Goal: Task Accomplishment & Management: Complete application form

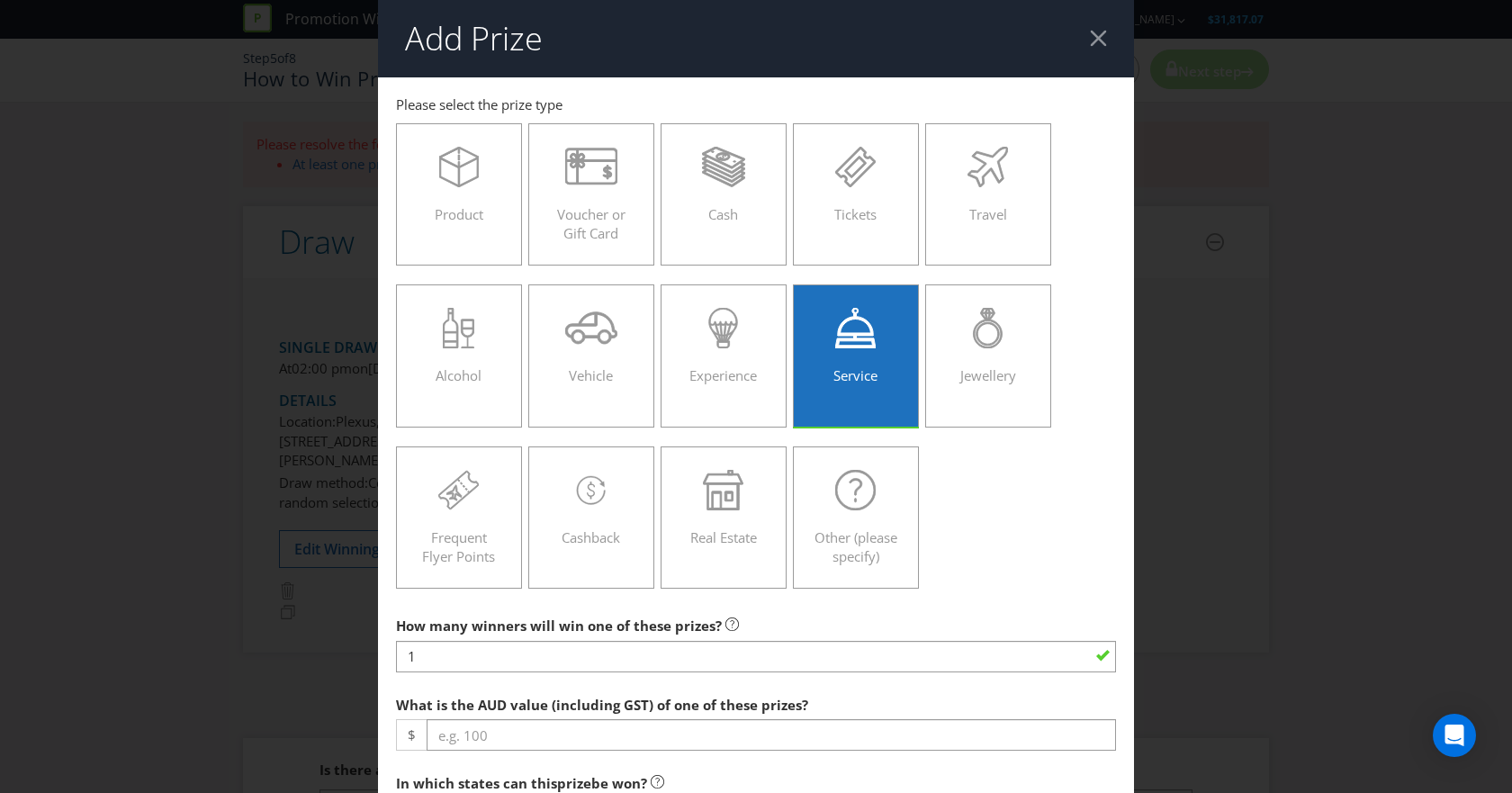
scroll to position [976, 0]
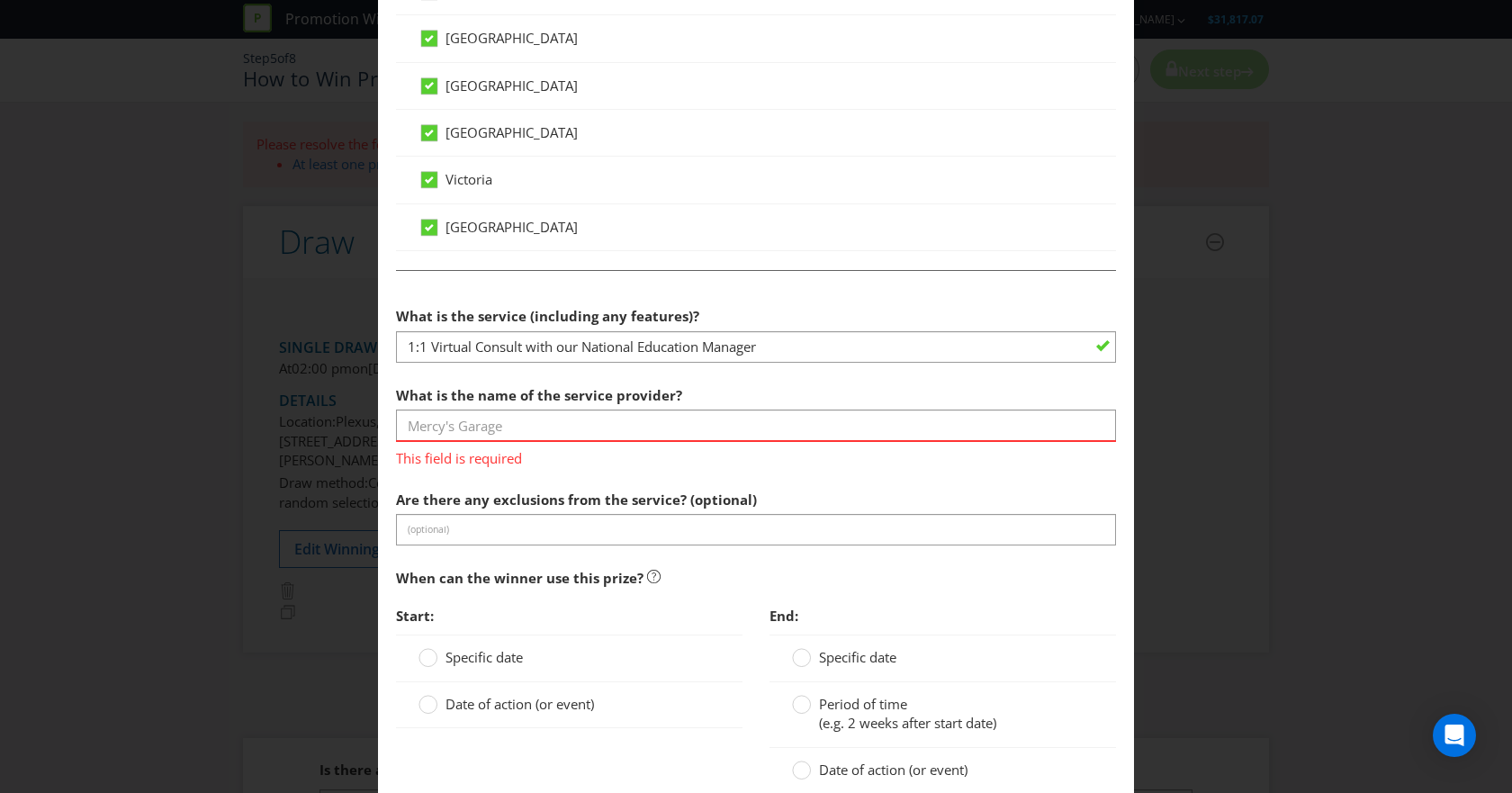
click at [642, 425] on input "text" at bounding box center [756, 424] width 720 height 31
click at [440, 422] on input "text" at bounding box center [756, 424] width 720 height 31
type input "[PERSON_NAME]"
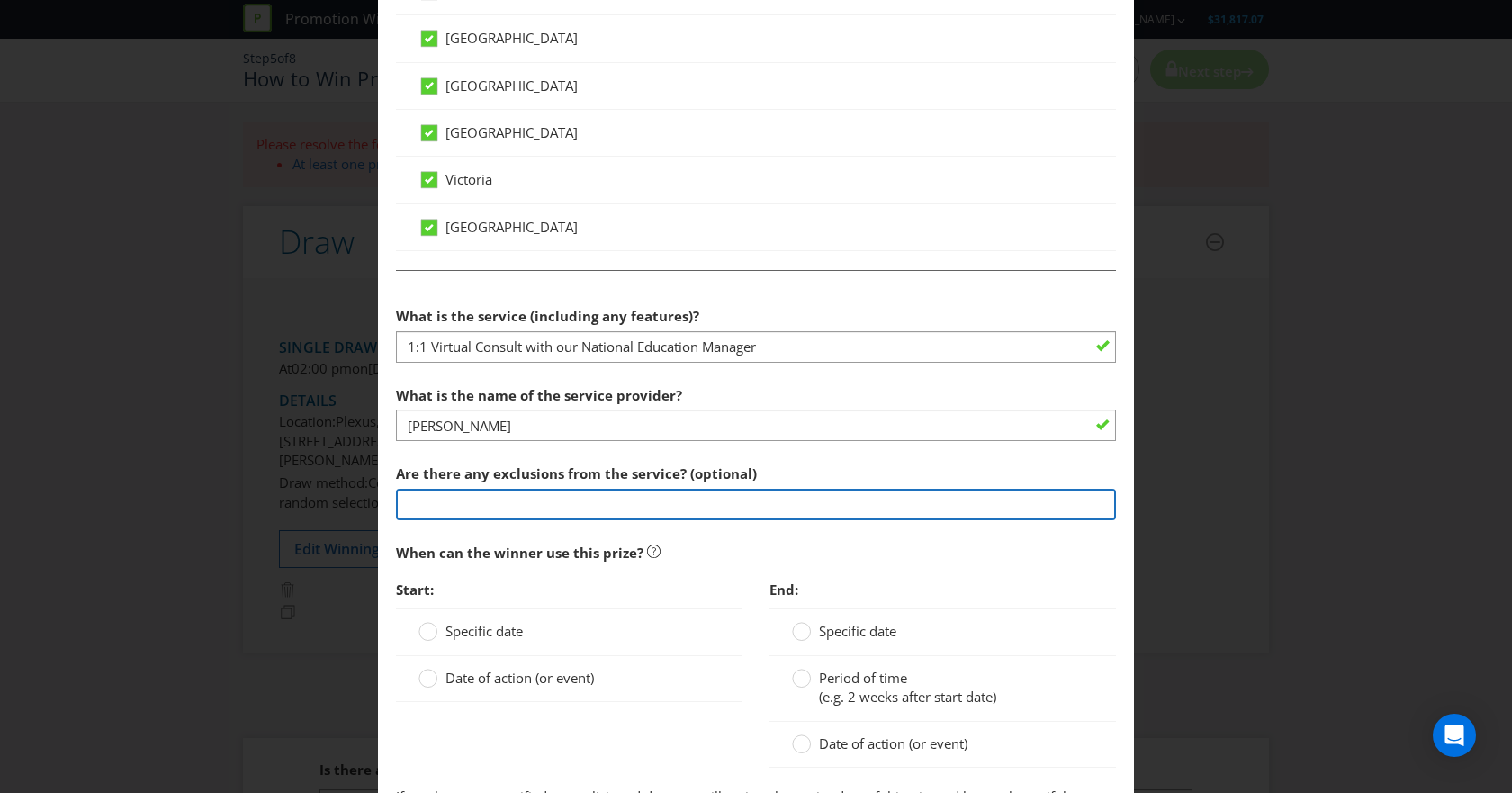
click at [462, 535] on section "What is the service (including any features)? 1:1 Virtual Consult with our Nati…" at bounding box center [756, 563] width 720 height 529
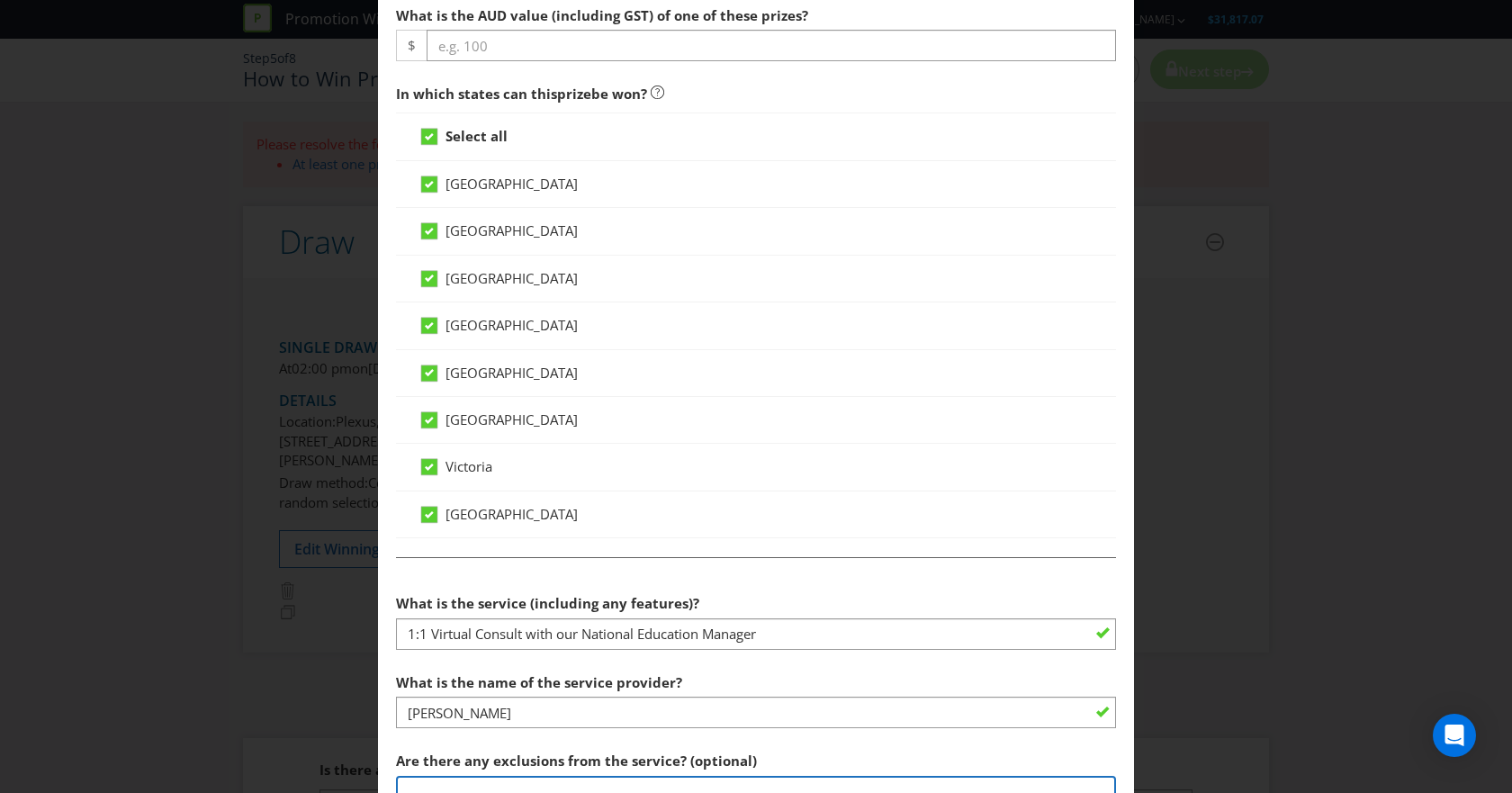
scroll to position [486, 0]
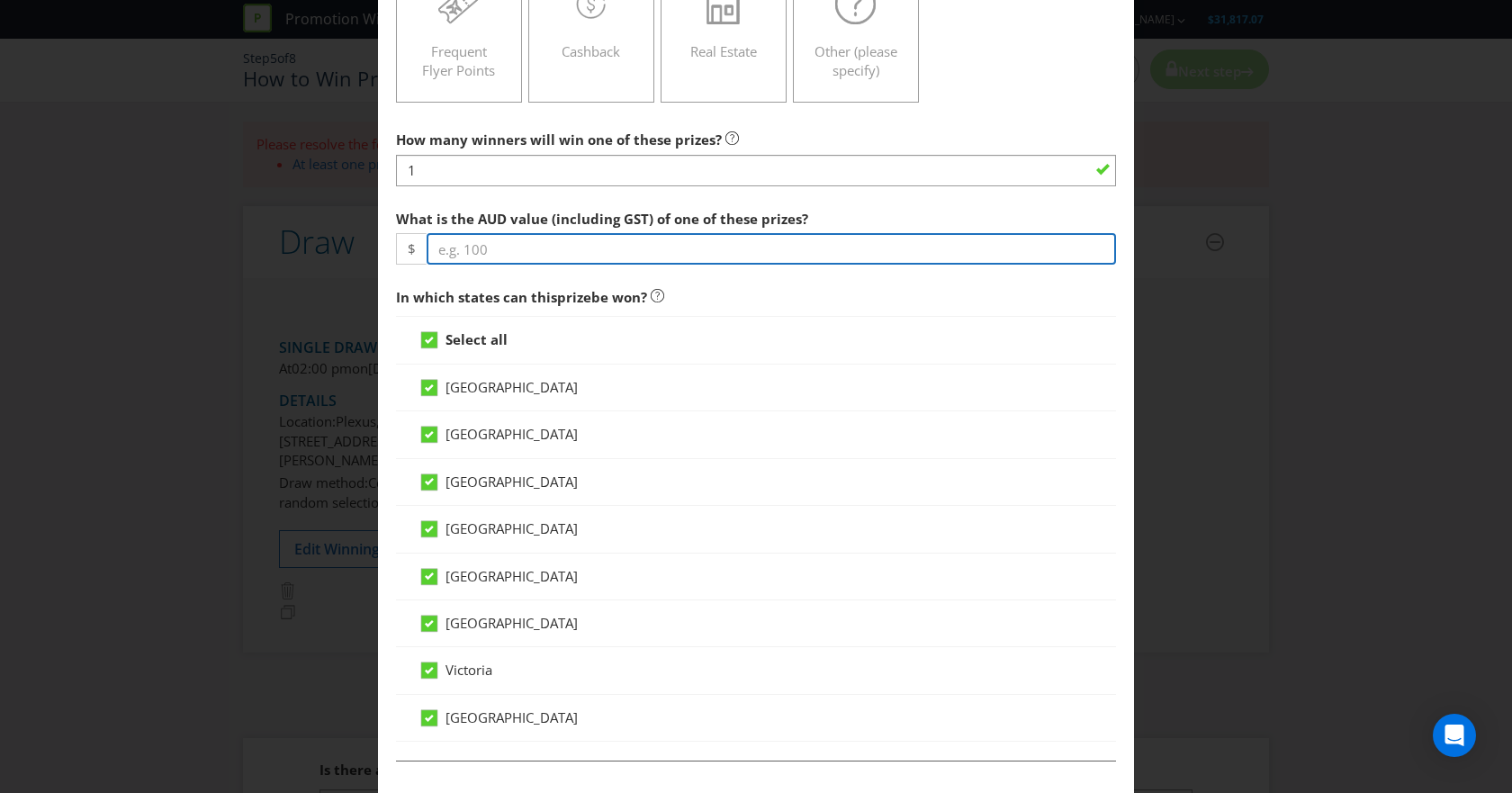
click at [597, 251] on input "number" at bounding box center [771, 248] width 689 height 31
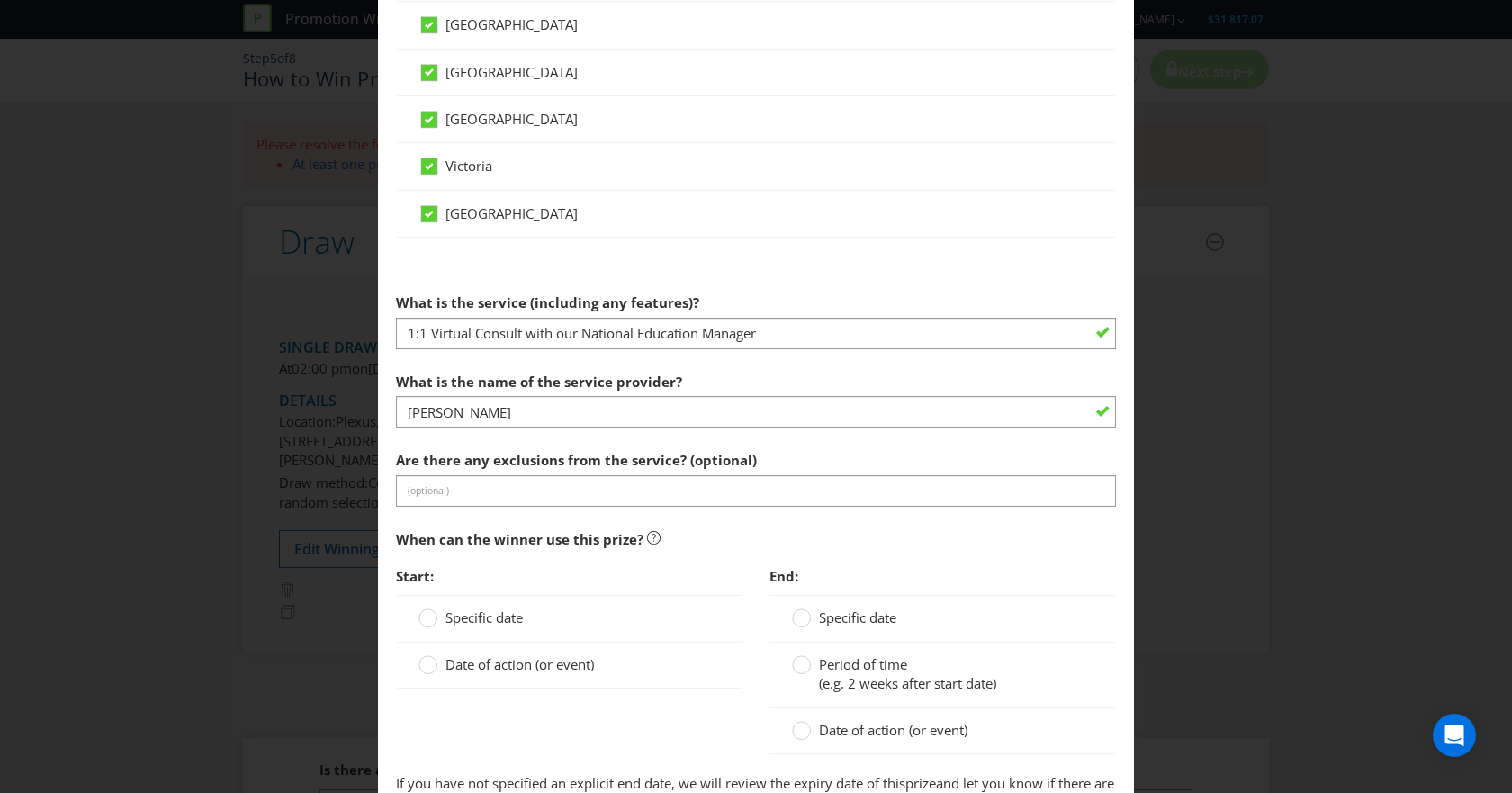
scroll to position [1143, 0]
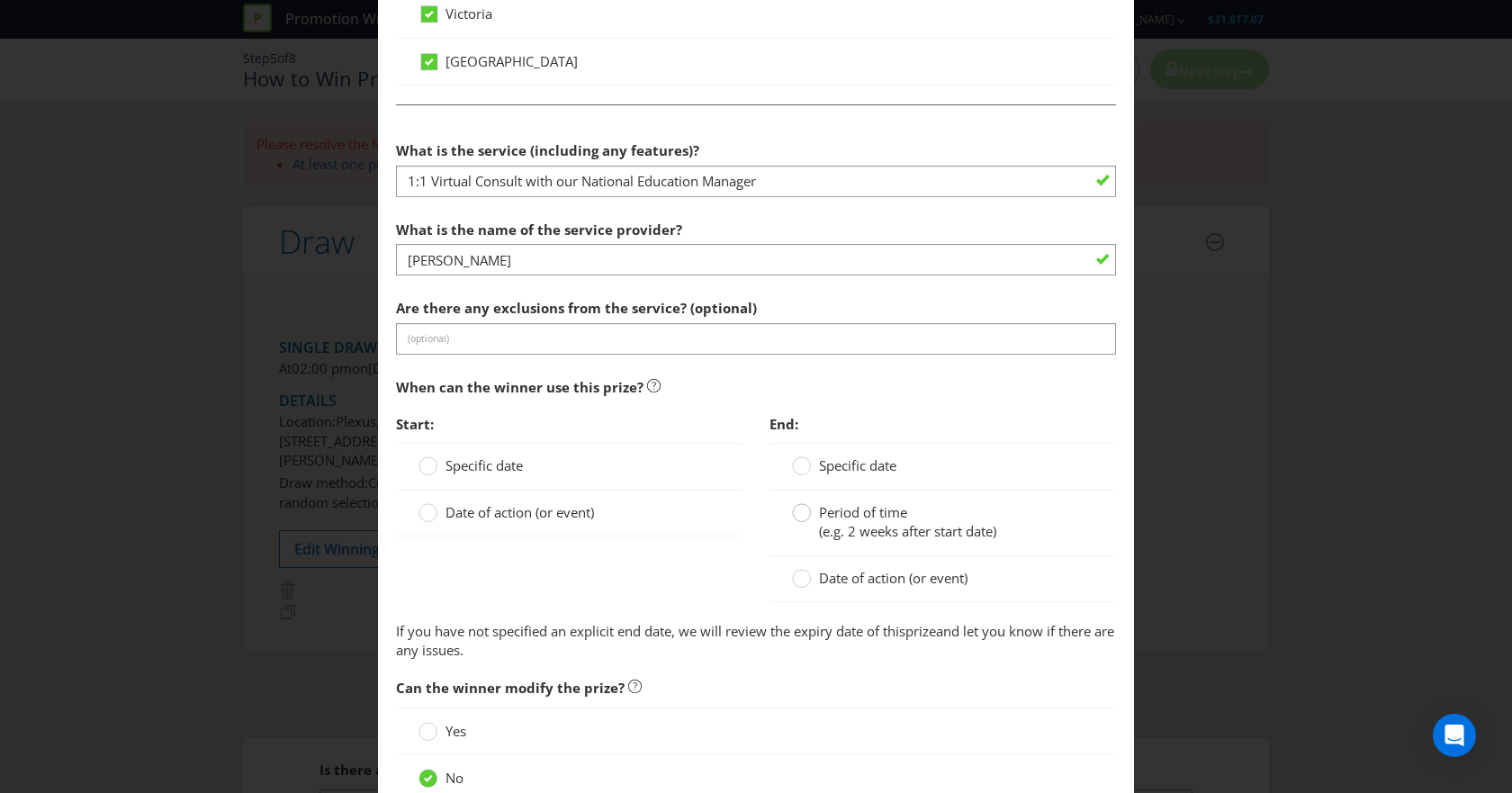
type input "100"
click at [793, 514] on circle at bounding box center [801, 513] width 18 height 18
click at [0, 0] on input "Period of time (e.g. 2 weeks after start date)" at bounding box center [0, 0] width 0 height 0
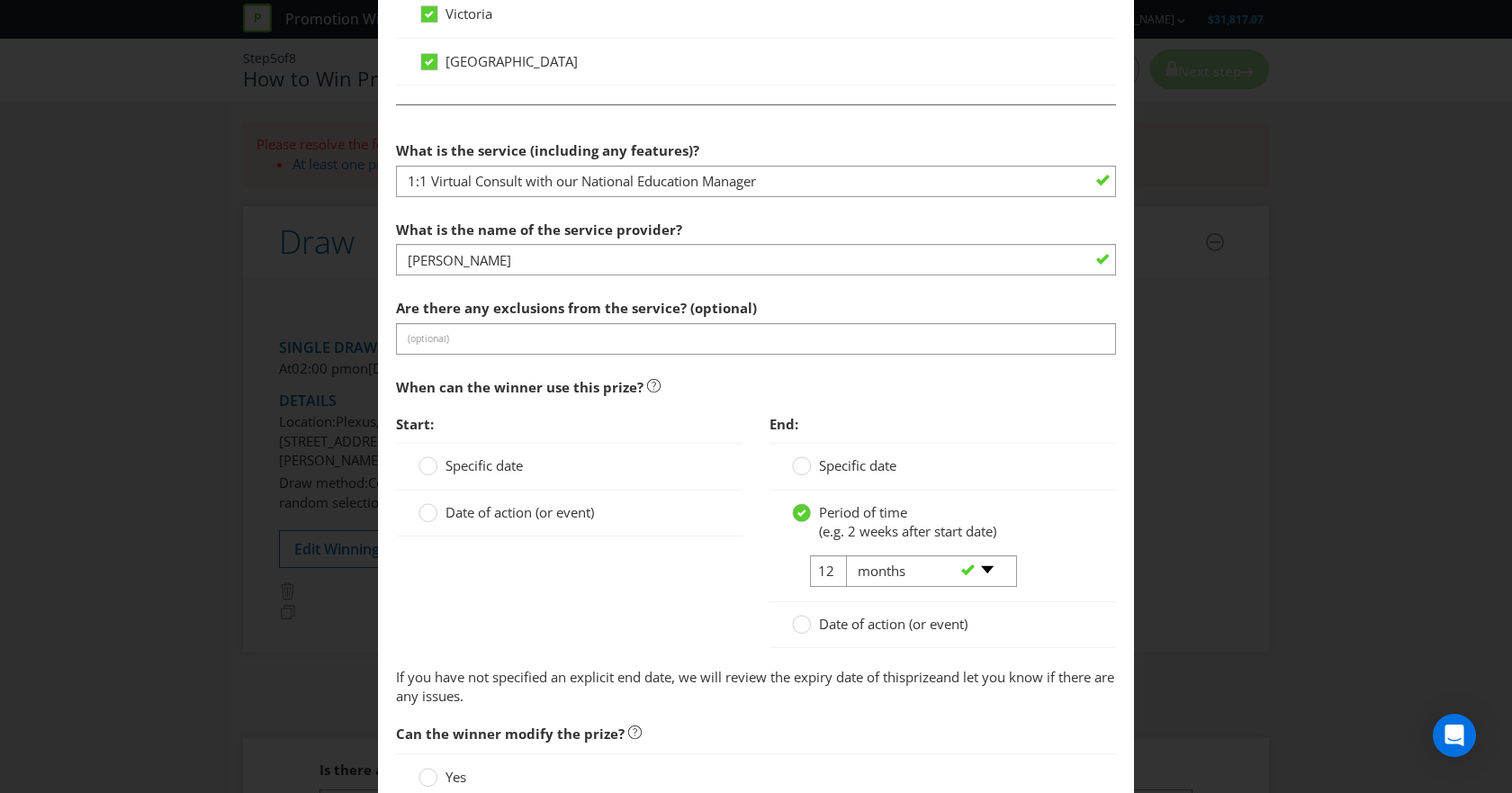
click at [832, 573] on div "-- Please select -- days weeks months years" at bounding box center [923, 572] width 182 height 32
click at [824, 571] on input "12" at bounding box center [829, 571] width 40 height 31
click at [980, 565] on select "-- Please select -- days weeks months years" at bounding box center [932, 571] width 171 height 31
click at [846, 556] on select "-- Please select -- days weeks months years" at bounding box center [932, 571] width 171 height 31
click at [812, 576] on input "12" at bounding box center [829, 571] width 40 height 31
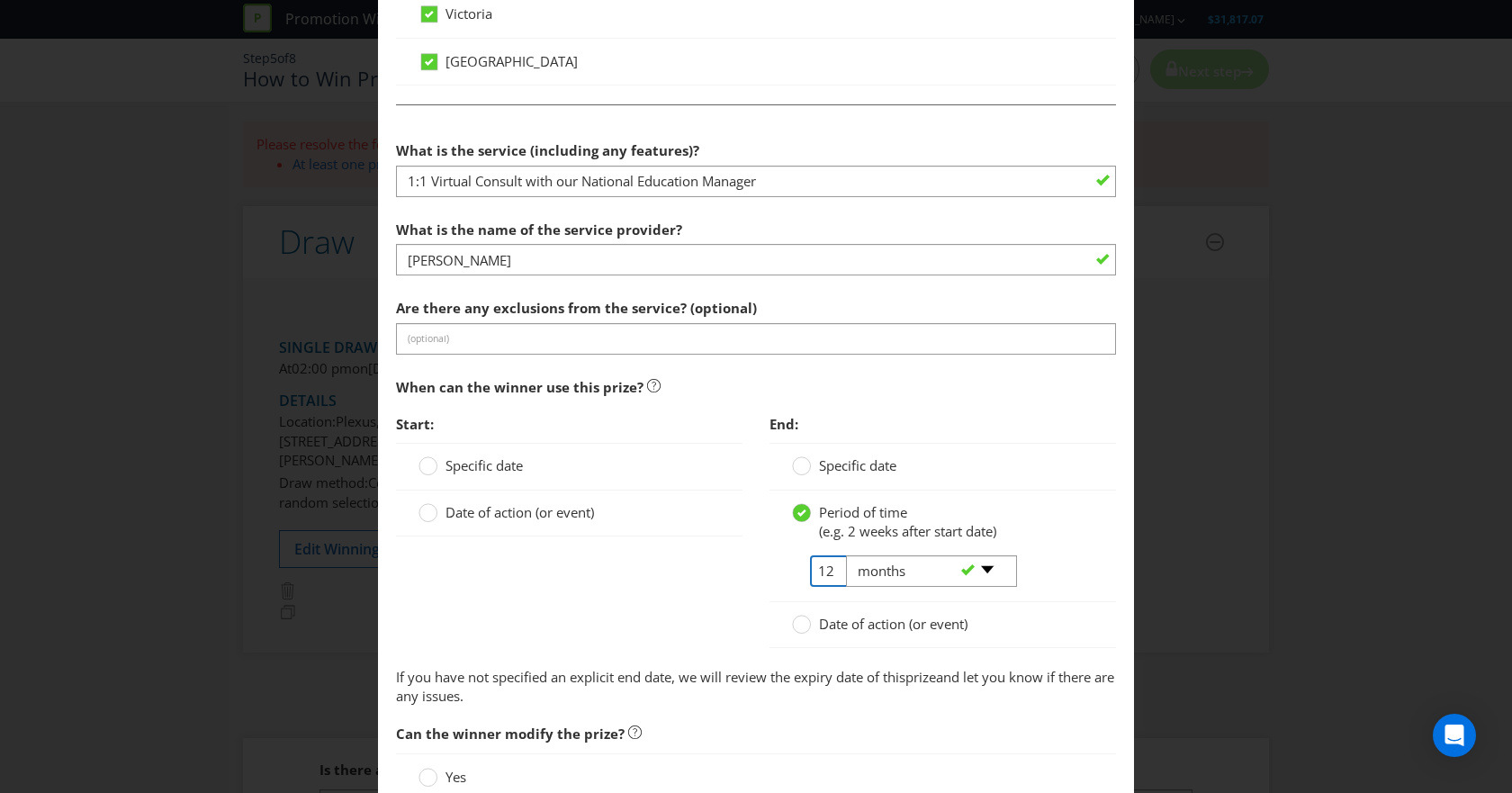
click at [820, 569] on input "12" at bounding box center [829, 571] width 40 height 31
type input "2"
type input "1"
click at [1103, 549] on div "Period of time (e.g. 2 weeks after start date) 1 -- Please select -- days weeks…" at bounding box center [942, 547] width 346 height 112
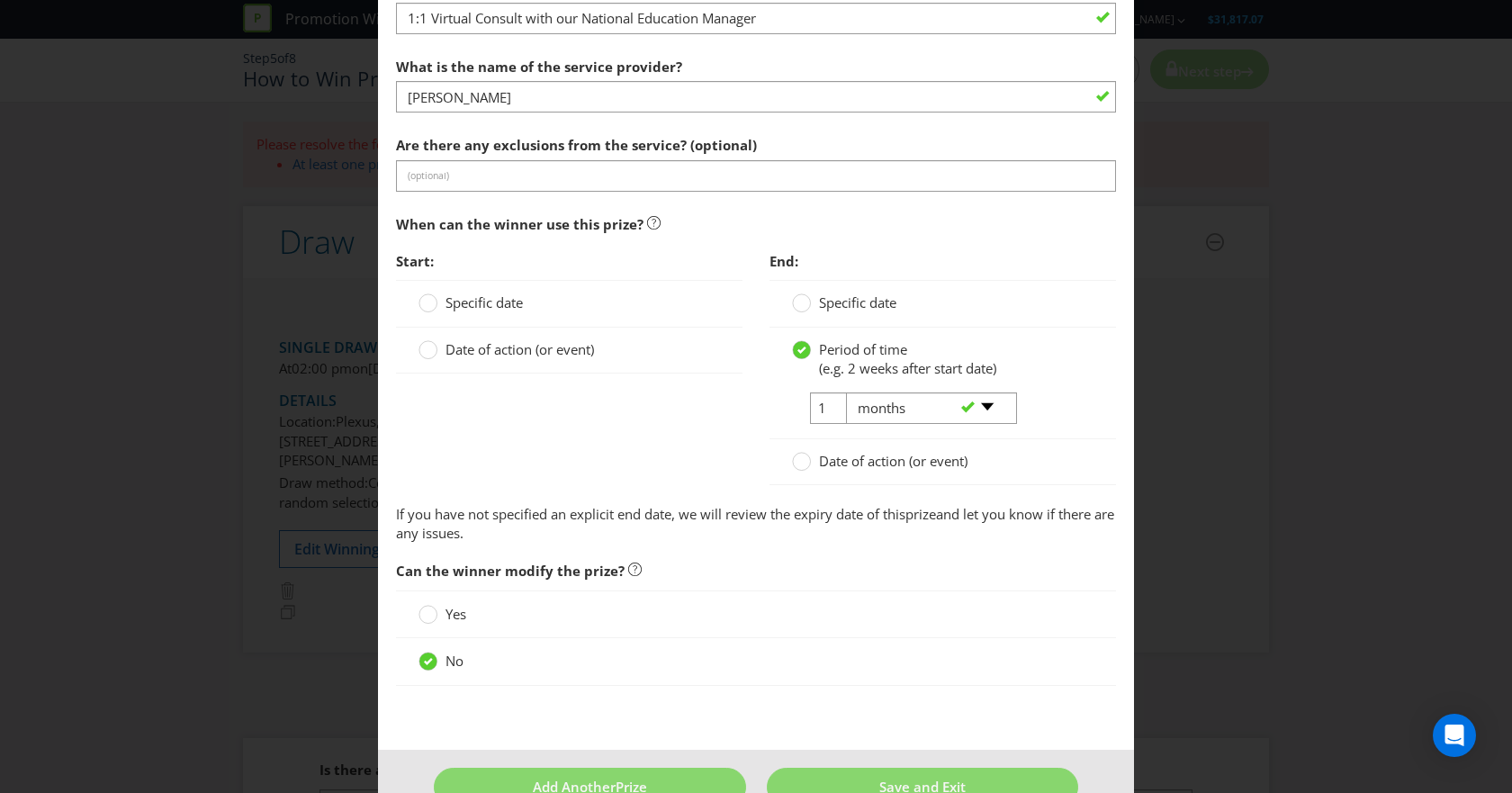
scroll to position [1351, 0]
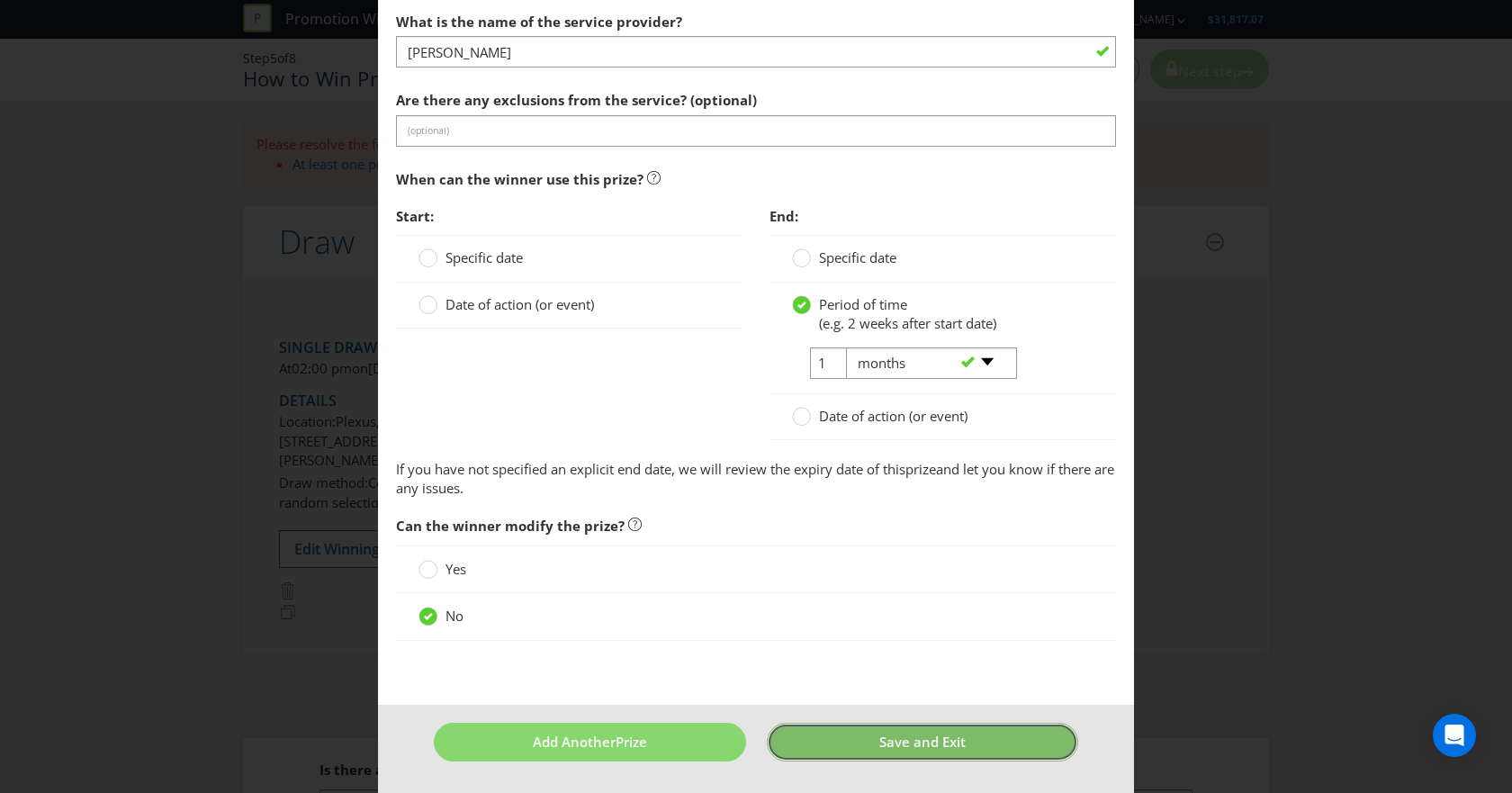
click at [850, 738] on button "Save and Exit" at bounding box center [922, 742] width 312 height 39
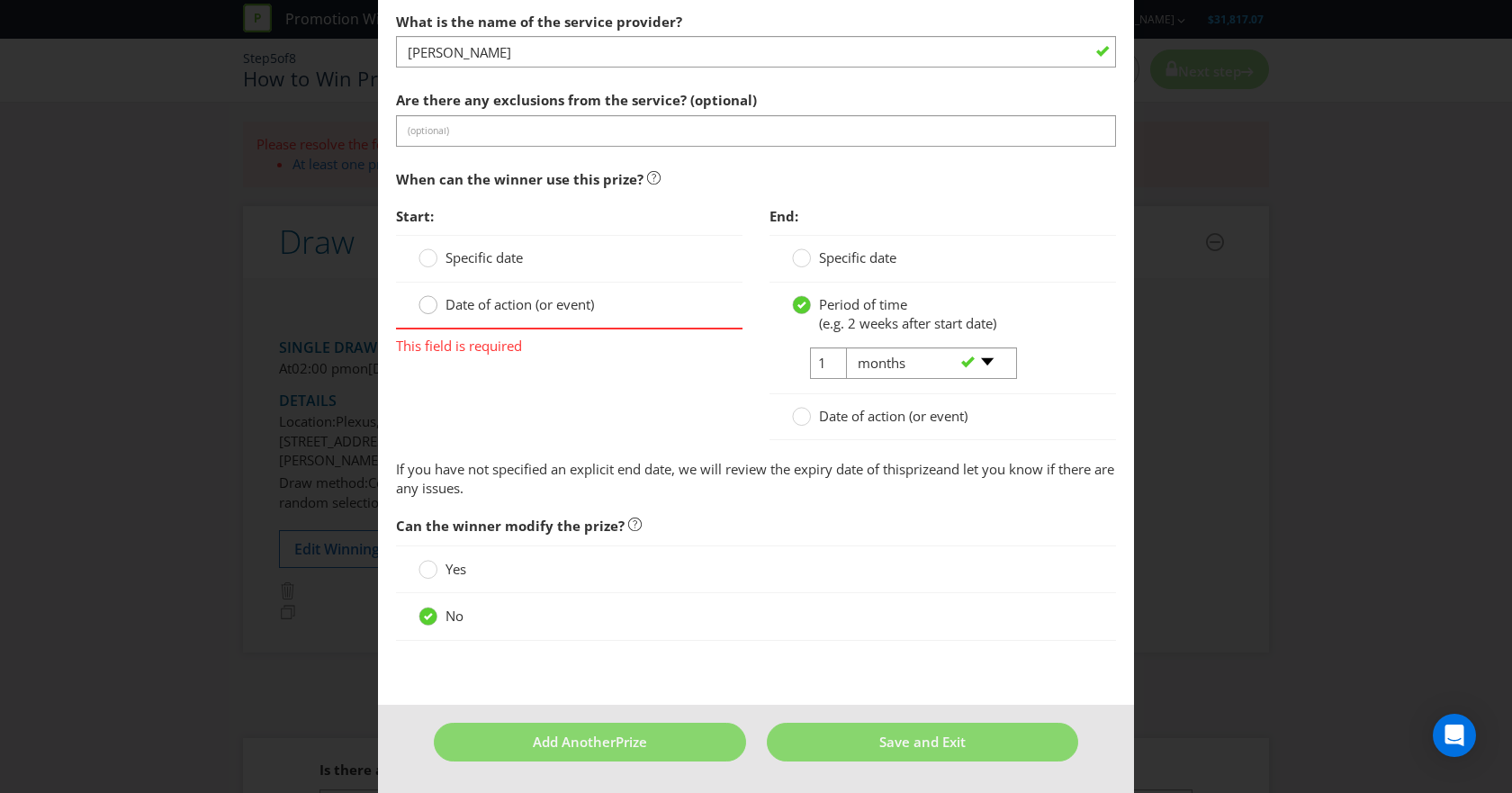
click at [419, 305] on circle at bounding box center [428, 305] width 18 height 18
click at [0, 0] on input "Date of action (or event)" at bounding box center [0, 0] width 0 height 0
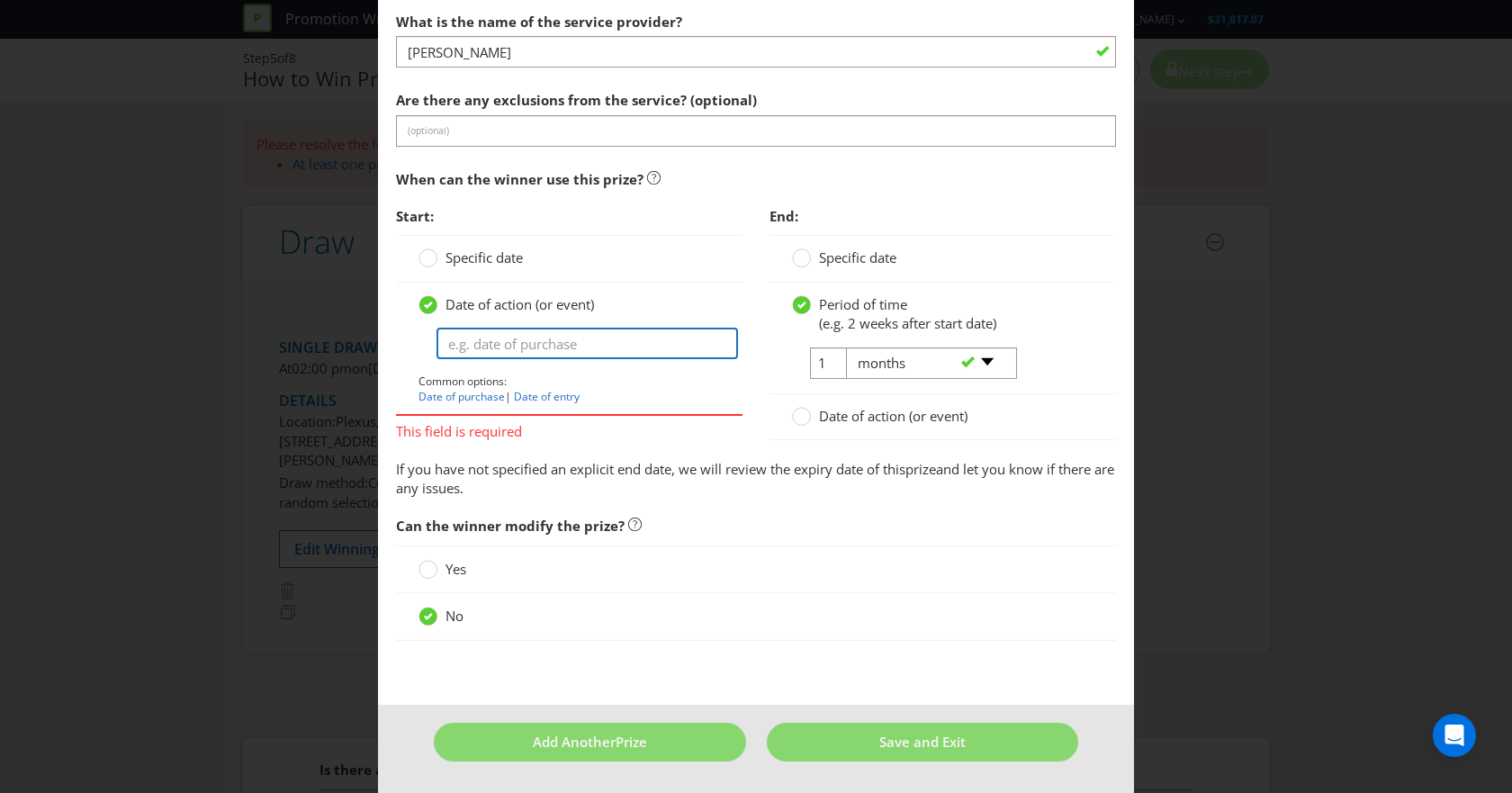
click at [557, 345] on input "text" at bounding box center [587, 342] width 302 height 31
type input "B"
type input "From attending the virtual masterclass"
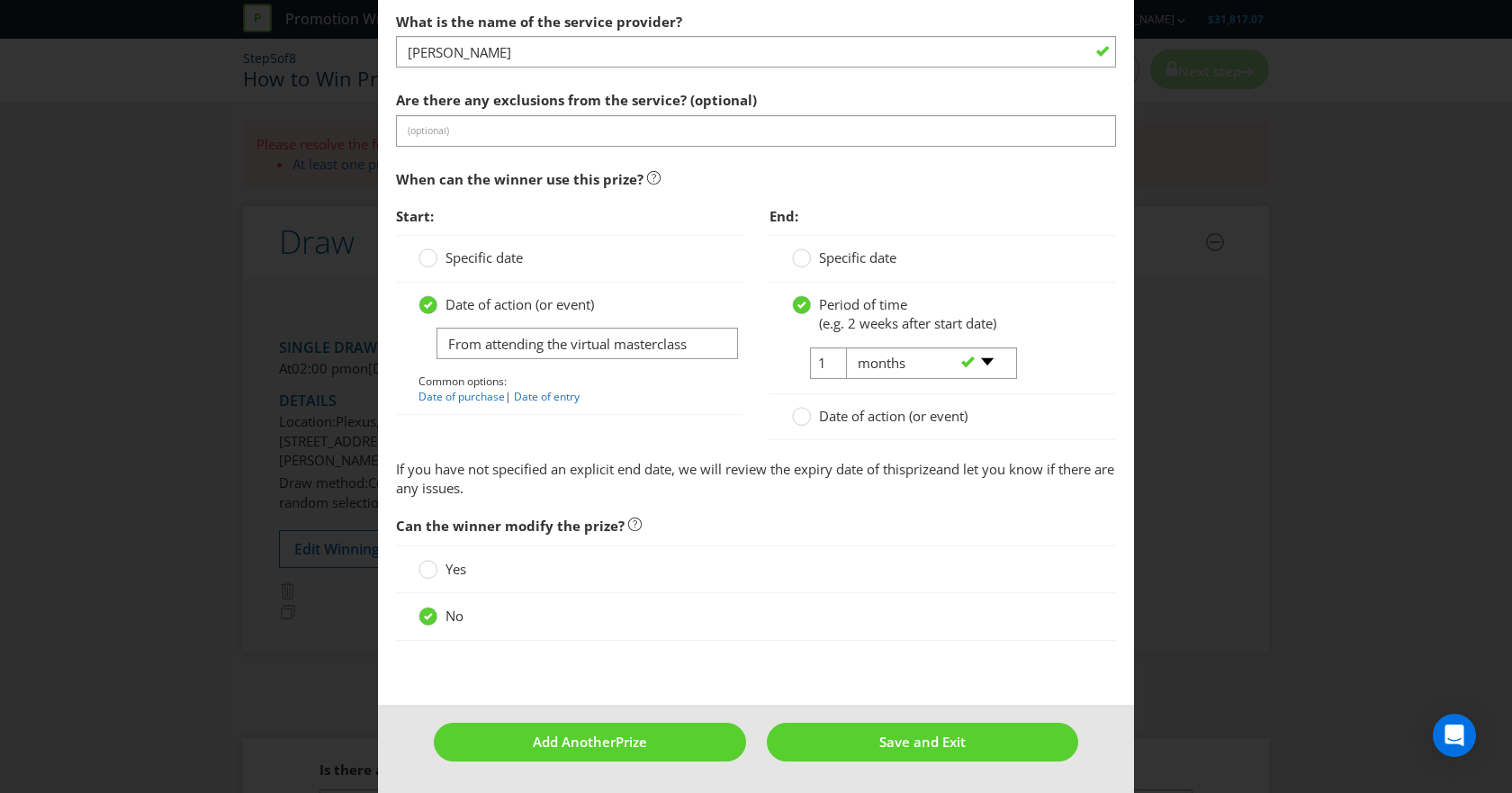
click at [832, 355] on div "-- Please select -- days weeks months years" at bounding box center [923, 363] width 182 height 32
click at [815, 368] on input "1" at bounding box center [829, 362] width 40 height 31
click at [832, 363] on div "-- Please select -- days weeks months years" at bounding box center [923, 363] width 182 height 32
drag, startPoint x: 815, startPoint y: 361, endPoint x: 773, endPoint y: 358, distance: 42.1
click at [779, 358] on div "2 -- Please select -- days weeks months years" at bounding box center [942, 370] width 328 height 46
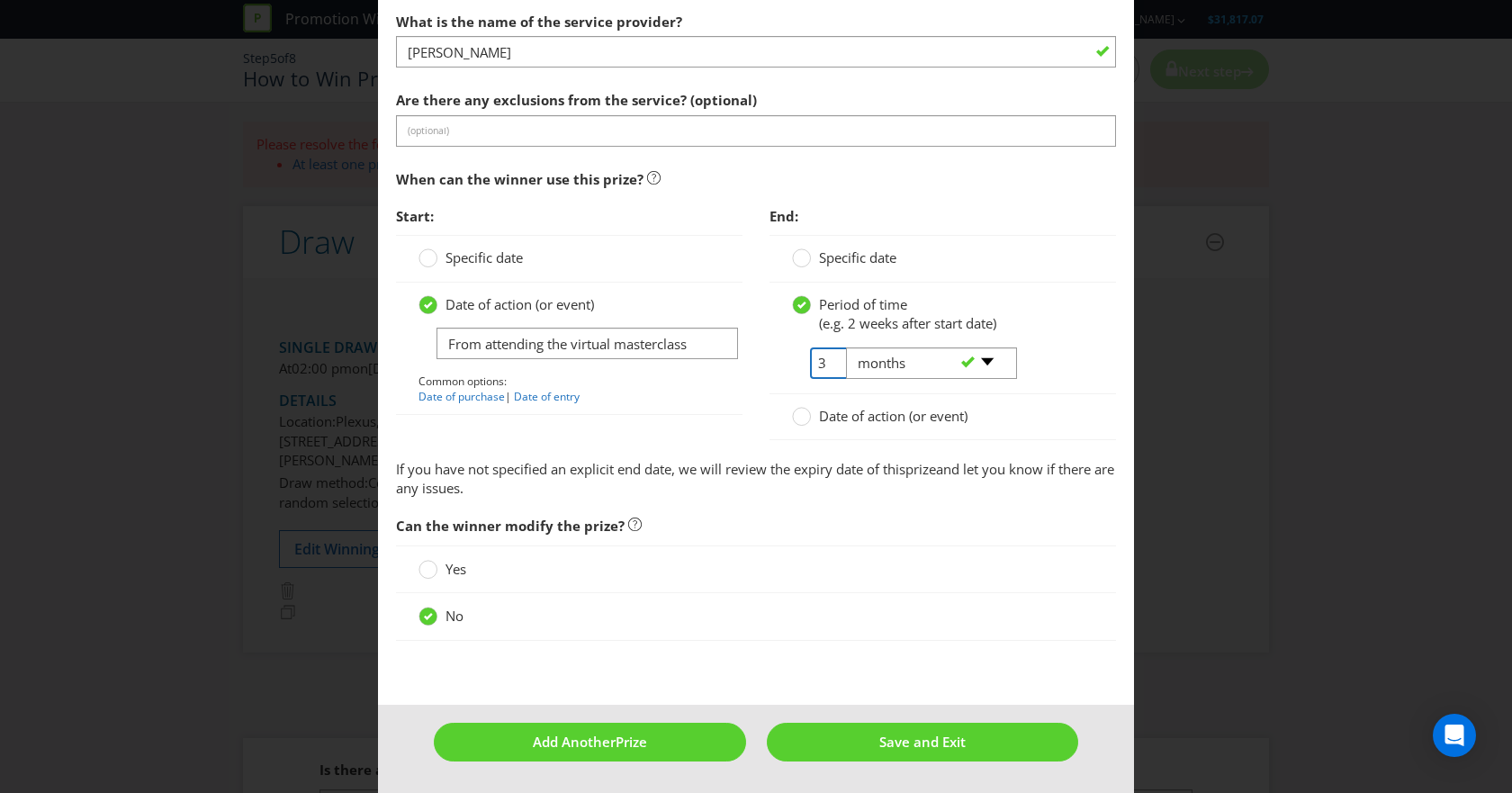
type input "3"
click at [915, 547] on div "Yes" at bounding box center [756, 569] width 720 height 48
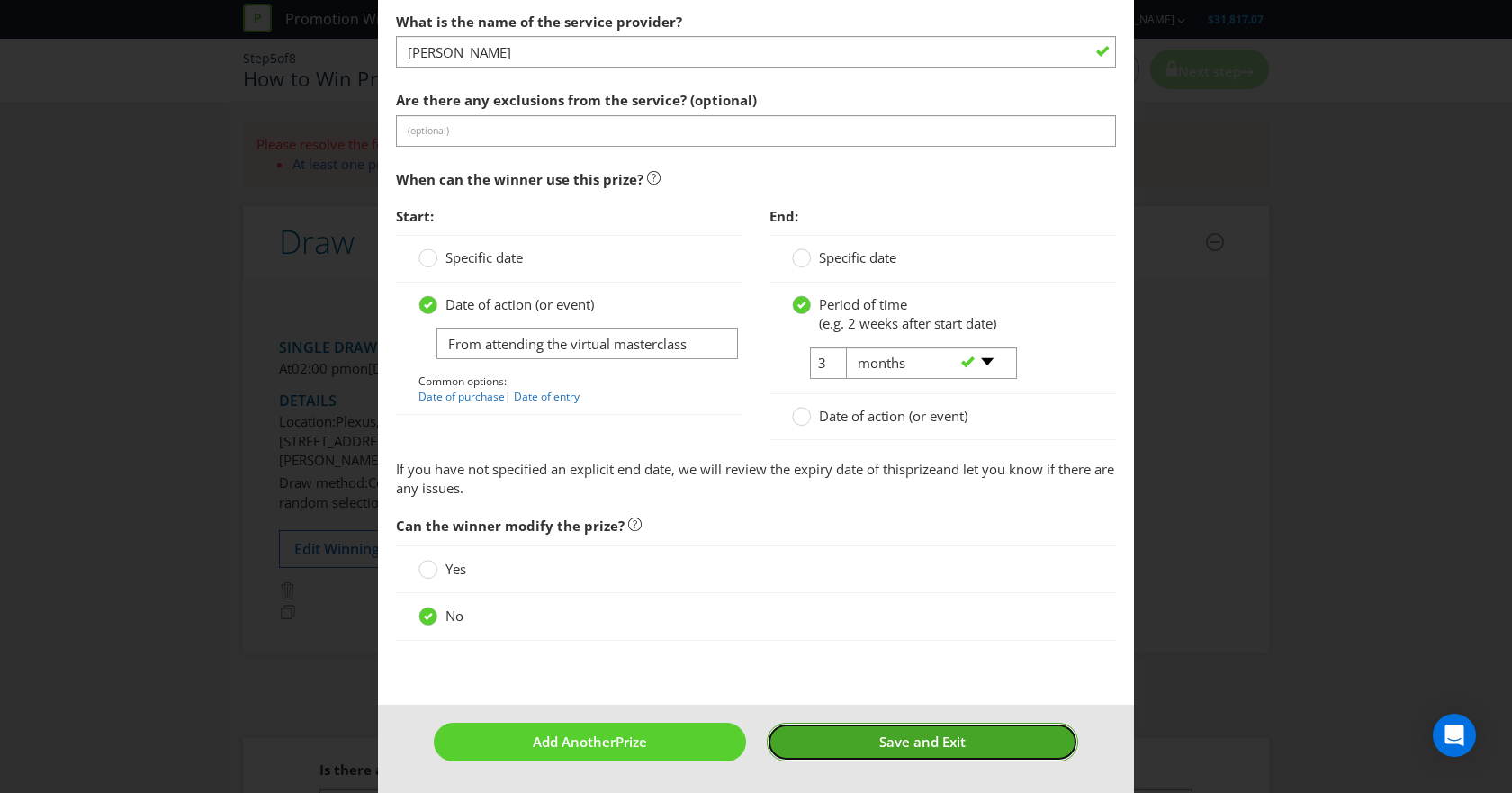
click at [890, 752] on button "Save and Exit" at bounding box center [922, 742] width 312 height 39
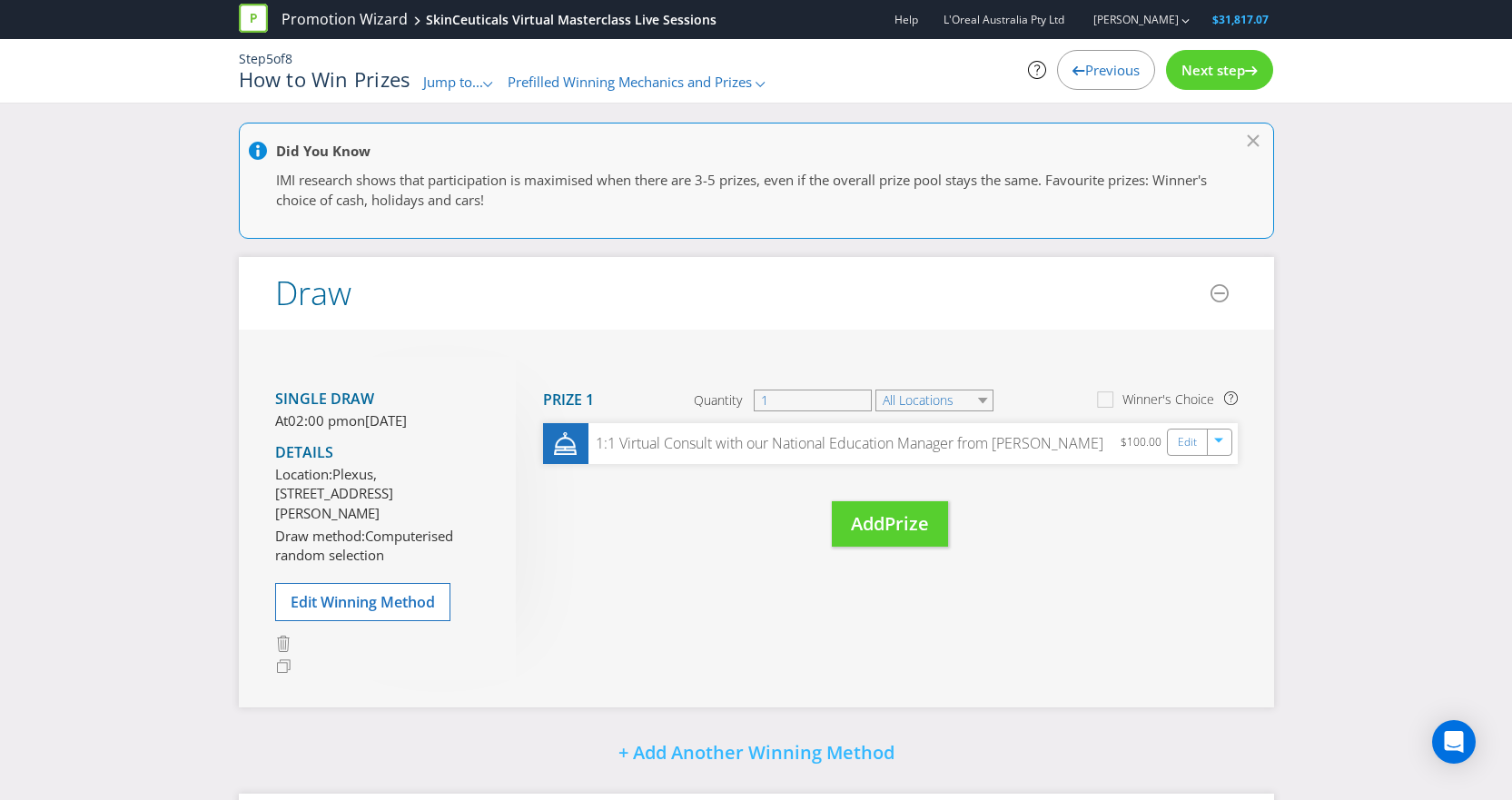
click at [1203, 81] on div "Next step" at bounding box center [1219, 70] width 107 height 40
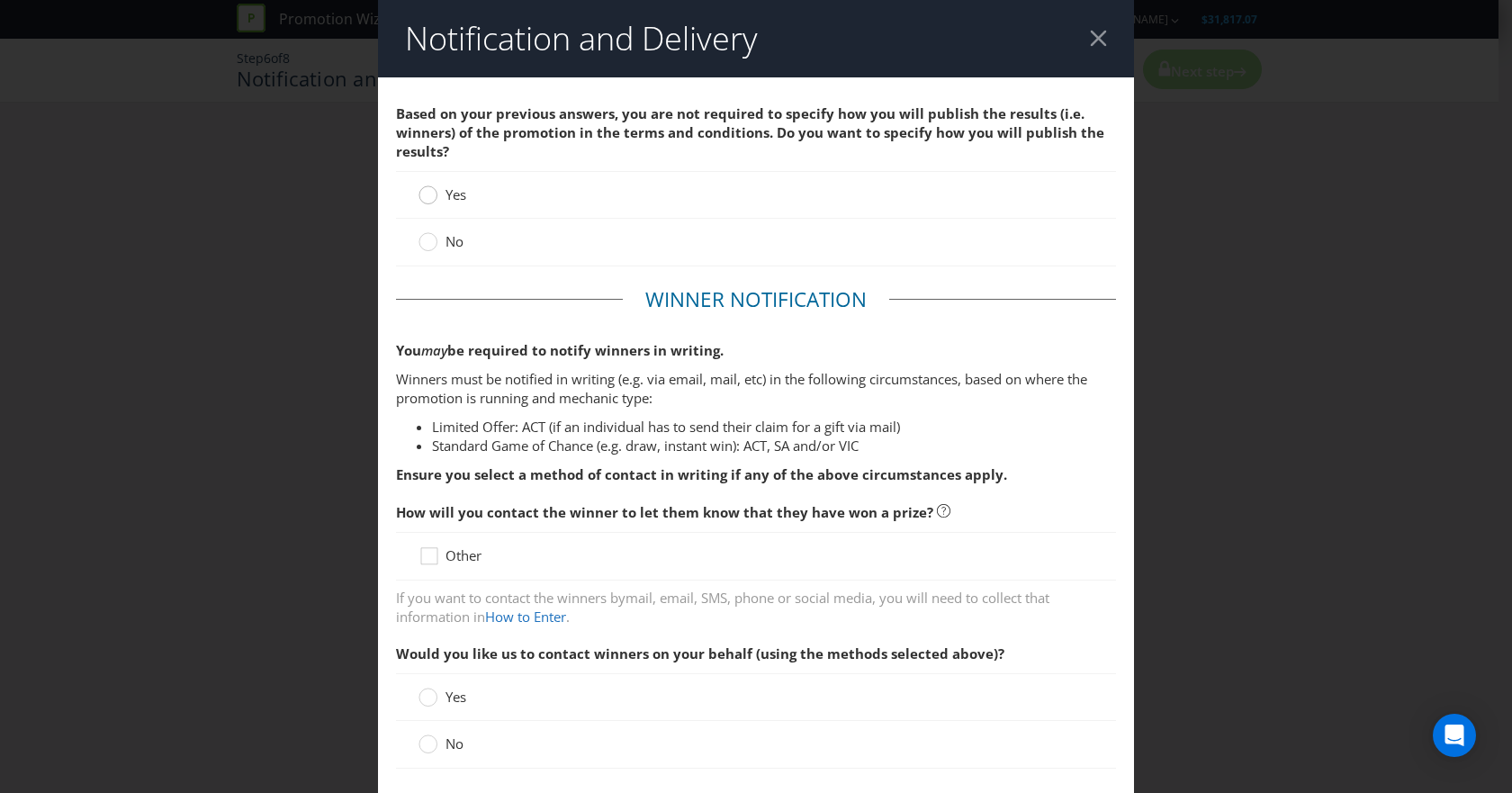
click at [430, 188] on div at bounding box center [429, 189] width 9 height 9
click at [0, 0] on input "Yes" at bounding box center [0, 0] width 0 height 0
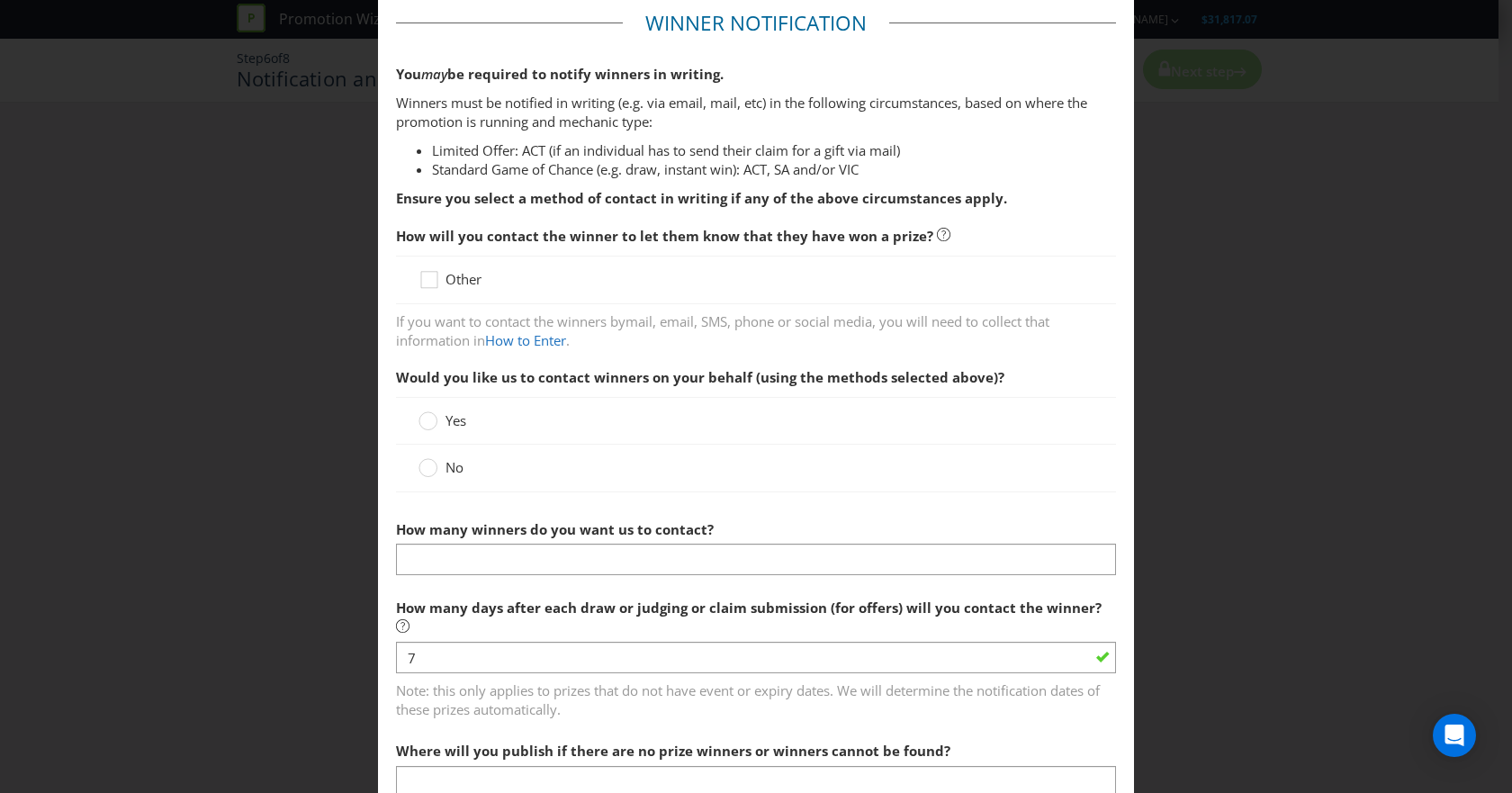
scroll to position [278, 0]
click at [419, 417] on circle at bounding box center [428, 420] width 18 height 18
click at [0, 0] on input "Yes" at bounding box center [0, 0] width 0 height 0
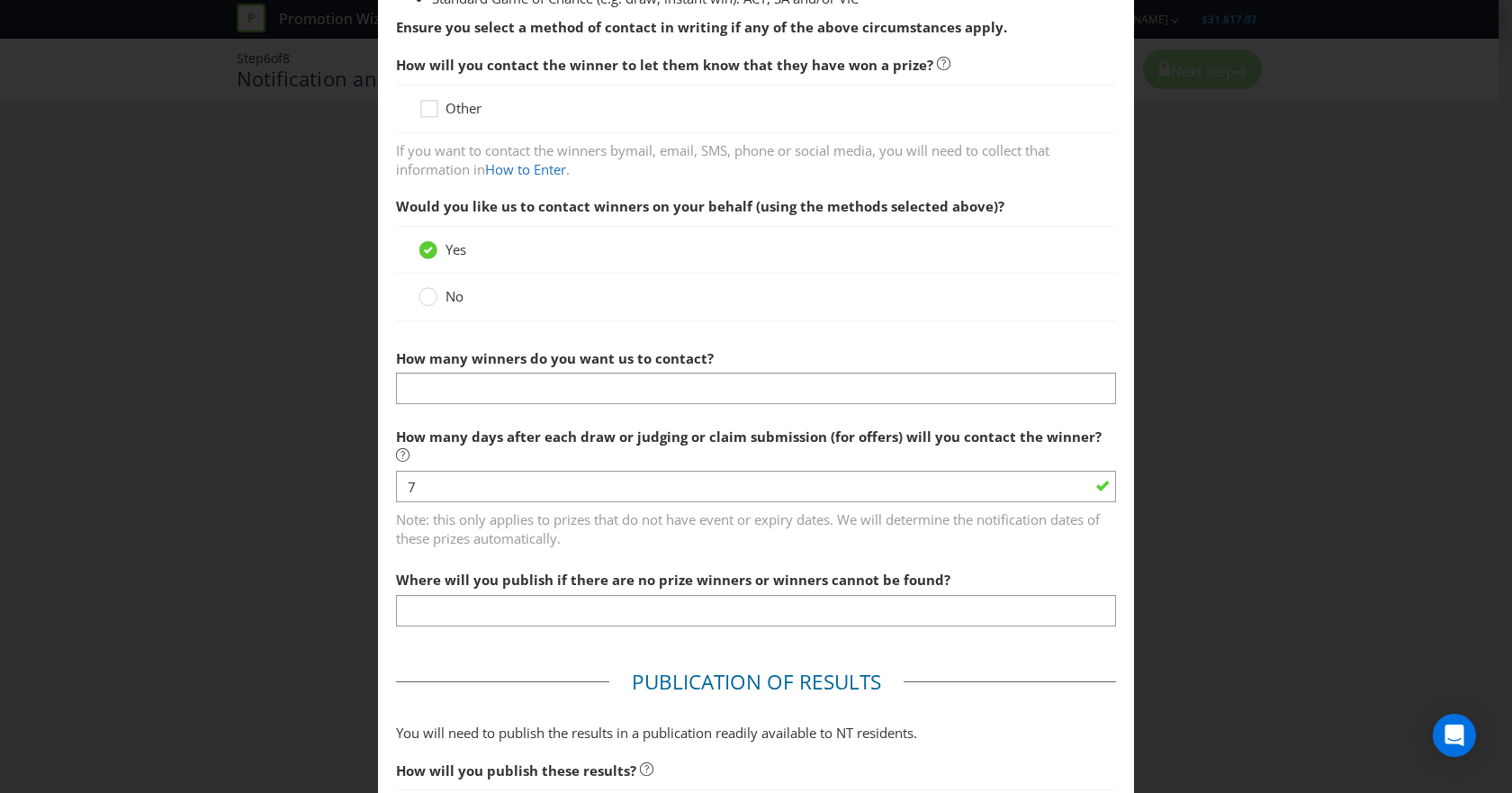
scroll to position [449, 0]
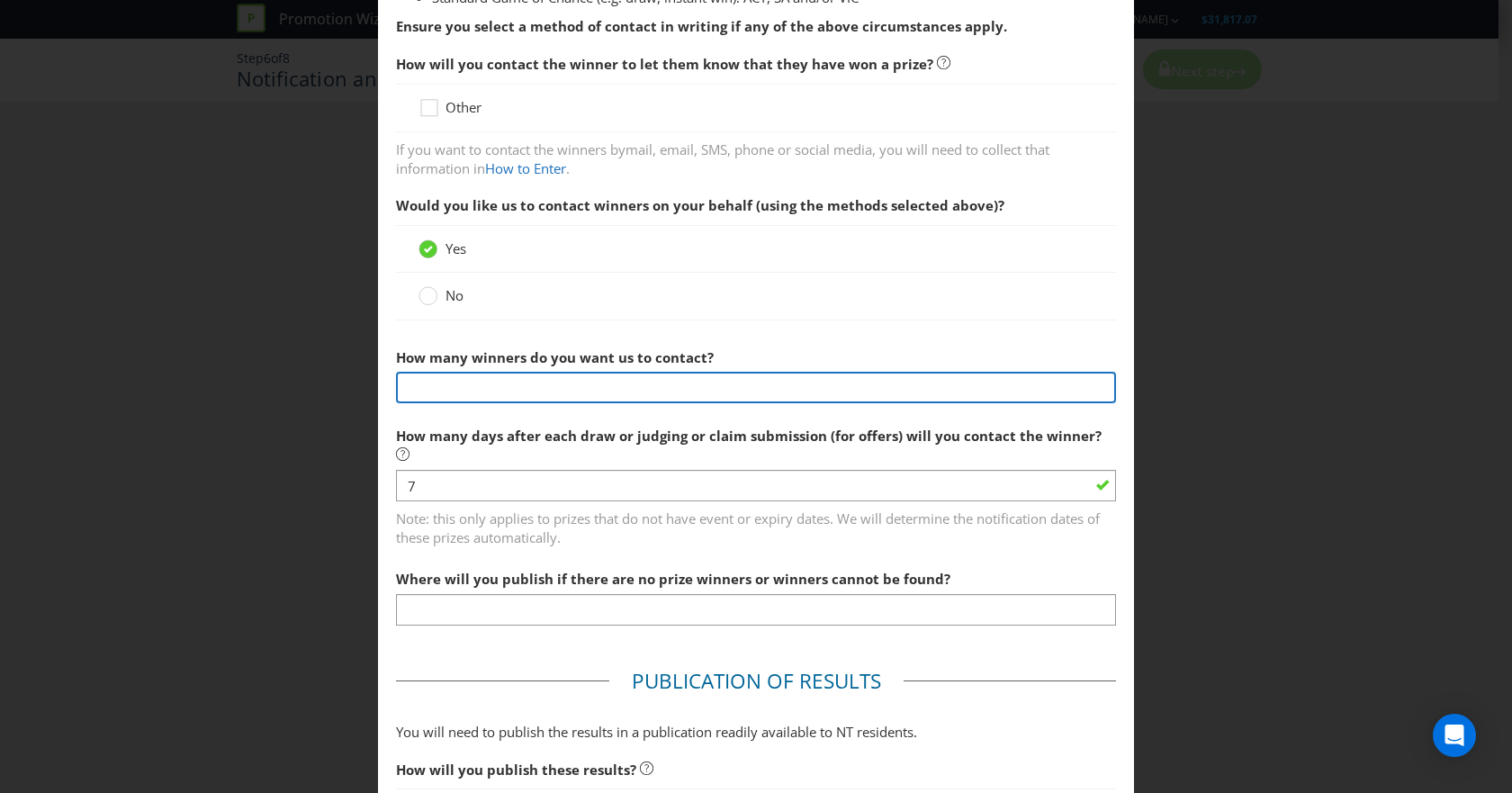
click at [611, 402] on input "text" at bounding box center [756, 387] width 720 height 31
type input "1"
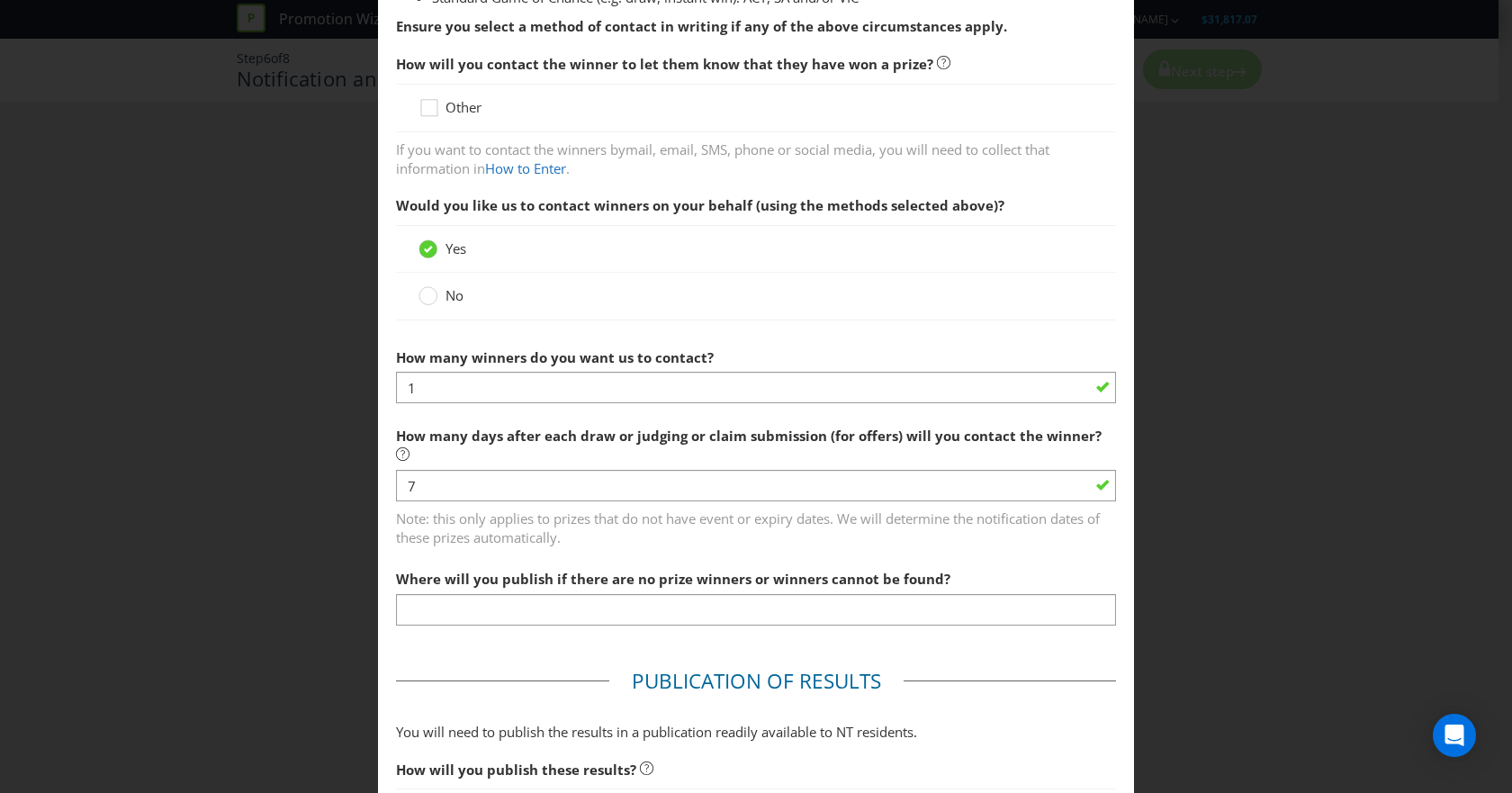
click at [827, 294] on div "No" at bounding box center [756, 295] width 675 height 19
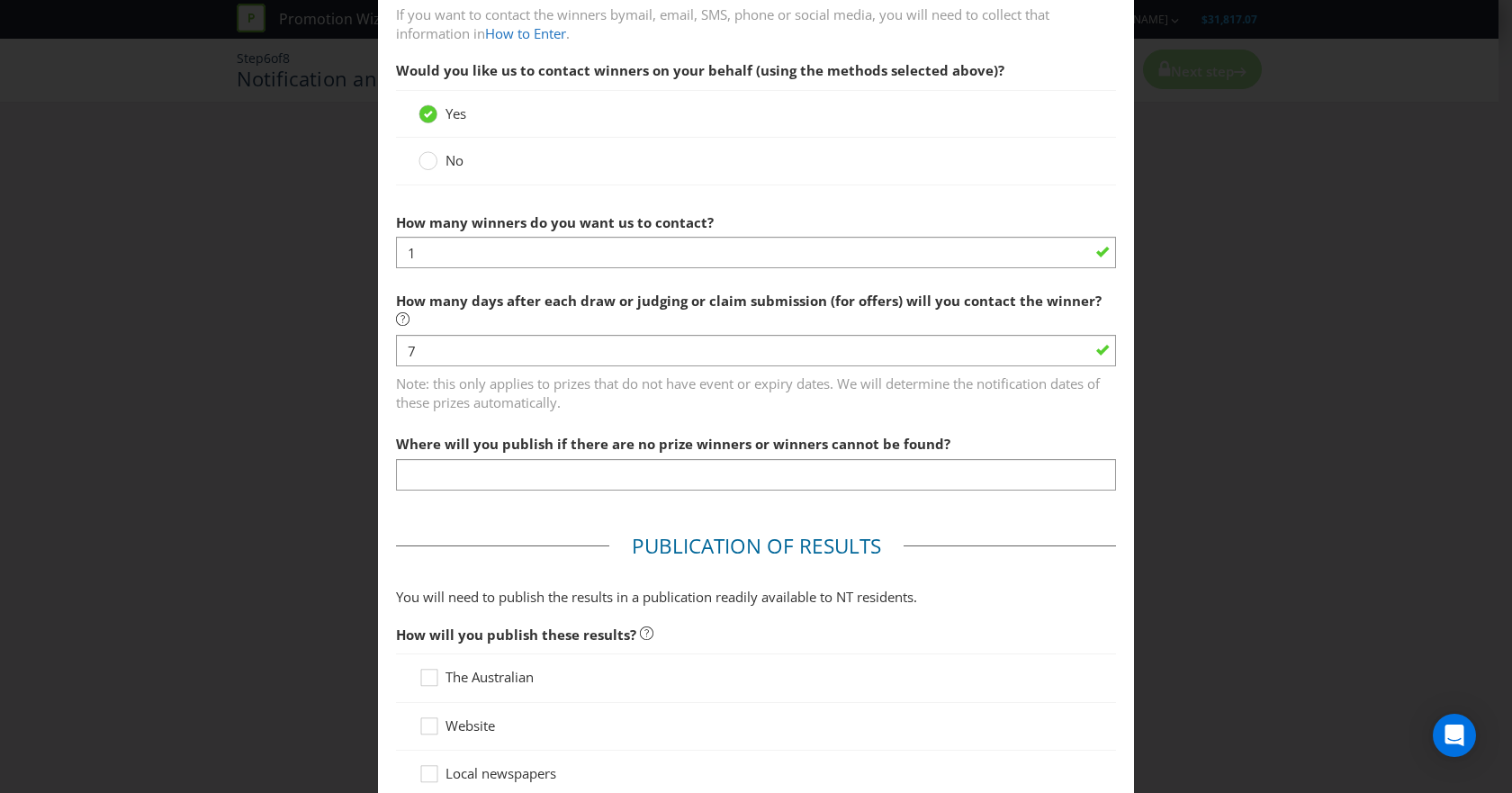
scroll to position [583, 0]
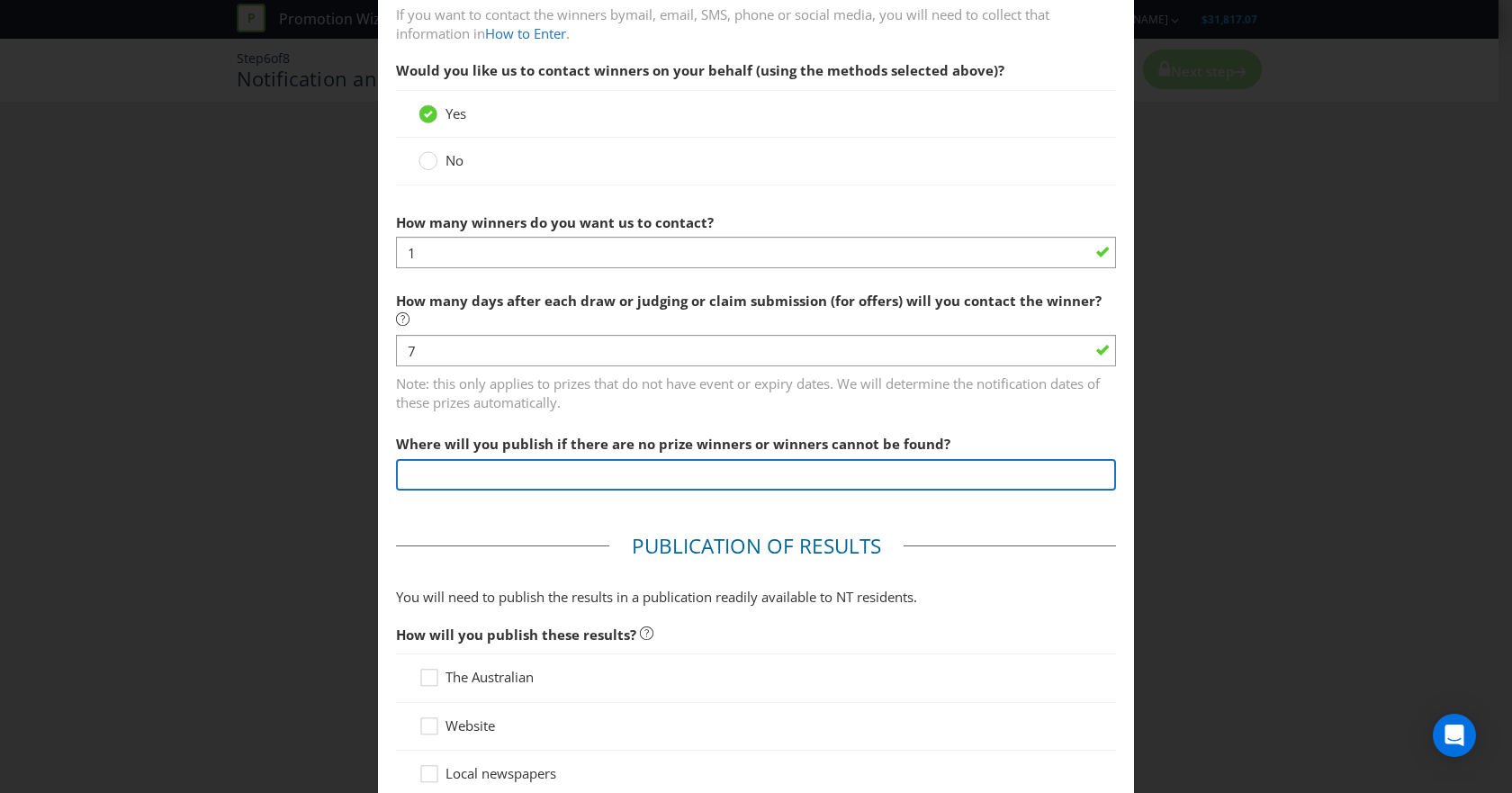
click at [736, 459] on input "text" at bounding box center [756, 474] width 720 height 31
type input "Website"
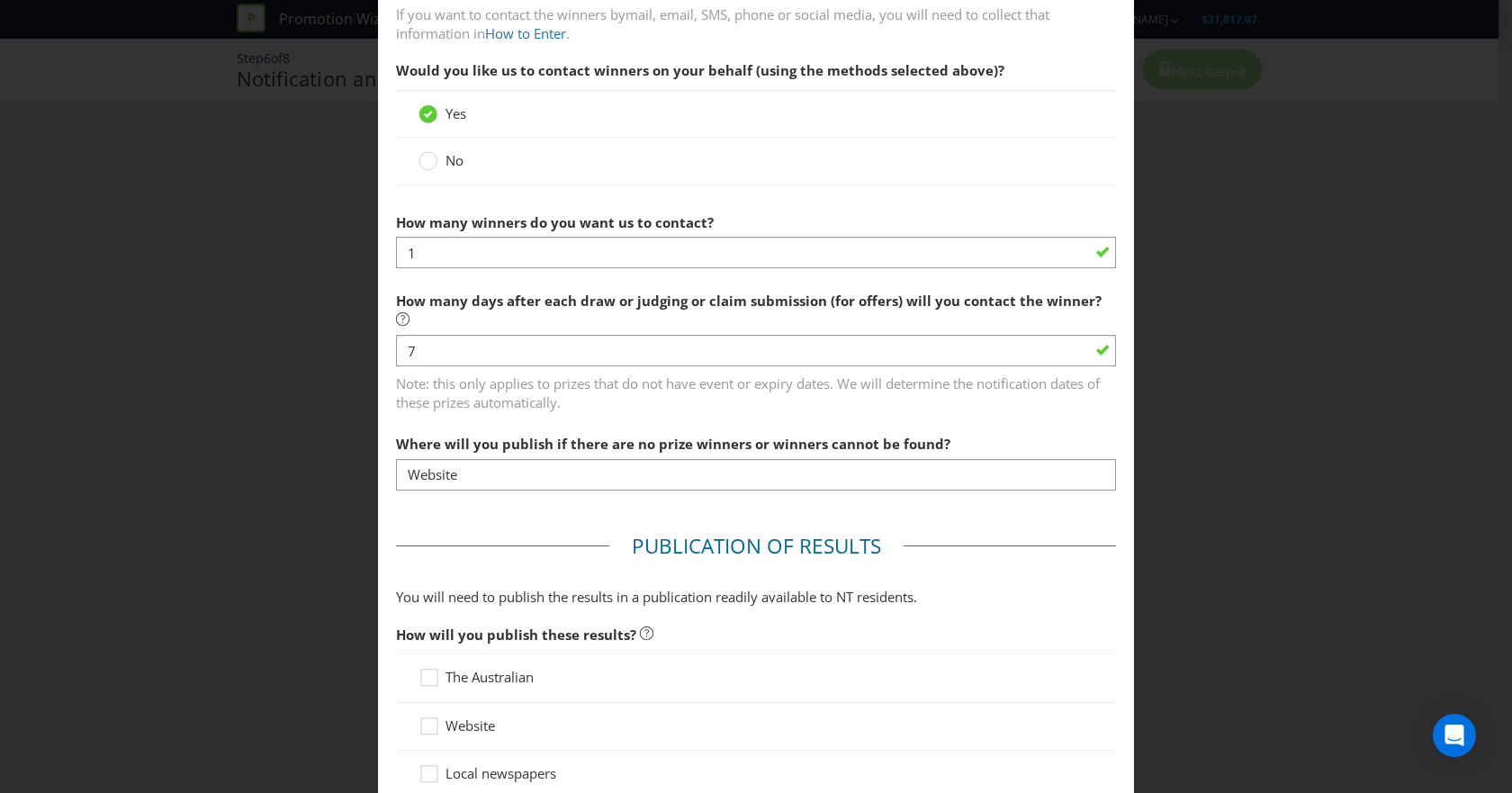
click at [787, 481] on fieldset "Winner Notification You may be required to notify winners in writing. Winners m…" at bounding box center [756, 103] width 720 height 803
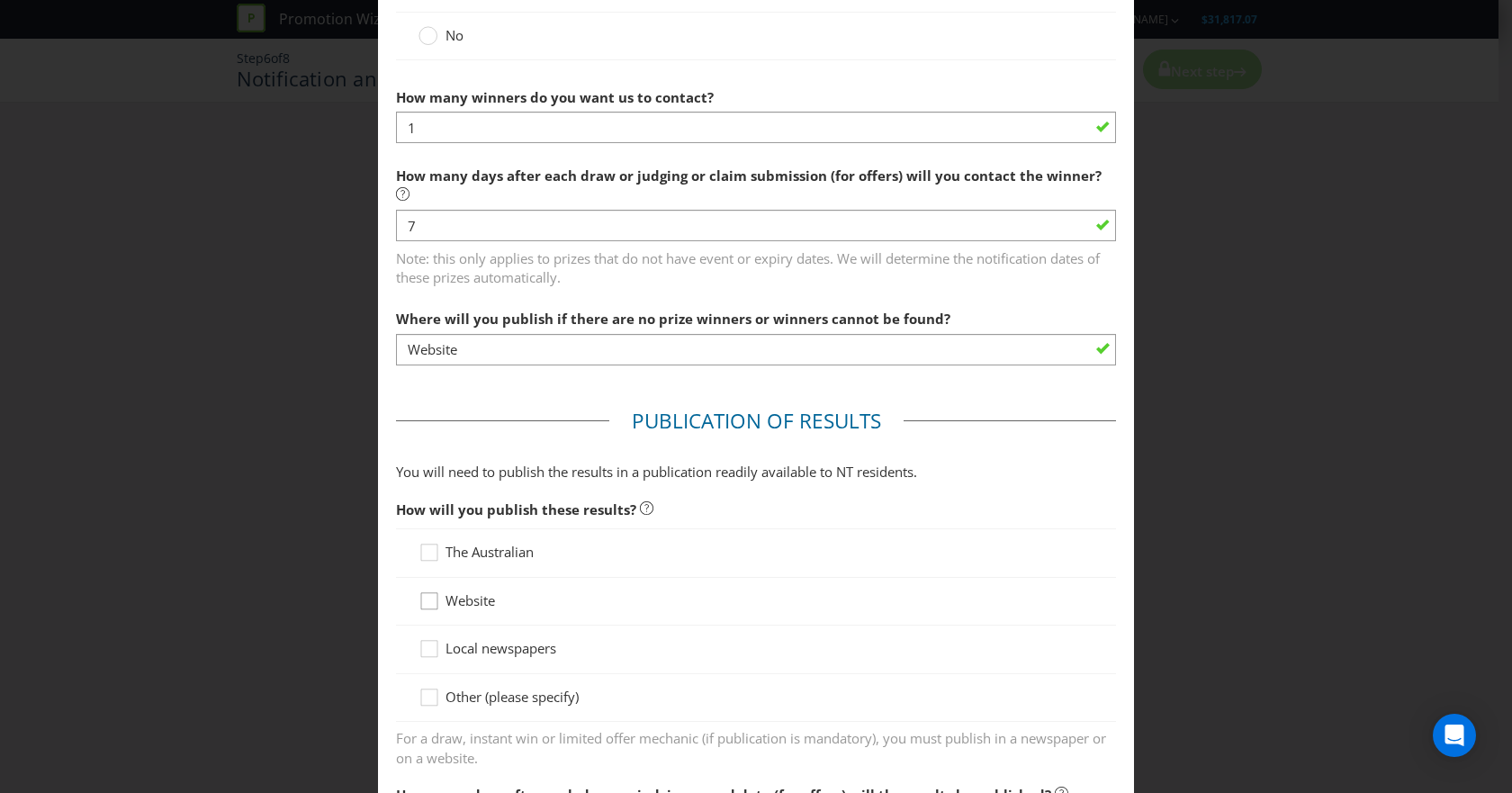
click at [432, 592] on icon at bounding box center [432, 605] width 27 height 27
click at [0, 0] on input "Website" at bounding box center [0, 0] width 0 height 0
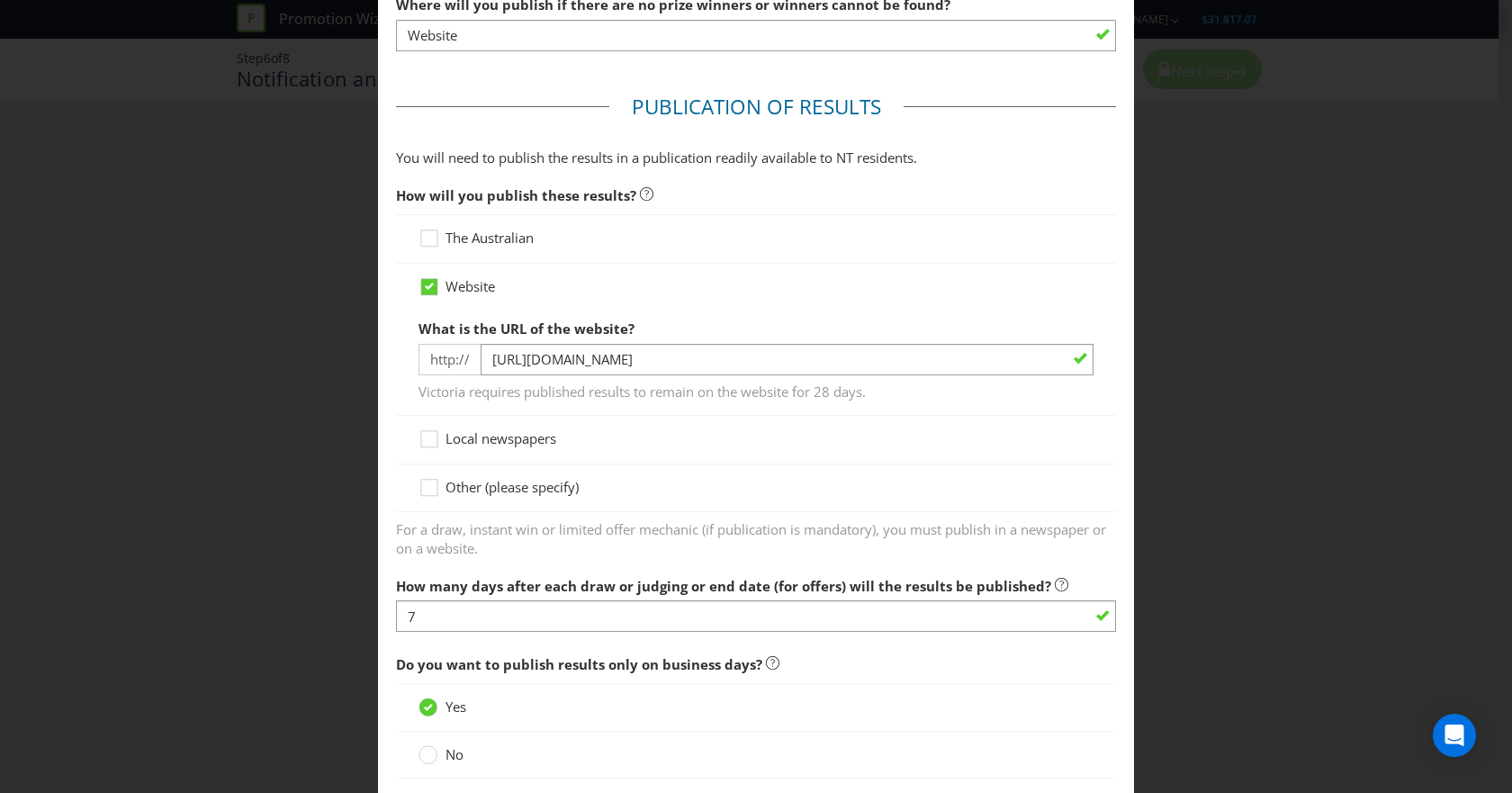
scroll to position [1023, 0]
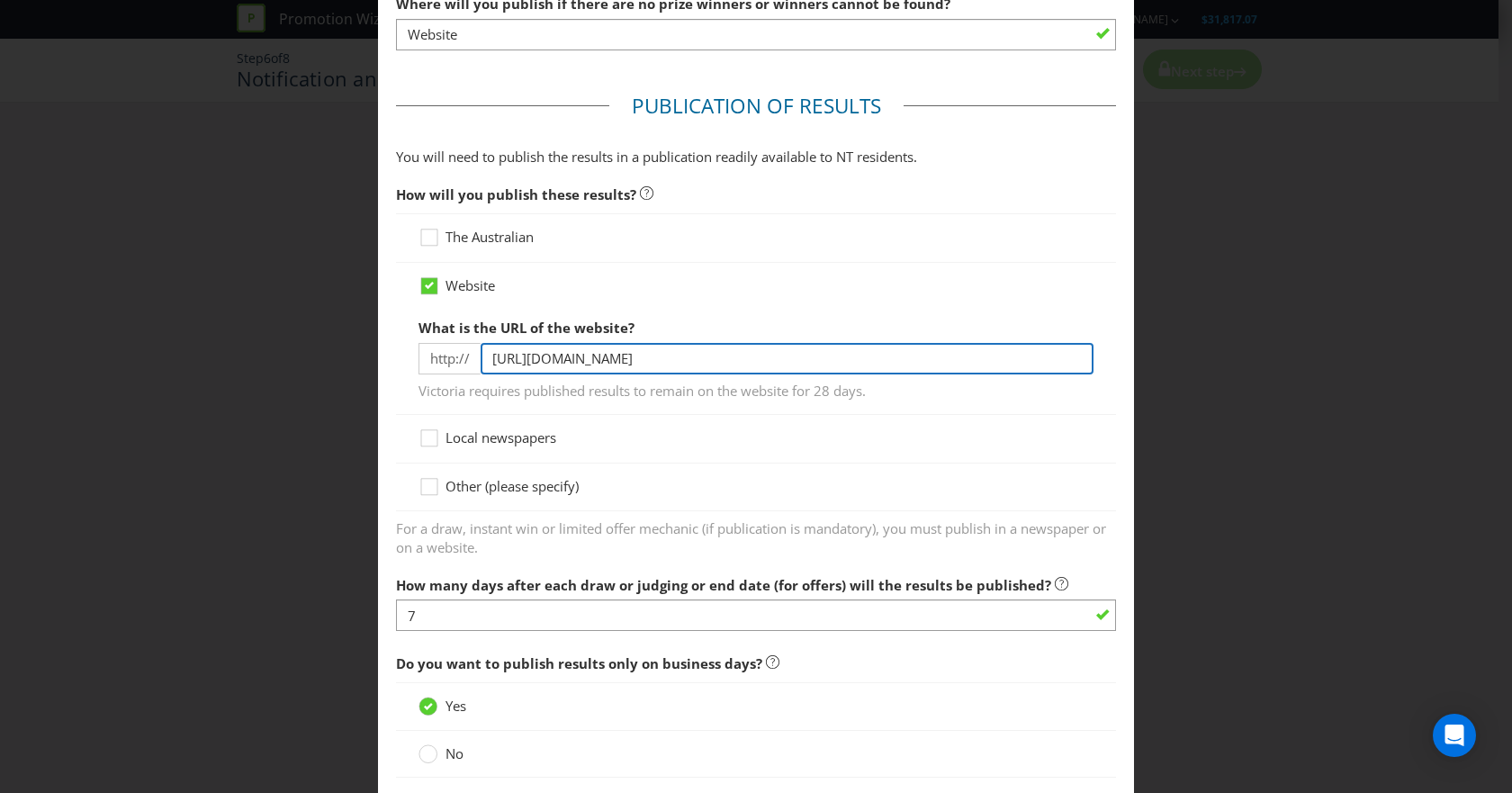
drag, startPoint x: 837, startPoint y: 341, endPoint x: 701, endPoint y: 356, distance: 136.8
click at [701, 356] on div "What is the URL of the website? http:// [URL][DOMAIN_NAME] [PERSON_NAME] requir…" at bounding box center [756, 355] width 675 height 91
click at [807, 346] on input "[URL][DOMAIN_NAME]" at bounding box center [787, 358] width 613 height 31
click at [831, 343] on input "[URL][DOMAIN_NAME]" at bounding box center [787, 358] width 613 height 31
drag, startPoint x: 812, startPoint y: 342, endPoint x: 705, endPoint y: 344, distance: 107.0
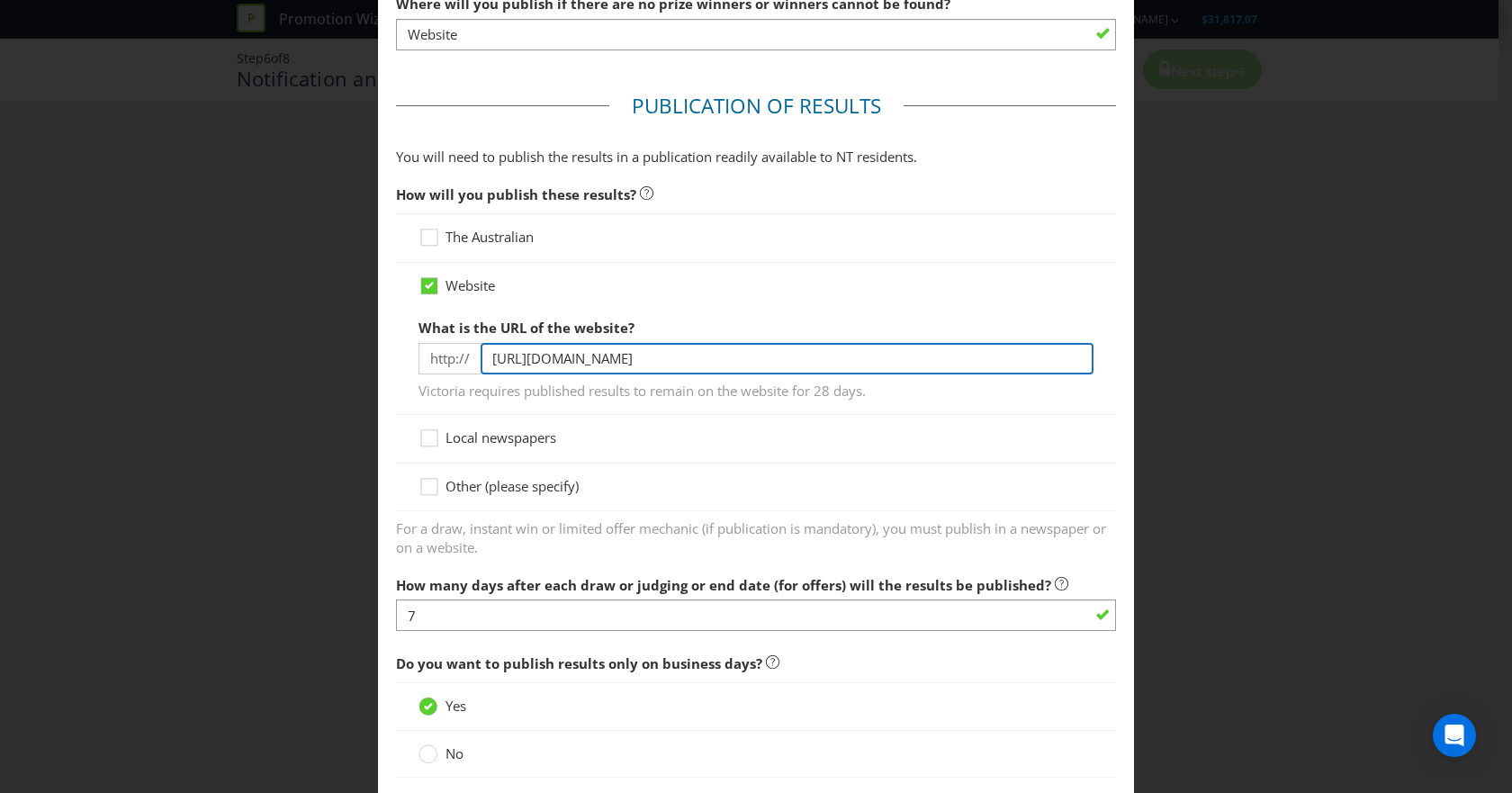
click at [705, 344] on input "[URL][DOMAIN_NAME]" at bounding box center [787, 358] width 613 height 31
type input "[URL][DOMAIN_NAME]"
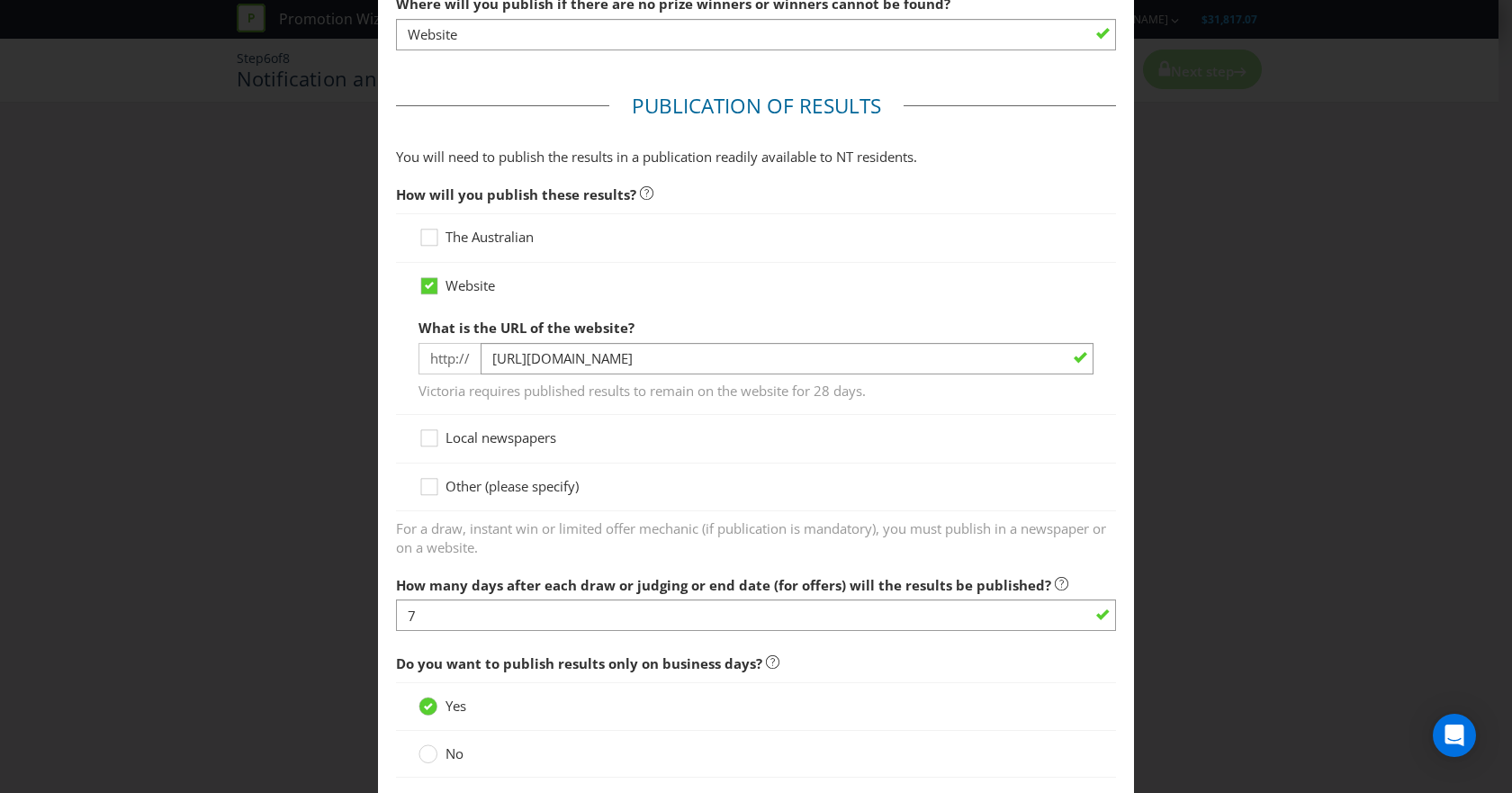
click at [702, 436] on div "Local newspapers" at bounding box center [756, 438] width 720 height 48
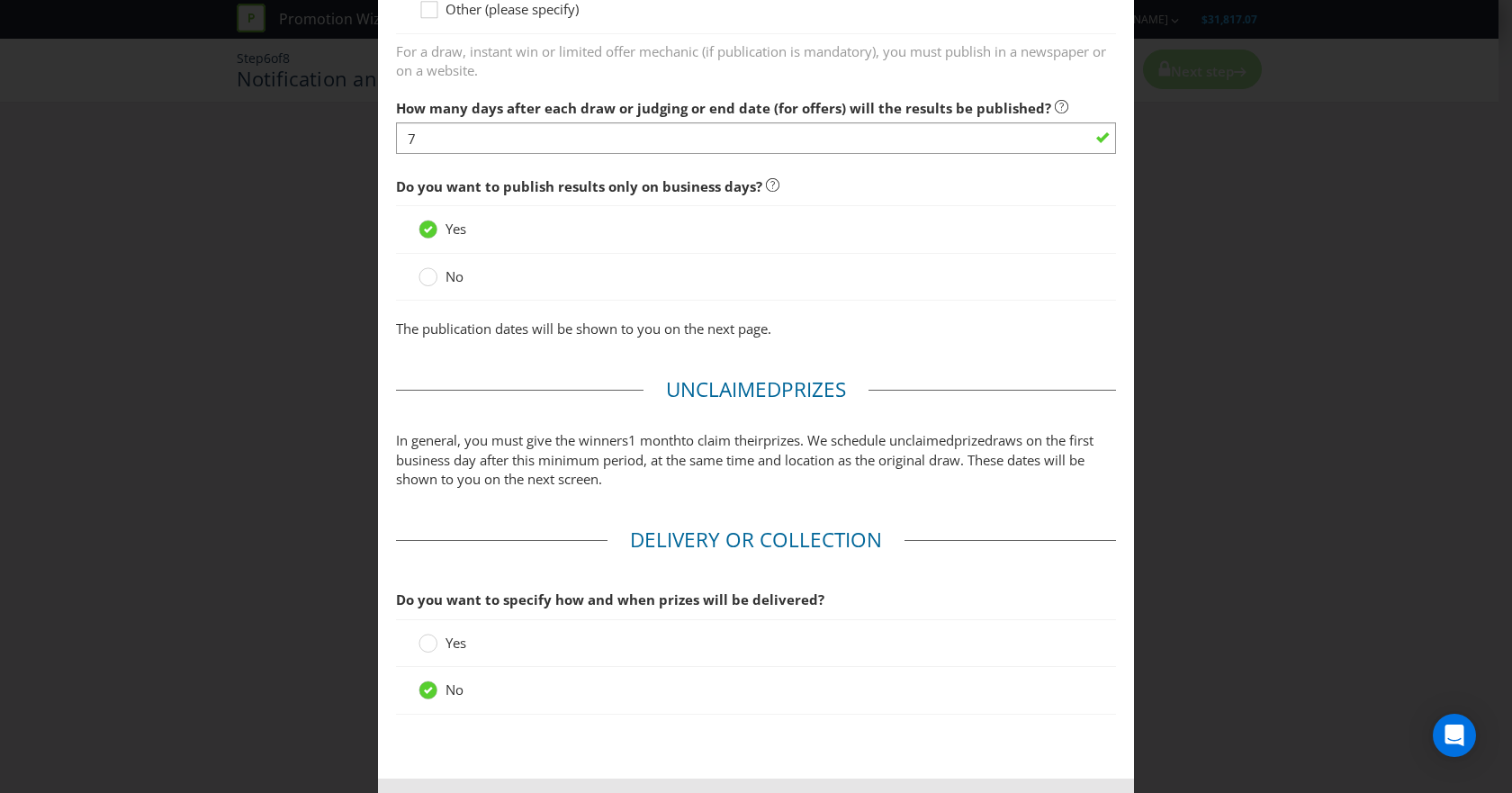
scroll to position [1501, 0]
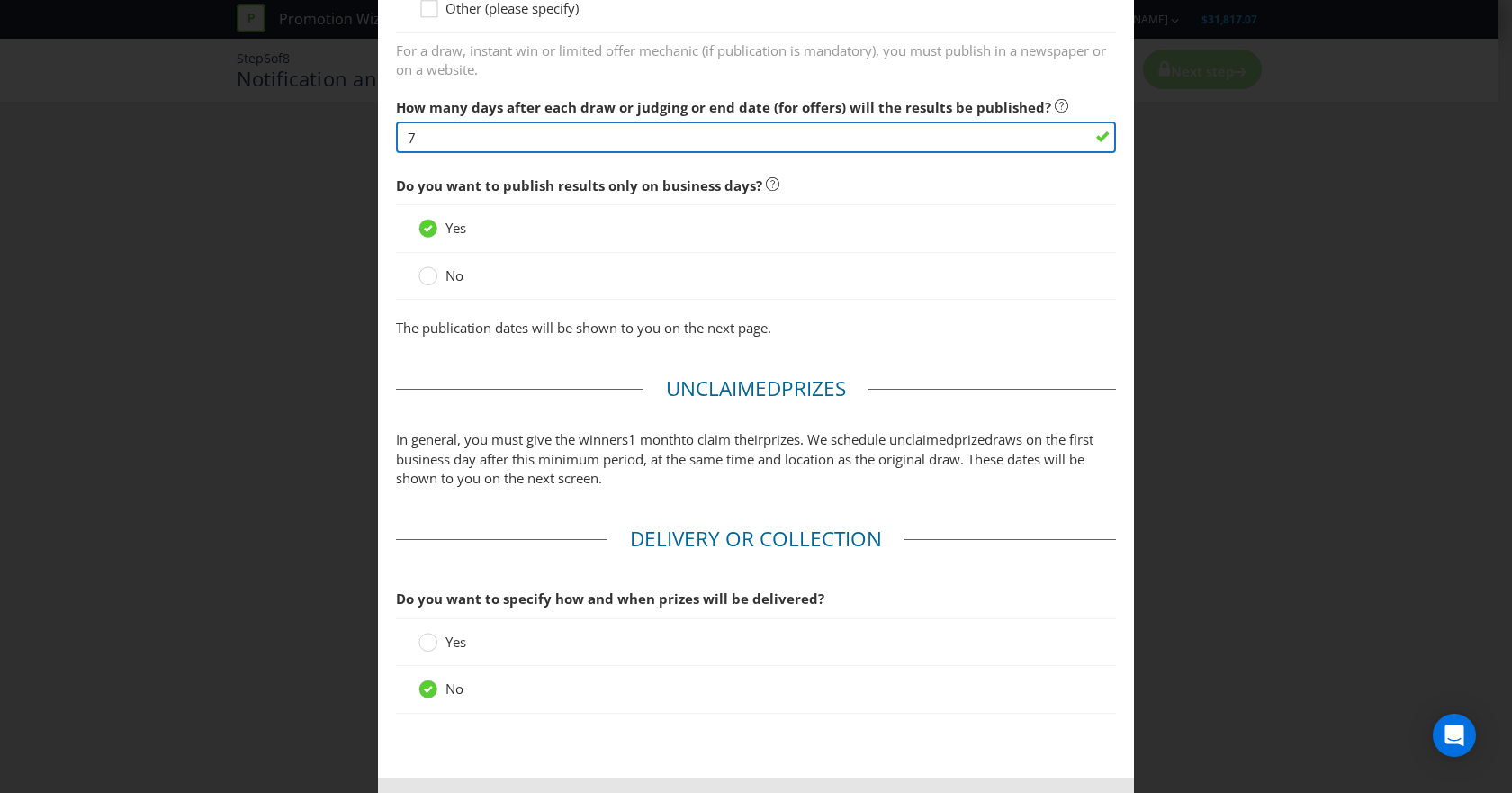
drag, startPoint x: 442, startPoint y: 117, endPoint x: 320, endPoint y: 94, distance: 124.1
click at [320, 94] on div "Notification and Delivery Based on your previous answers, you are not required …" at bounding box center [756, 396] width 1512 height 793
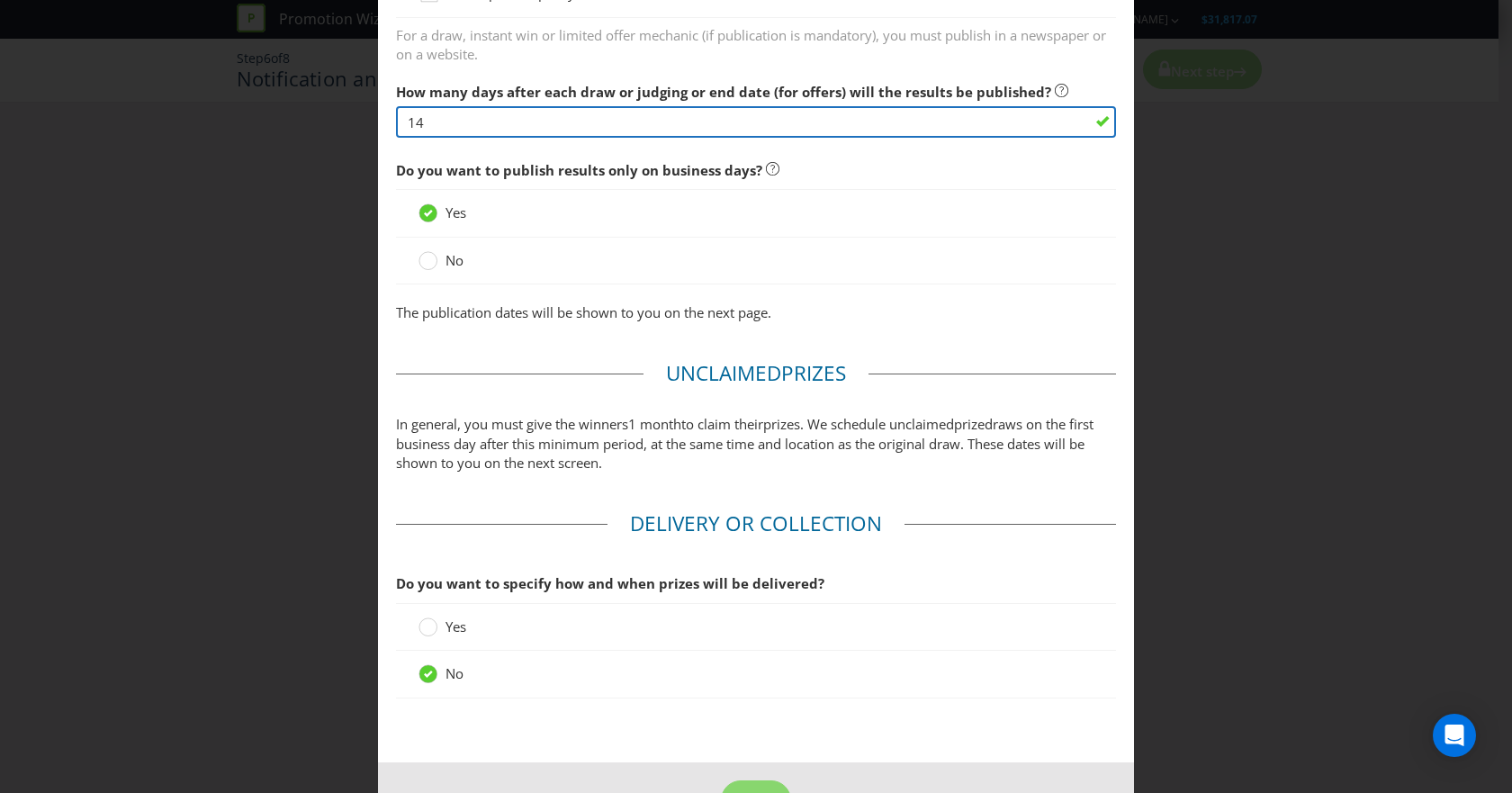
scroll to position [1558, 0]
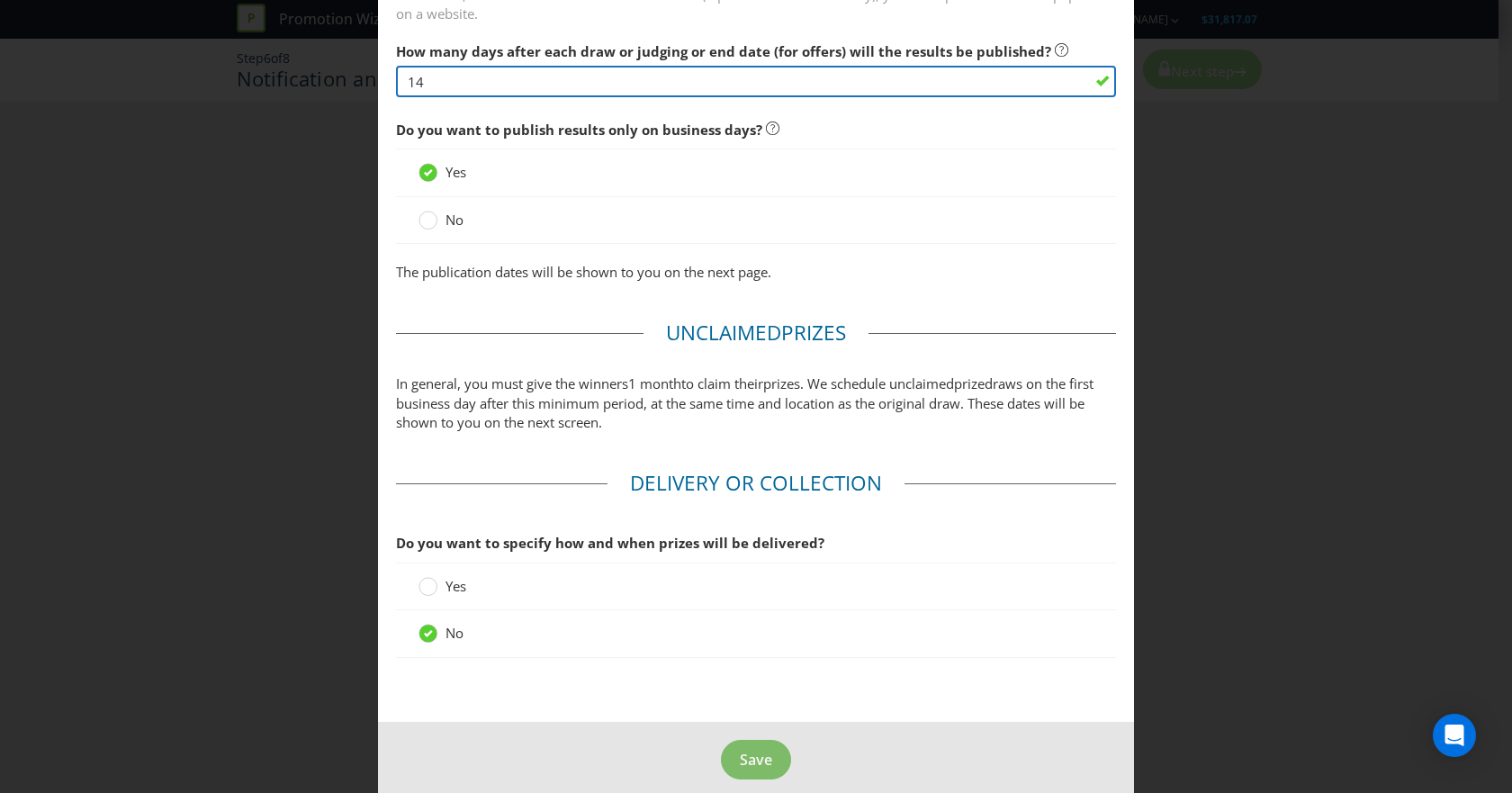
type input "14"
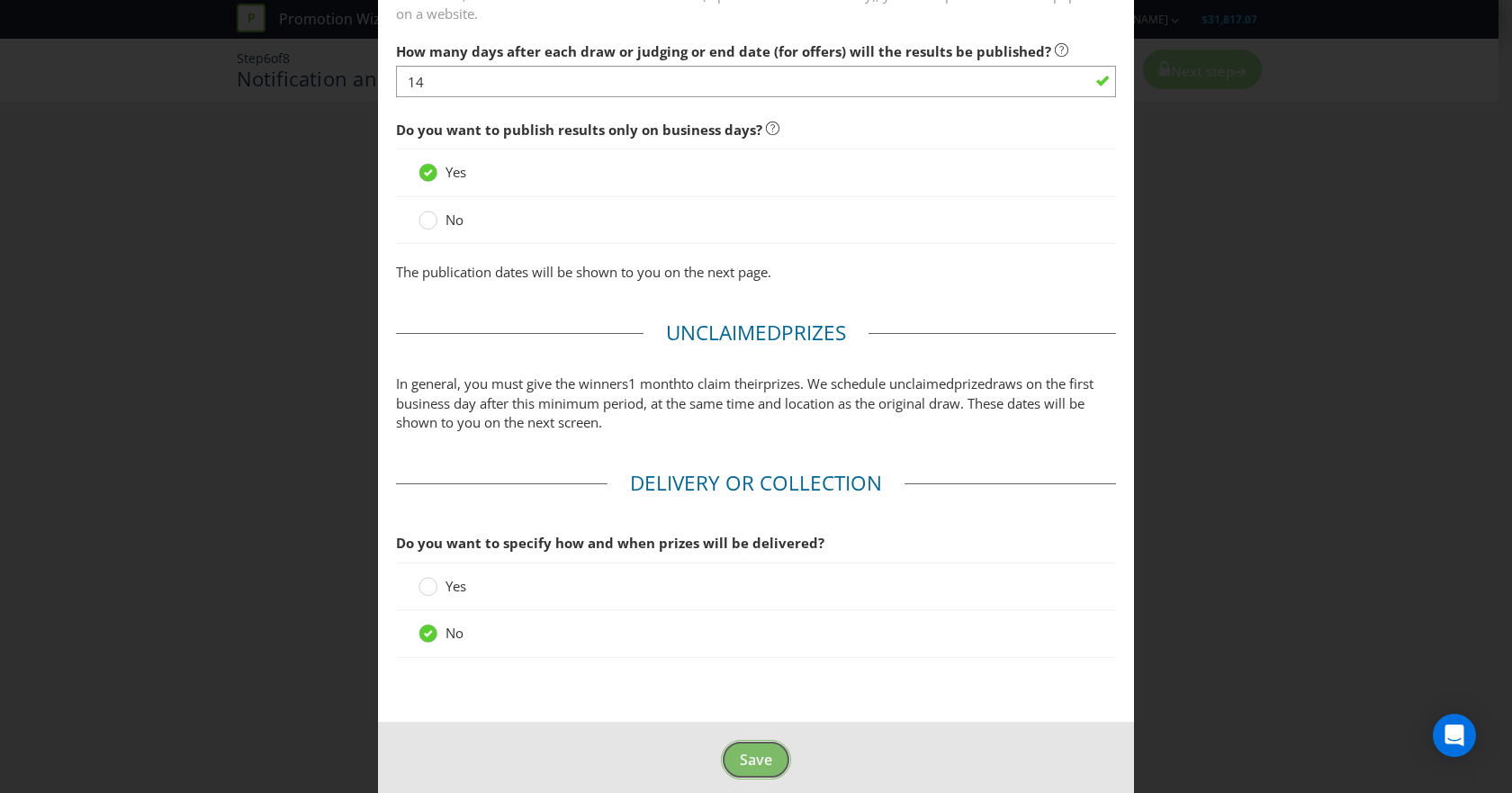
click at [754, 750] on span "Save" at bounding box center [756, 759] width 32 height 20
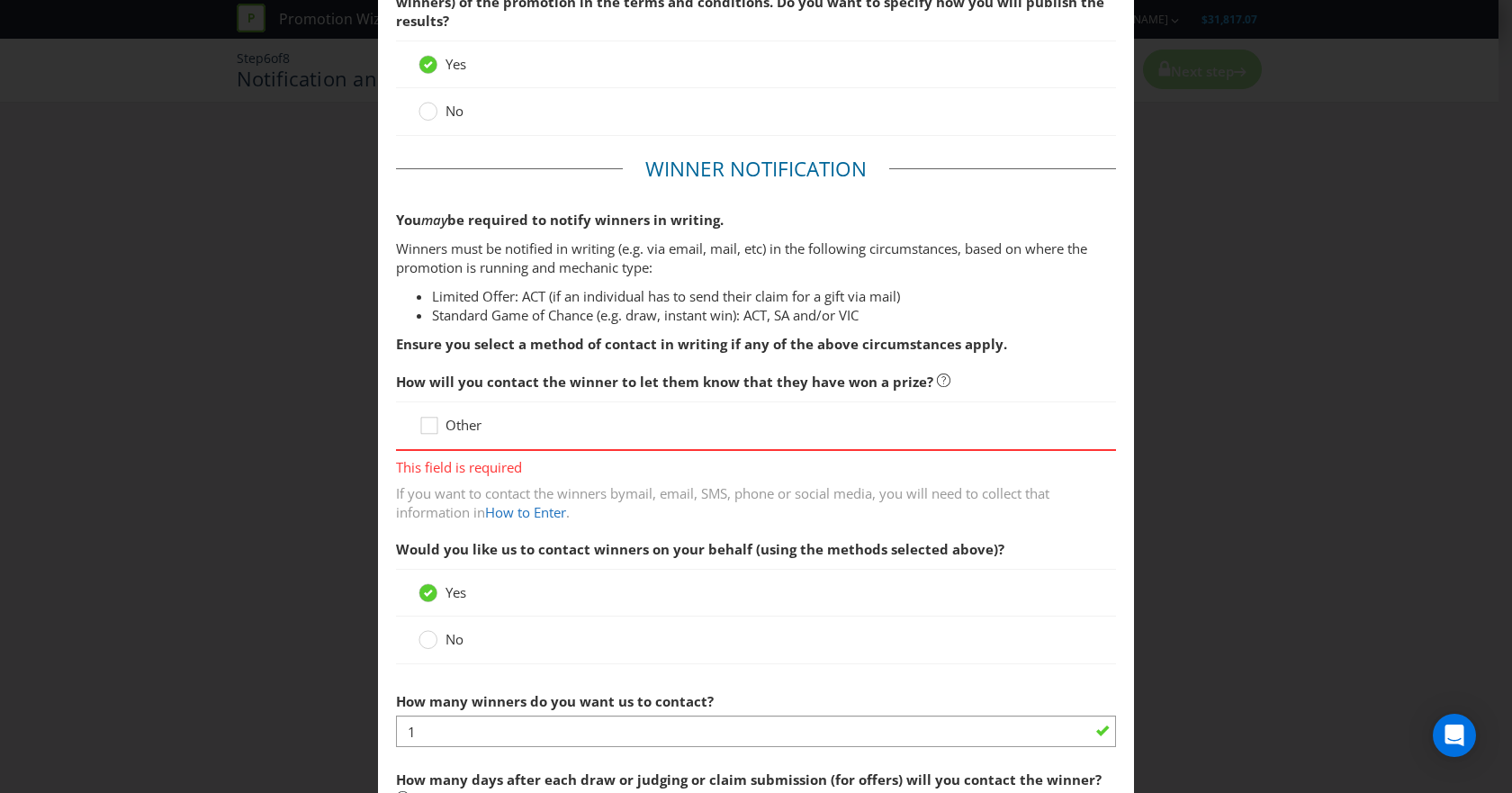
scroll to position [132, 0]
click at [425, 421] on div at bounding box center [430, 419] width 9 height 9
click at [0, 0] on input "Other" at bounding box center [0, 0] width 0 height 0
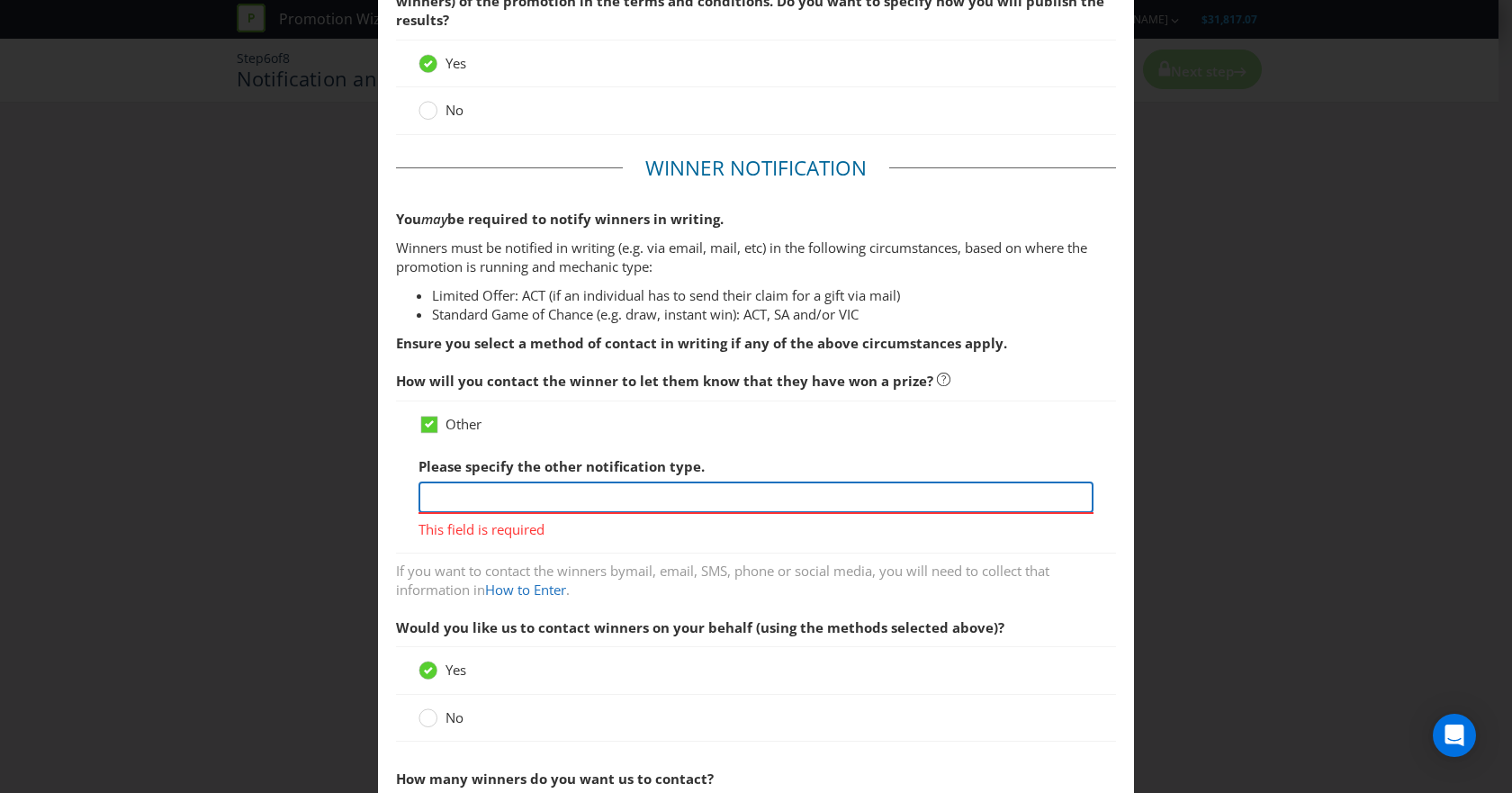
click at [590, 494] on input "text" at bounding box center [756, 497] width 675 height 31
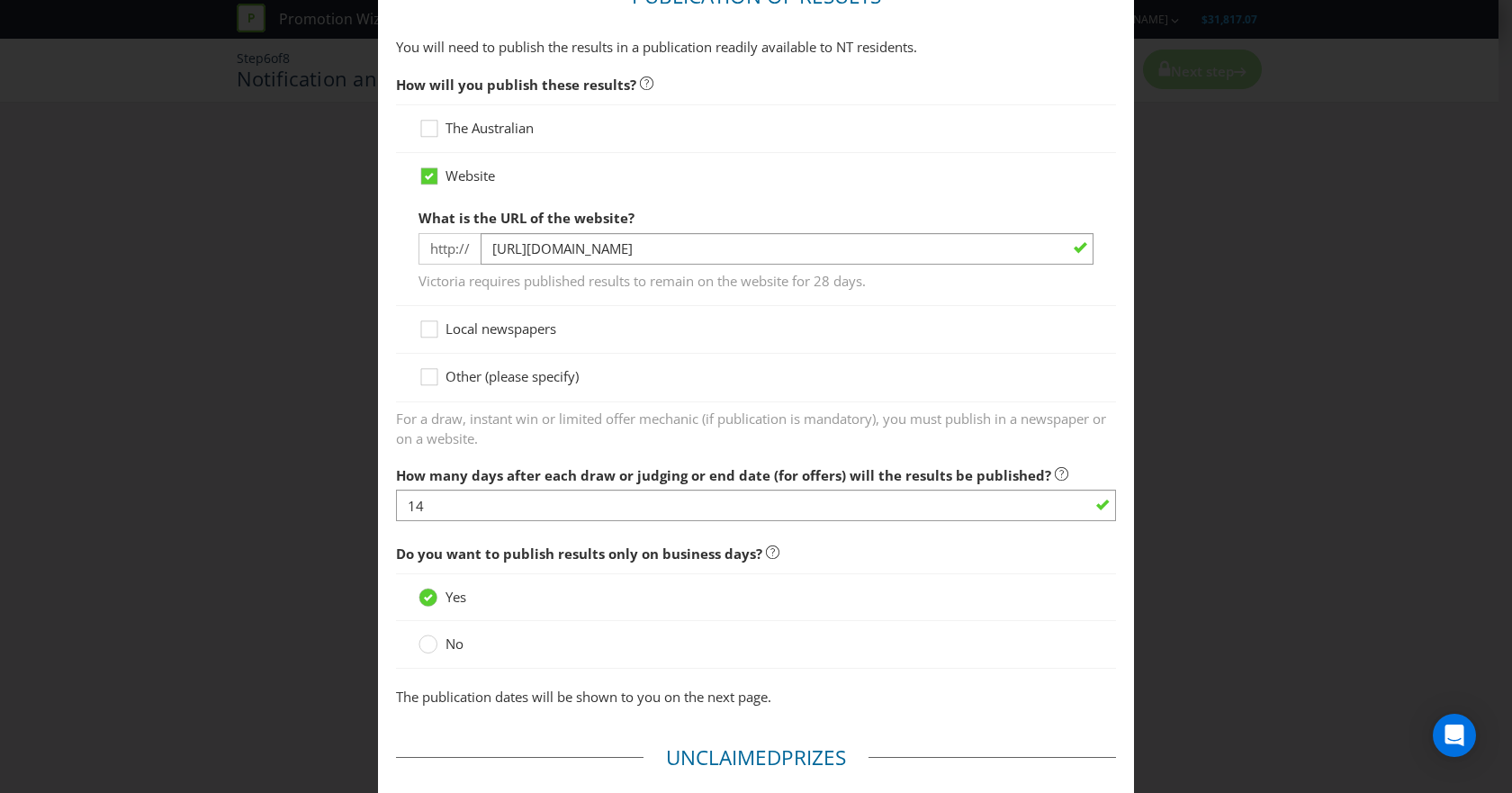
scroll to position [1662, 0]
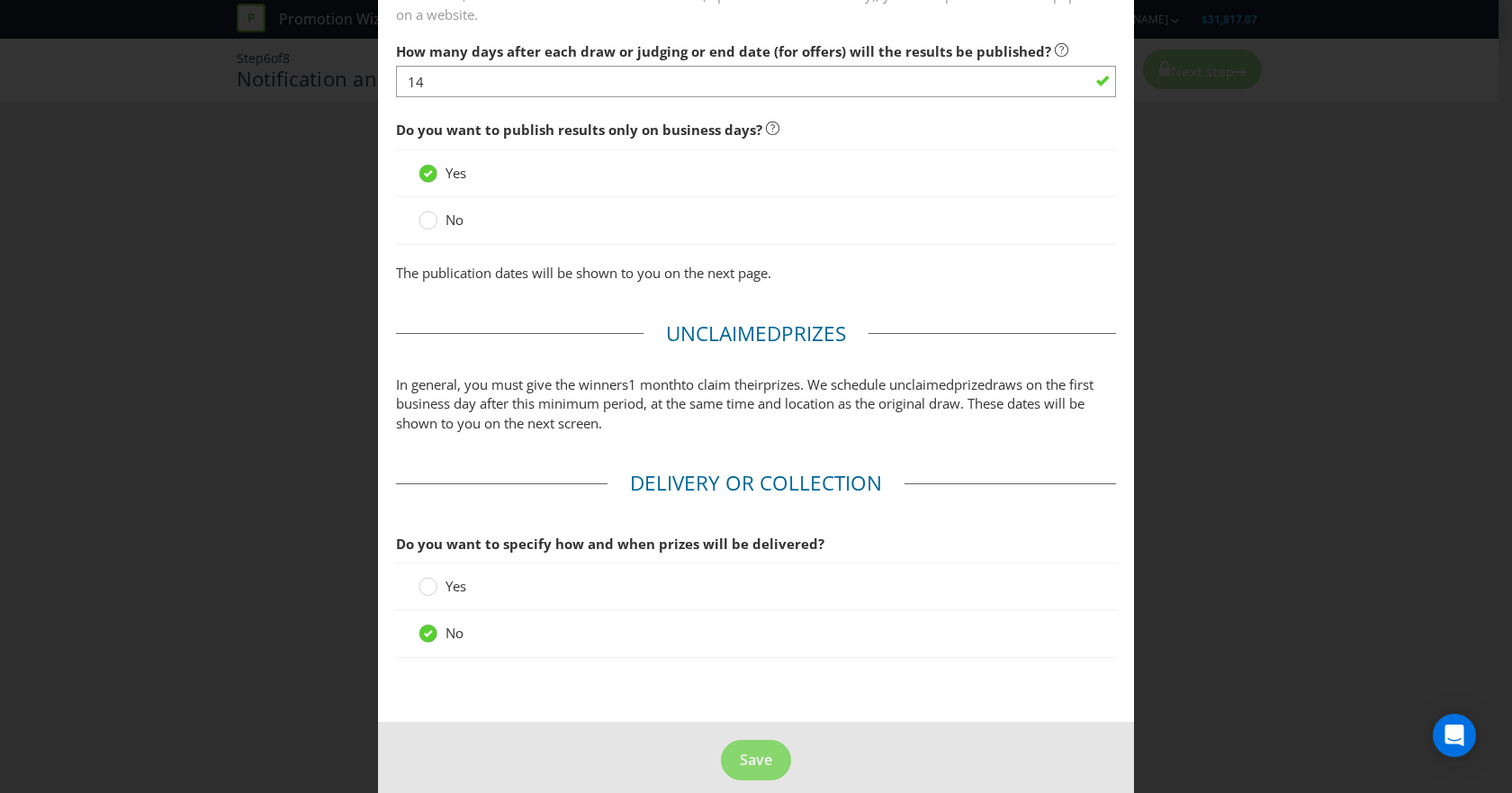
type input "Email"
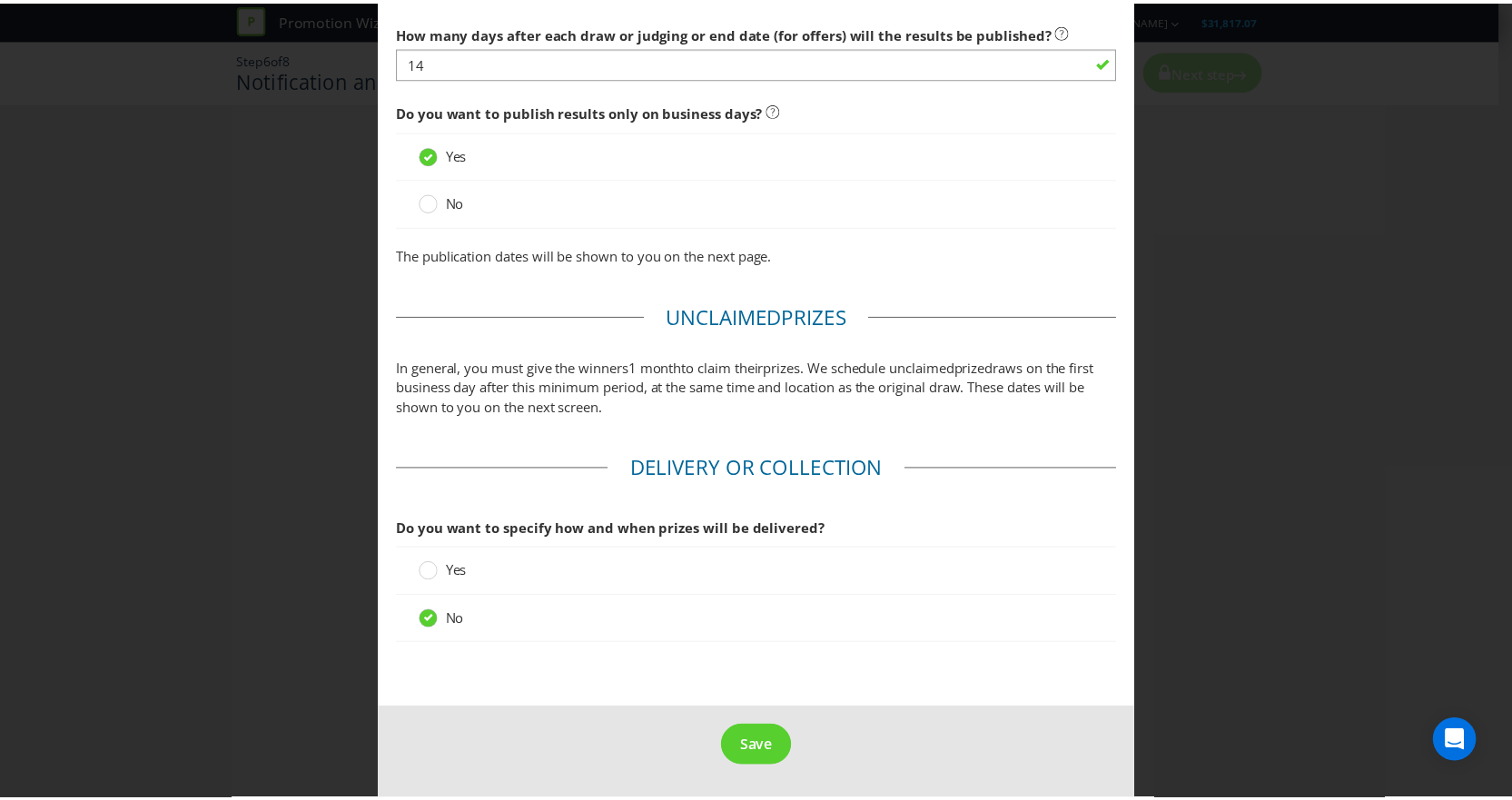
scroll to position [1650, 0]
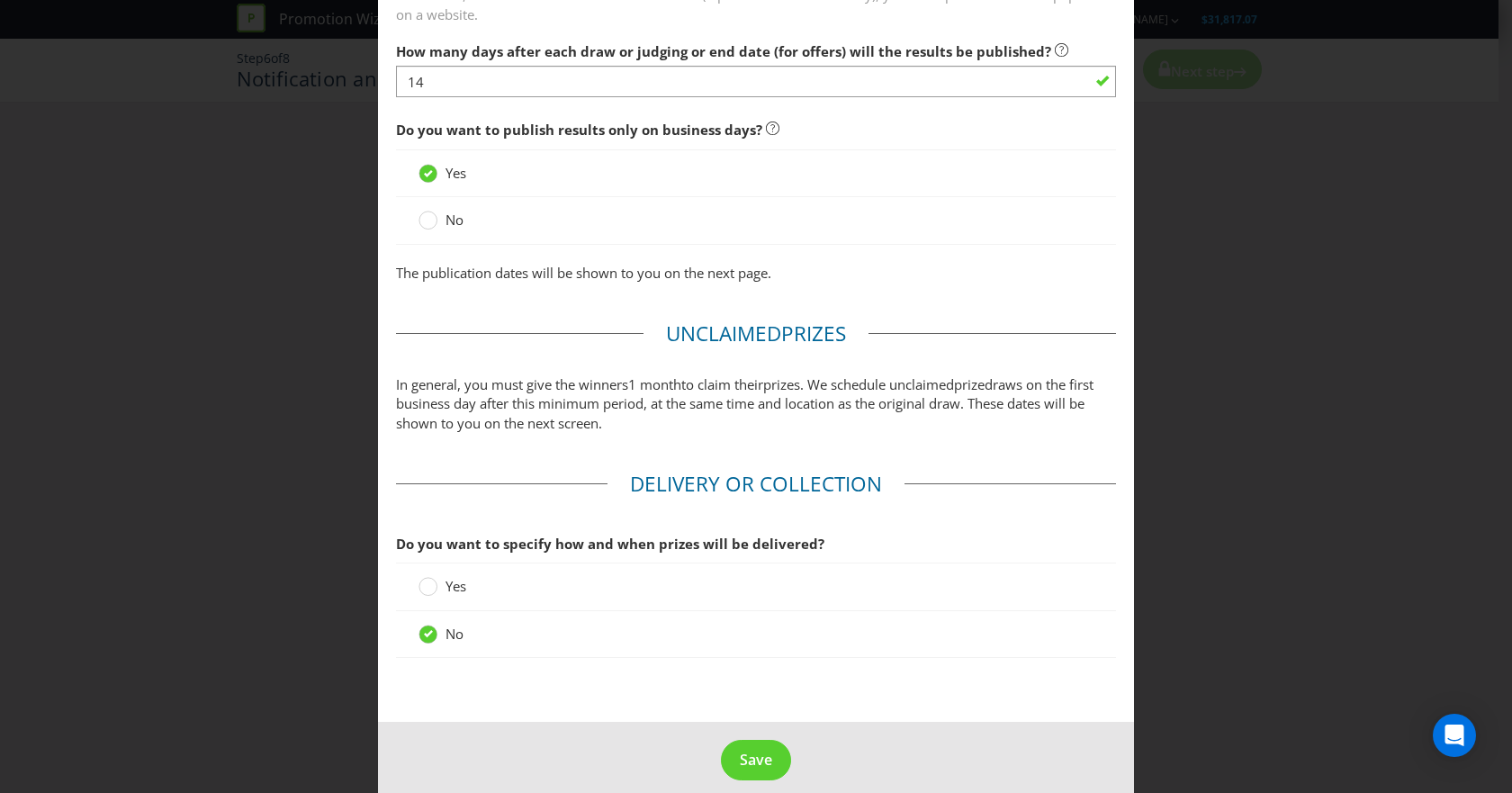
click at [780, 762] on footer "Save" at bounding box center [756, 768] width 756 height 91
click at [742, 750] on span "Save" at bounding box center [756, 759] width 32 height 20
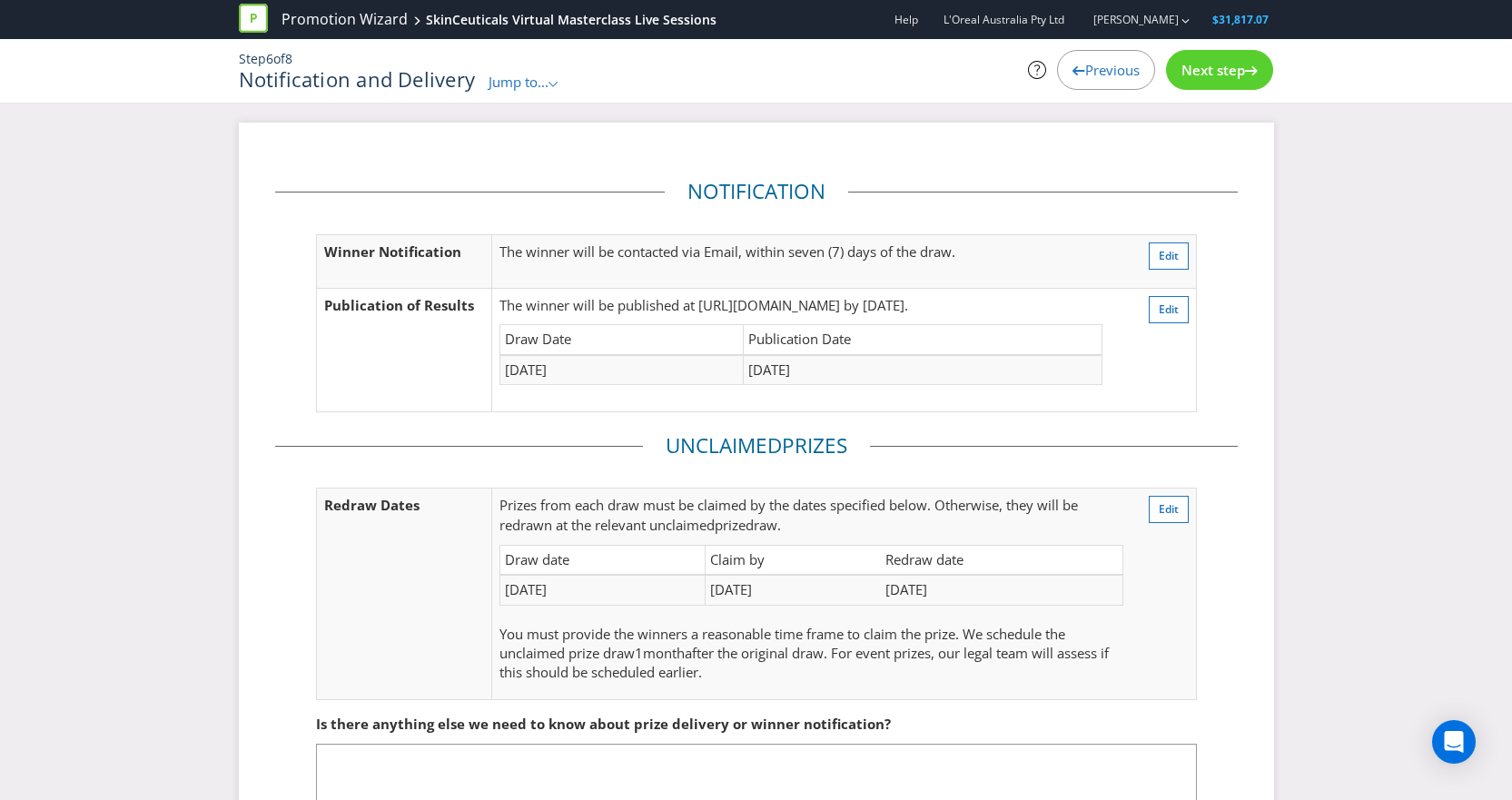
click at [1237, 56] on div "Next step" at bounding box center [1219, 70] width 107 height 40
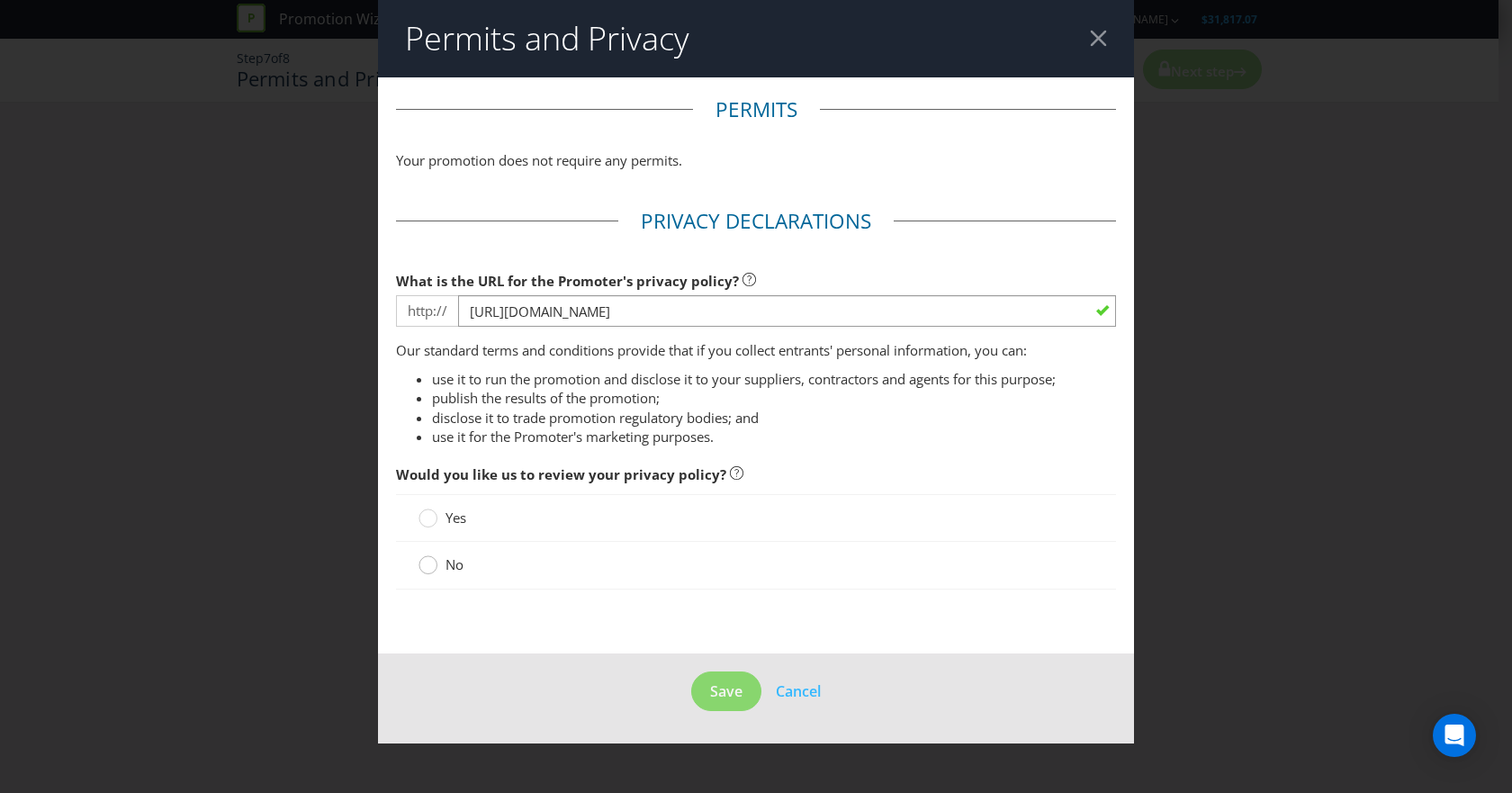
click at [426, 562] on div at bounding box center [429, 560] width 9 height 9
click at [0, 0] on input "No" at bounding box center [0, 0] width 0 height 0
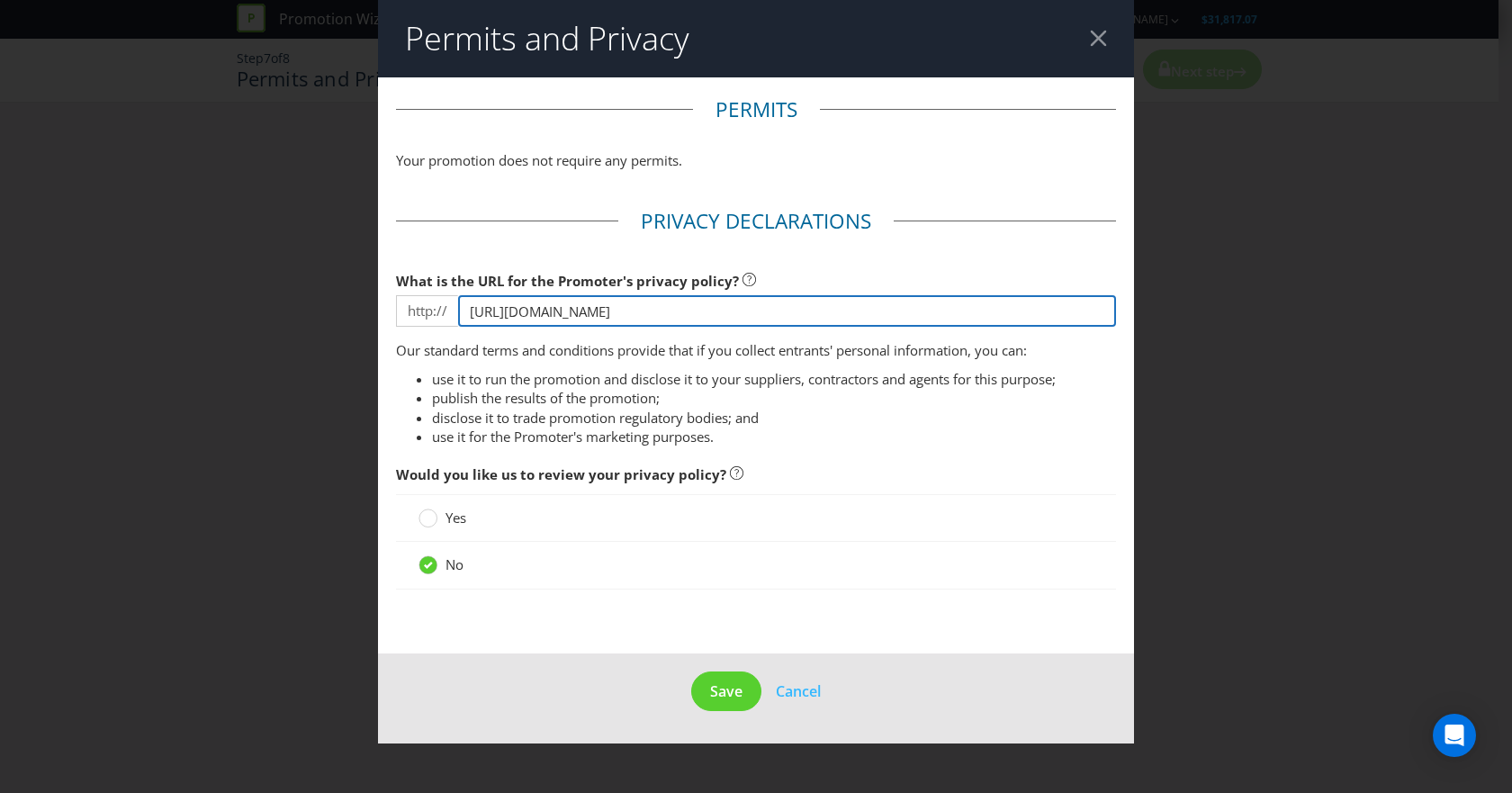
click at [717, 297] on input "[URL][DOMAIN_NAME]" at bounding box center [787, 310] width 658 height 31
click at [717, 304] on input "[URL][DOMAIN_NAME]" at bounding box center [787, 310] width 658 height 31
paste input "[DOMAIN_NAME][URL]"
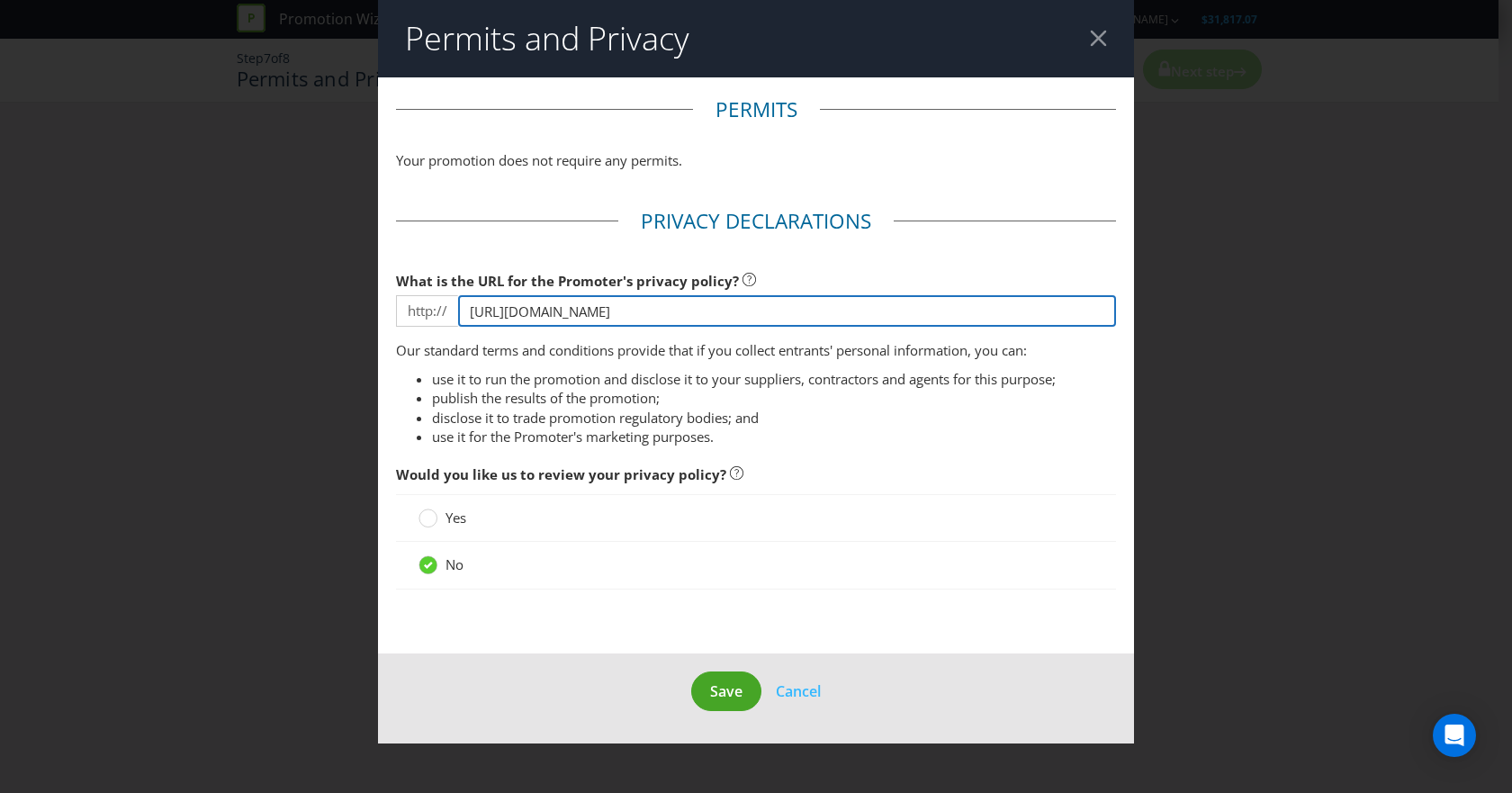
type input "[URL][DOMAIN_NAME]"
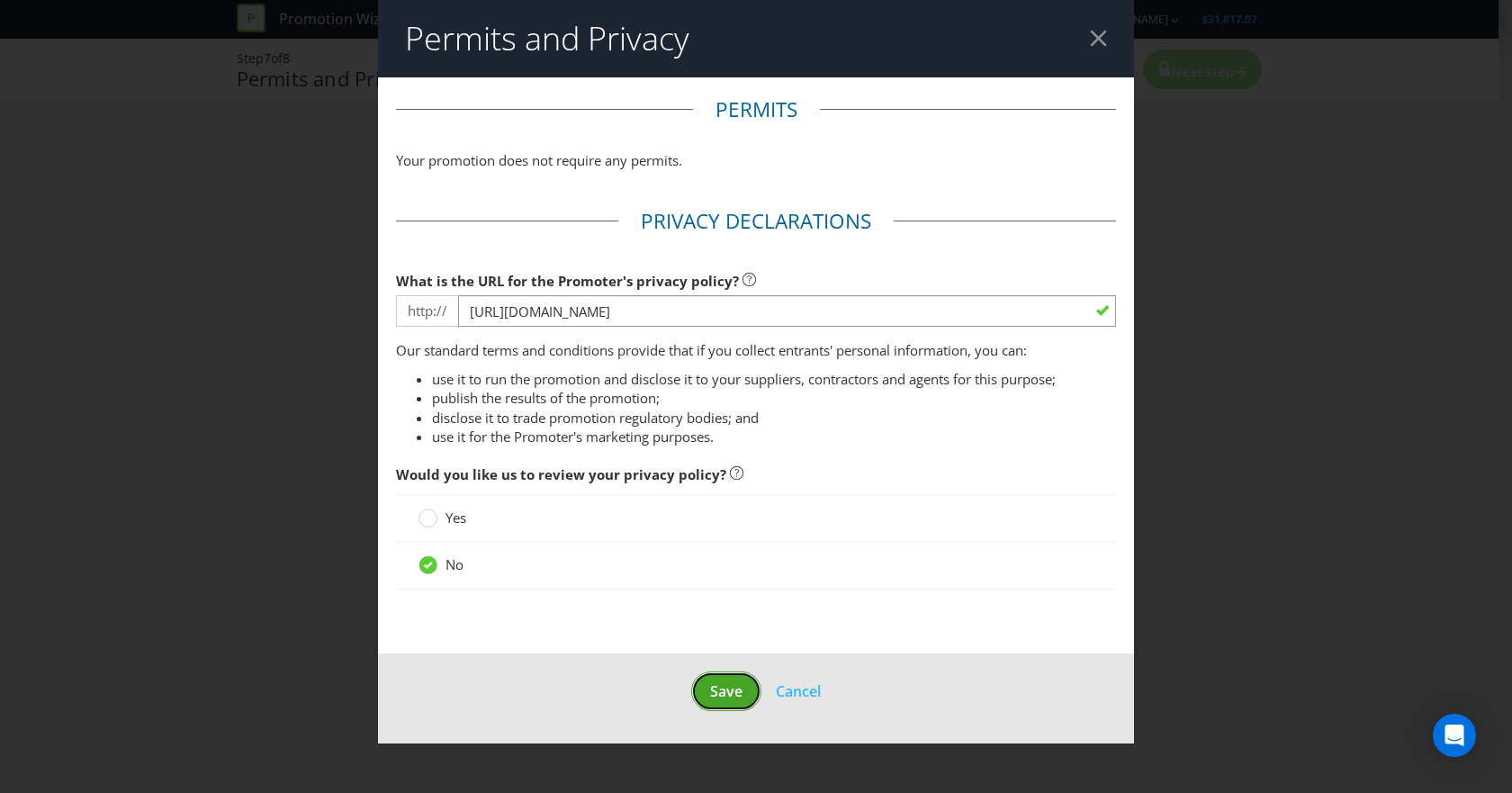
click at [727, 682] on span "Save" at bounding box center [726, 691] width 32 height 20
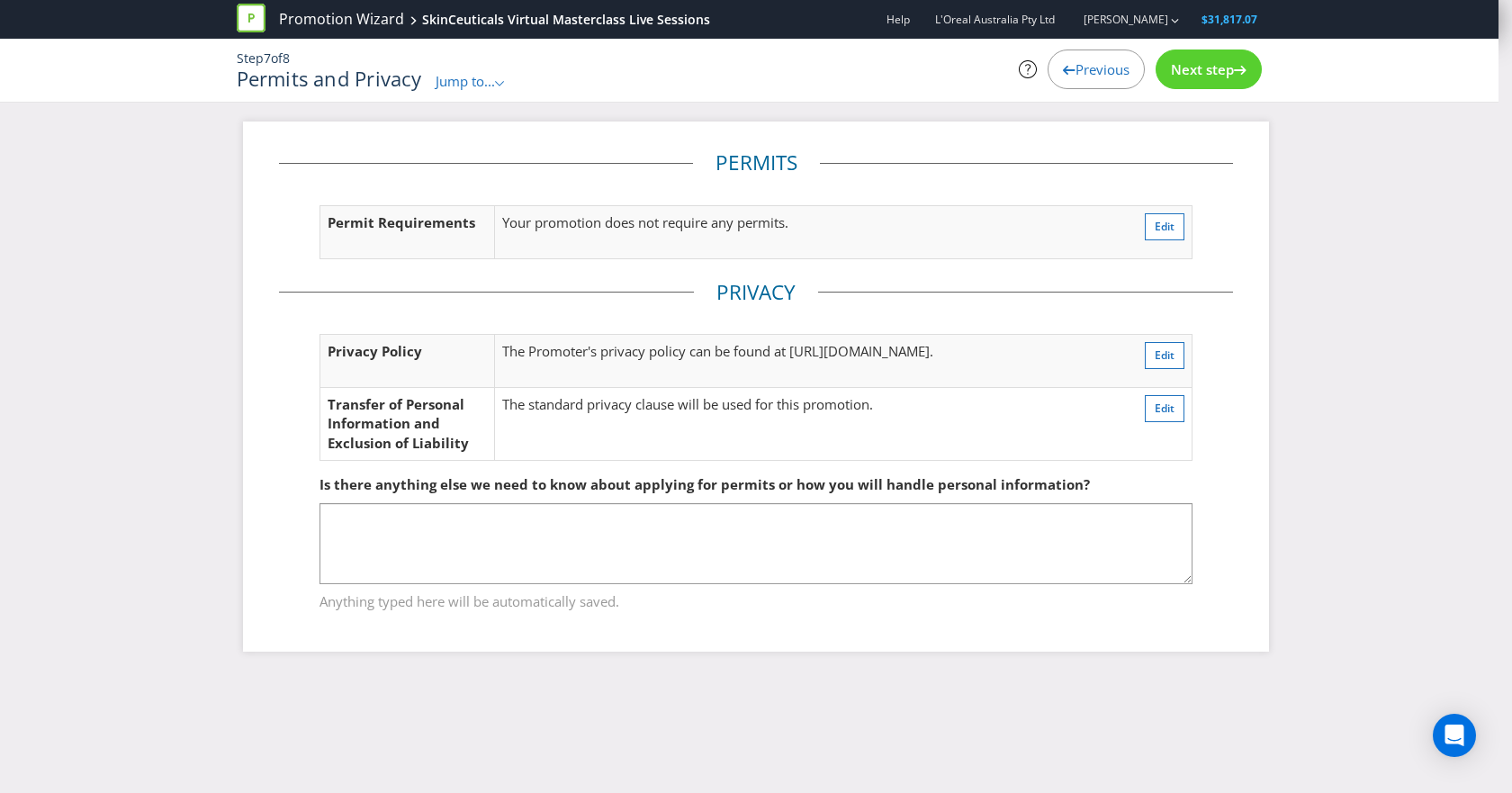
click at [1213, 85] on div "Next step" at bounding box center [1208, 70] width 106 height 40
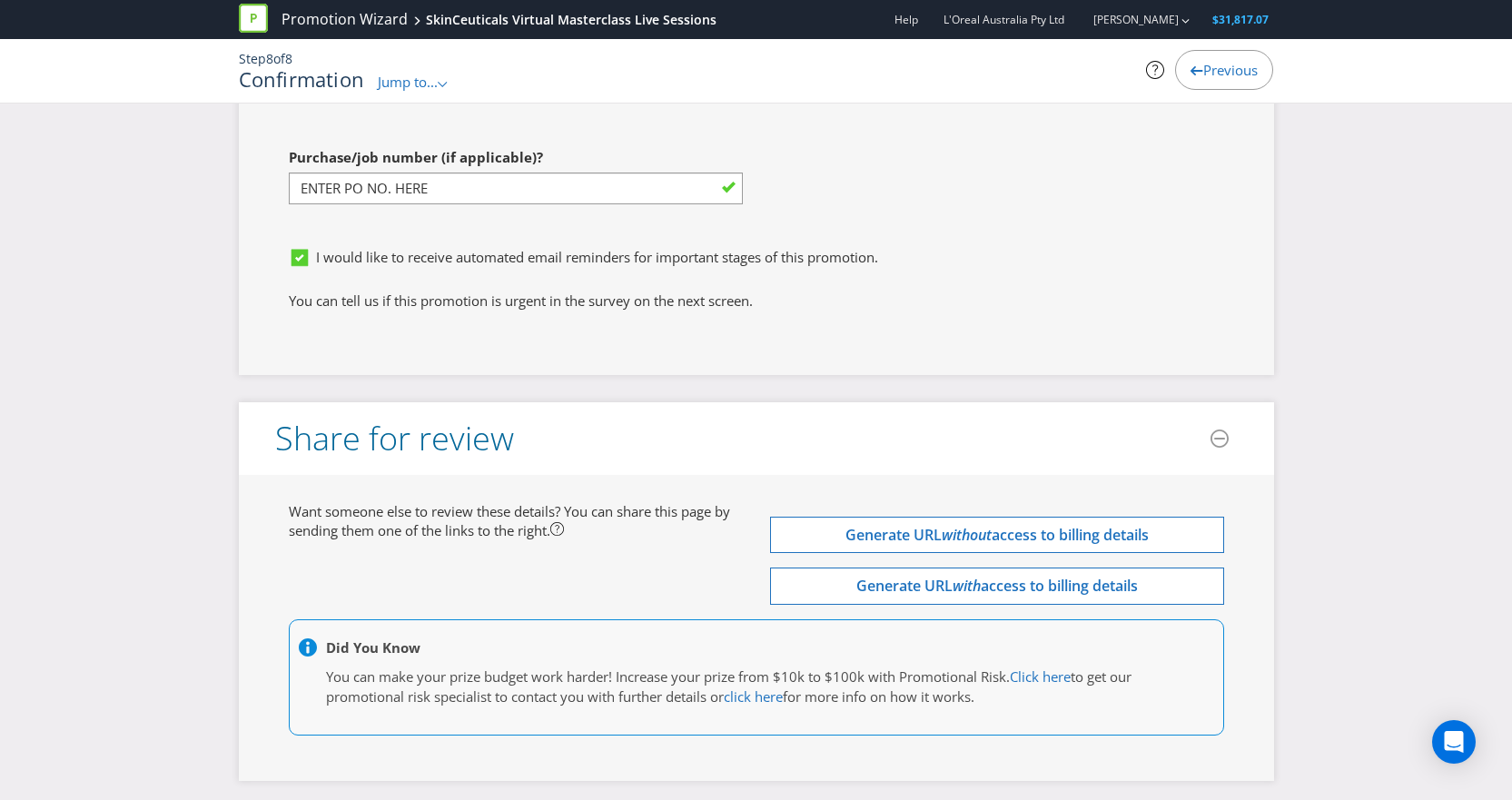
scroll to position [5300, 0]
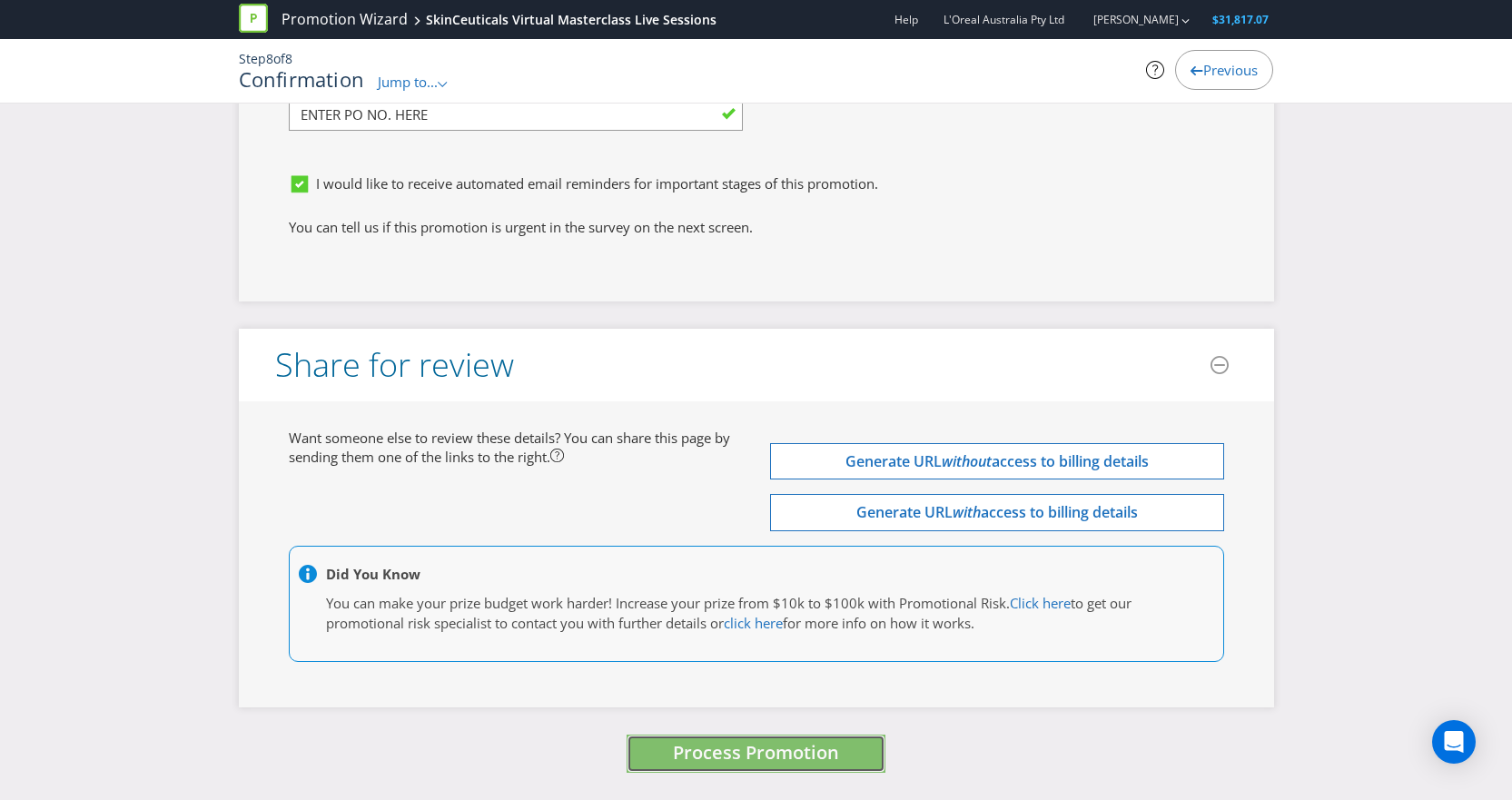
click at [800, 746] on span "Process Promotion" at bounding box center [755, 753] width 166 height 25
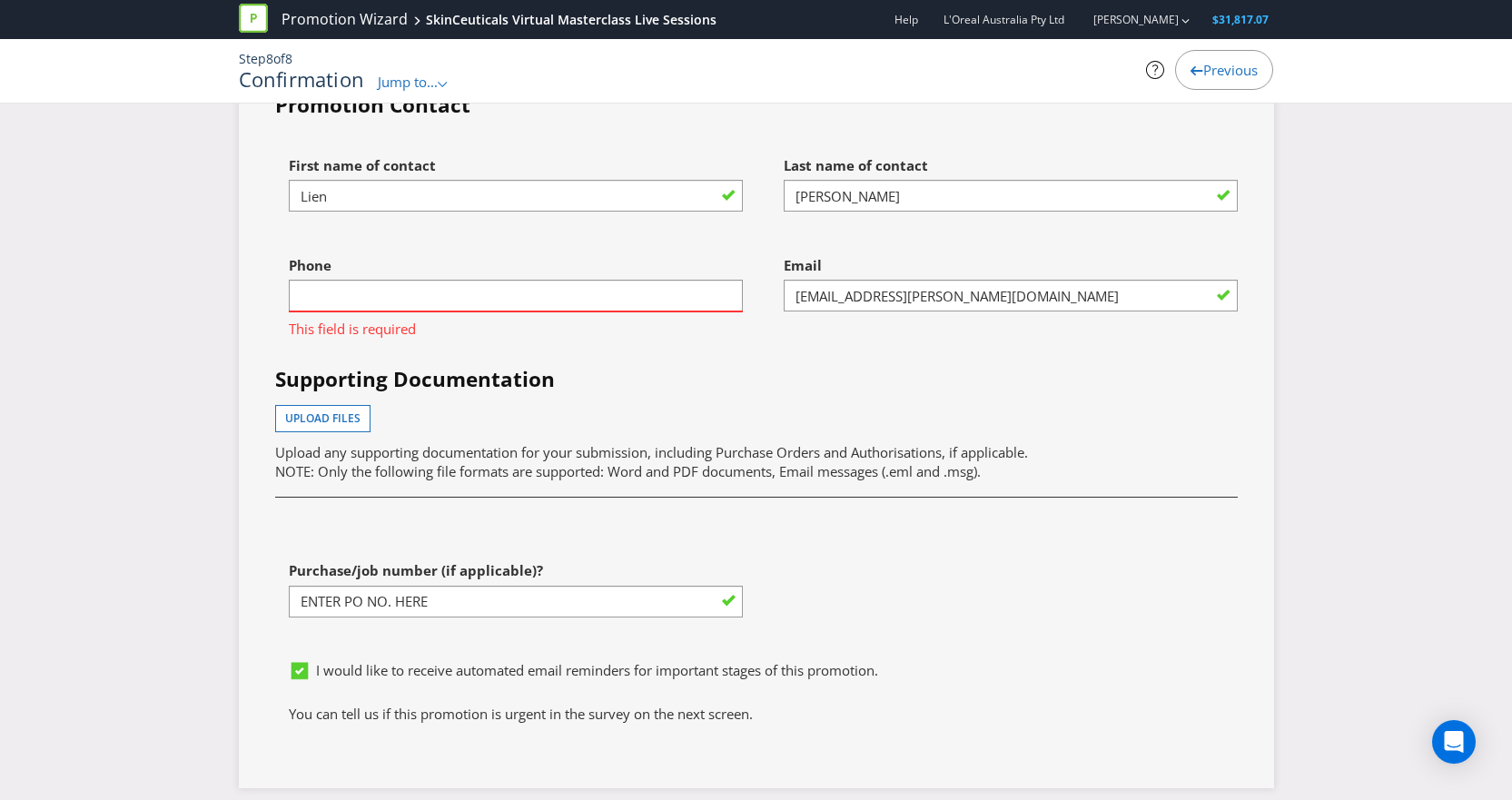
scroll to position [4813, 0]
click at [623, 294] on input "text" at bounding box center [515, 294] width 454 height 31
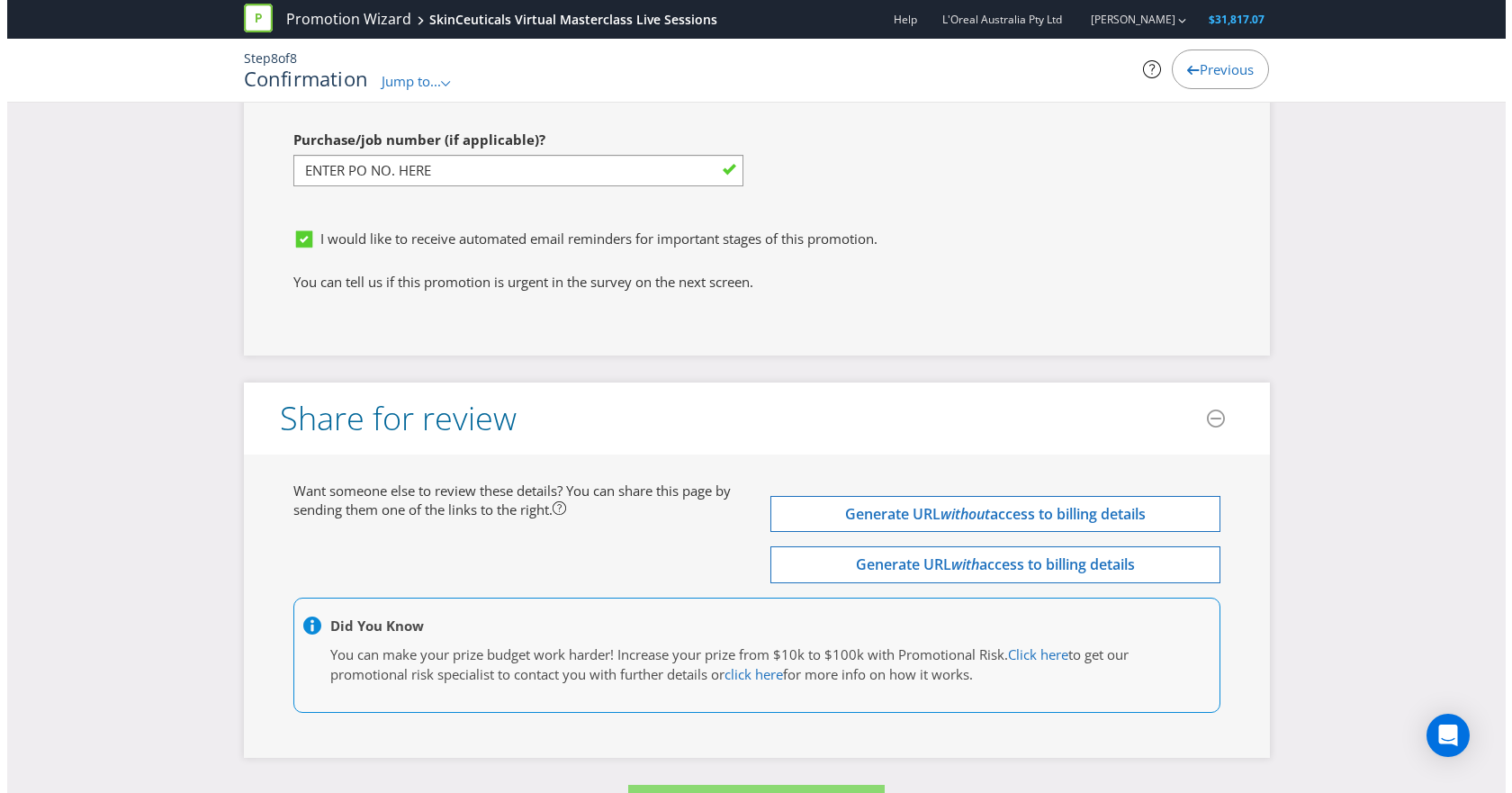
scroll to position [5254, 0]
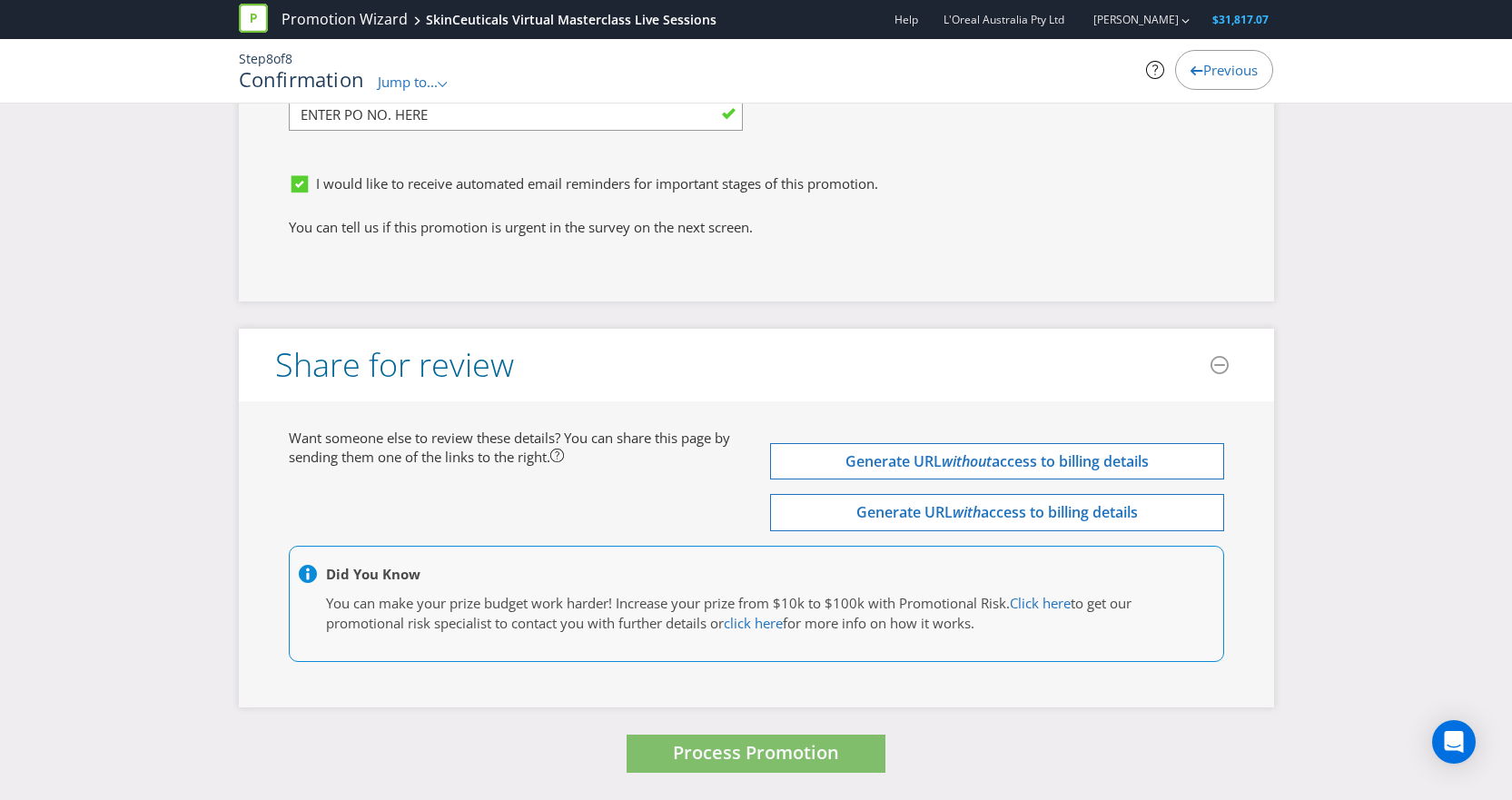
type input "0406654667"
click at [709, 765] on button "Process Promotion" at bounding box center [755, 753] width 259 height 39
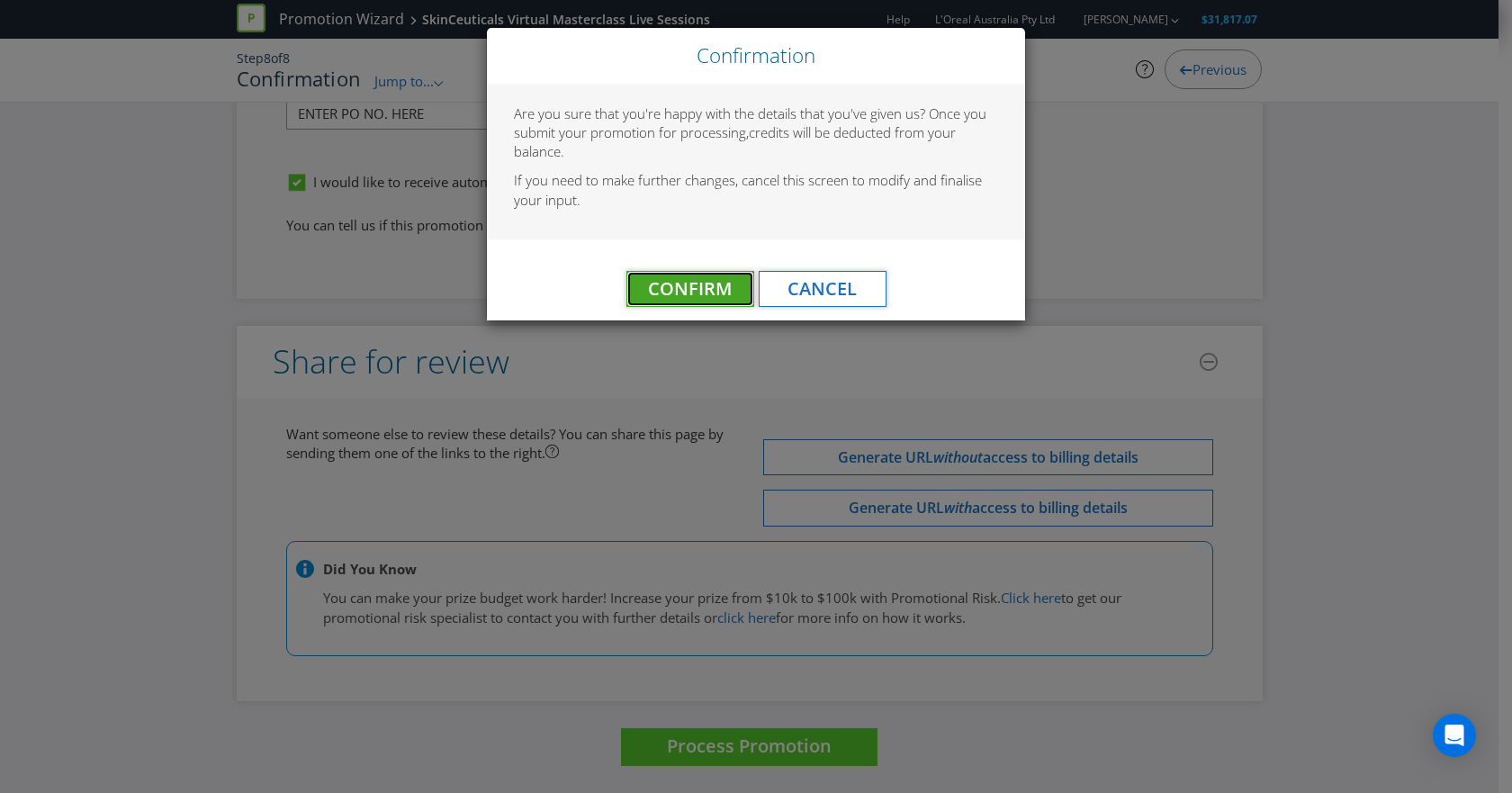
click at [701, 292] on span "Confirm" at bounding box center [689, 289] width 84 height 24
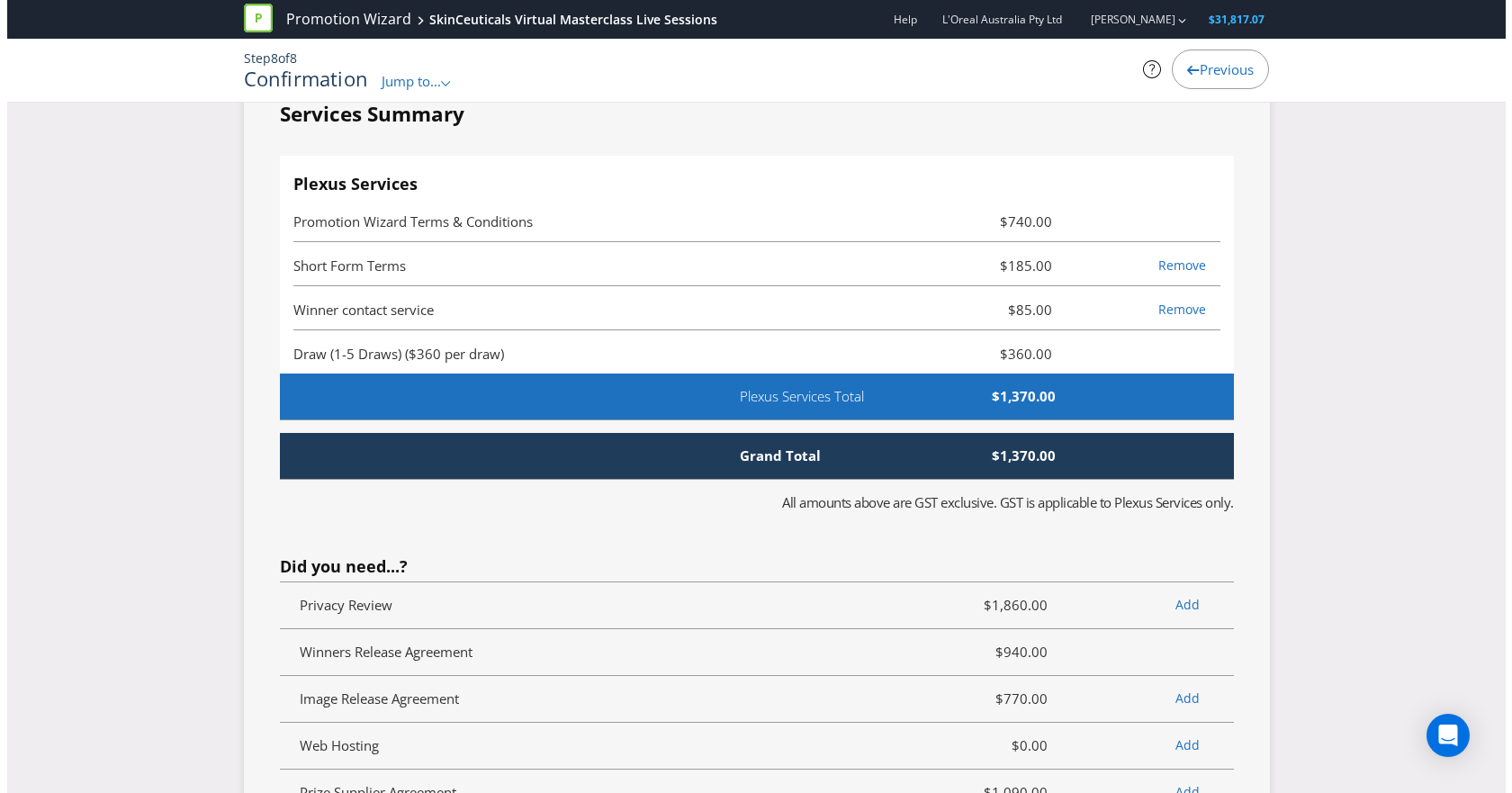
scroll to position [0, 0]
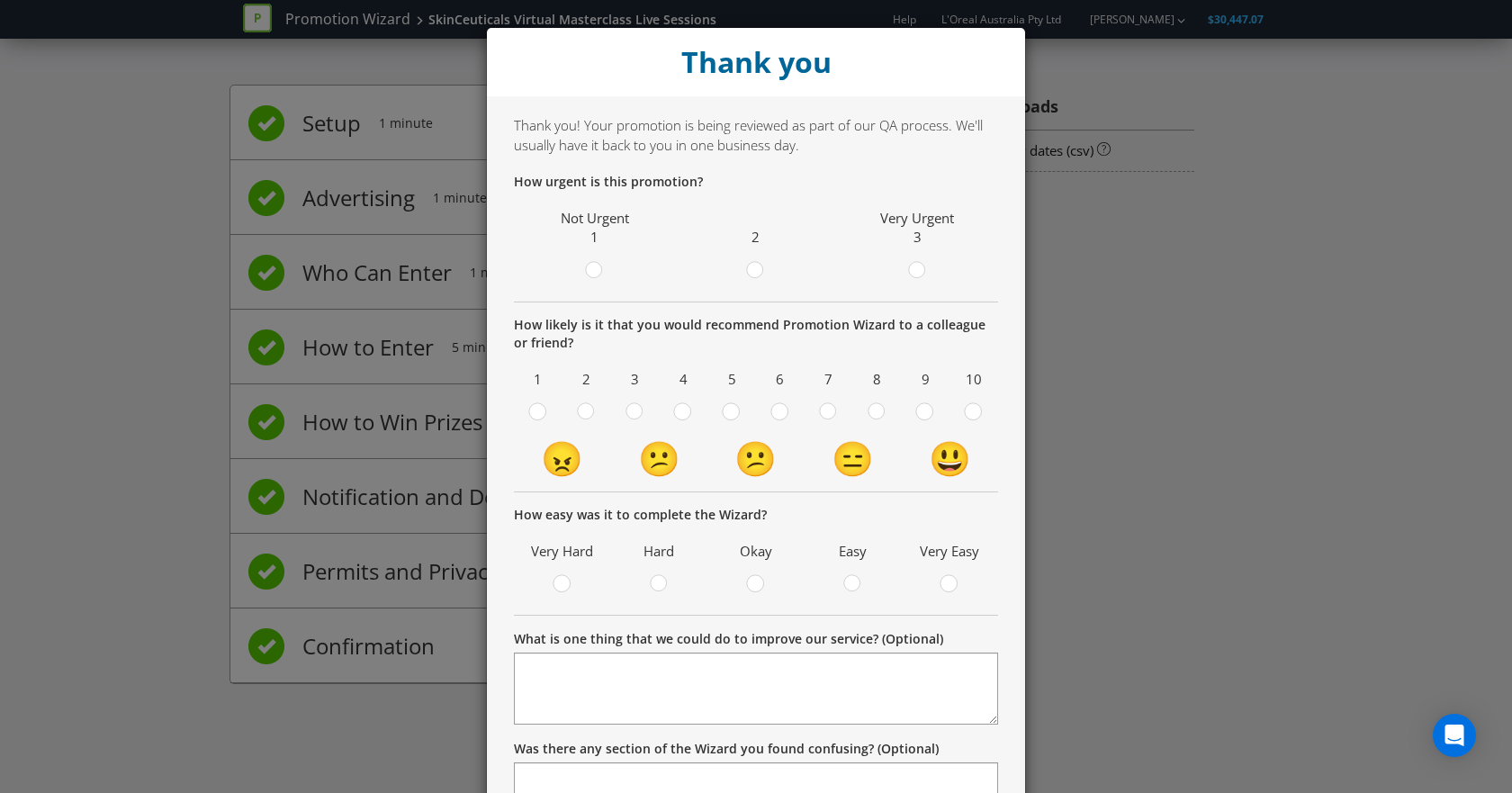
click at [1259, 374] on div "Thank you Thank you! Your promotion is being reviewed as part of our QA process…" at bounding box center [756, 396] width 1512 height 793
click at [751, 265] on div at bounding box center [756, 265] width 9 height 9
click at [0, 0] on input "radio" at bounding box center [0, 0] width 0 height 0
click at [916, 411] on circle at bounding box center [923, 411] width 16 height 16
click at [0, 0] on input "radio" at bounding box center [0, 0] width 0 height 0
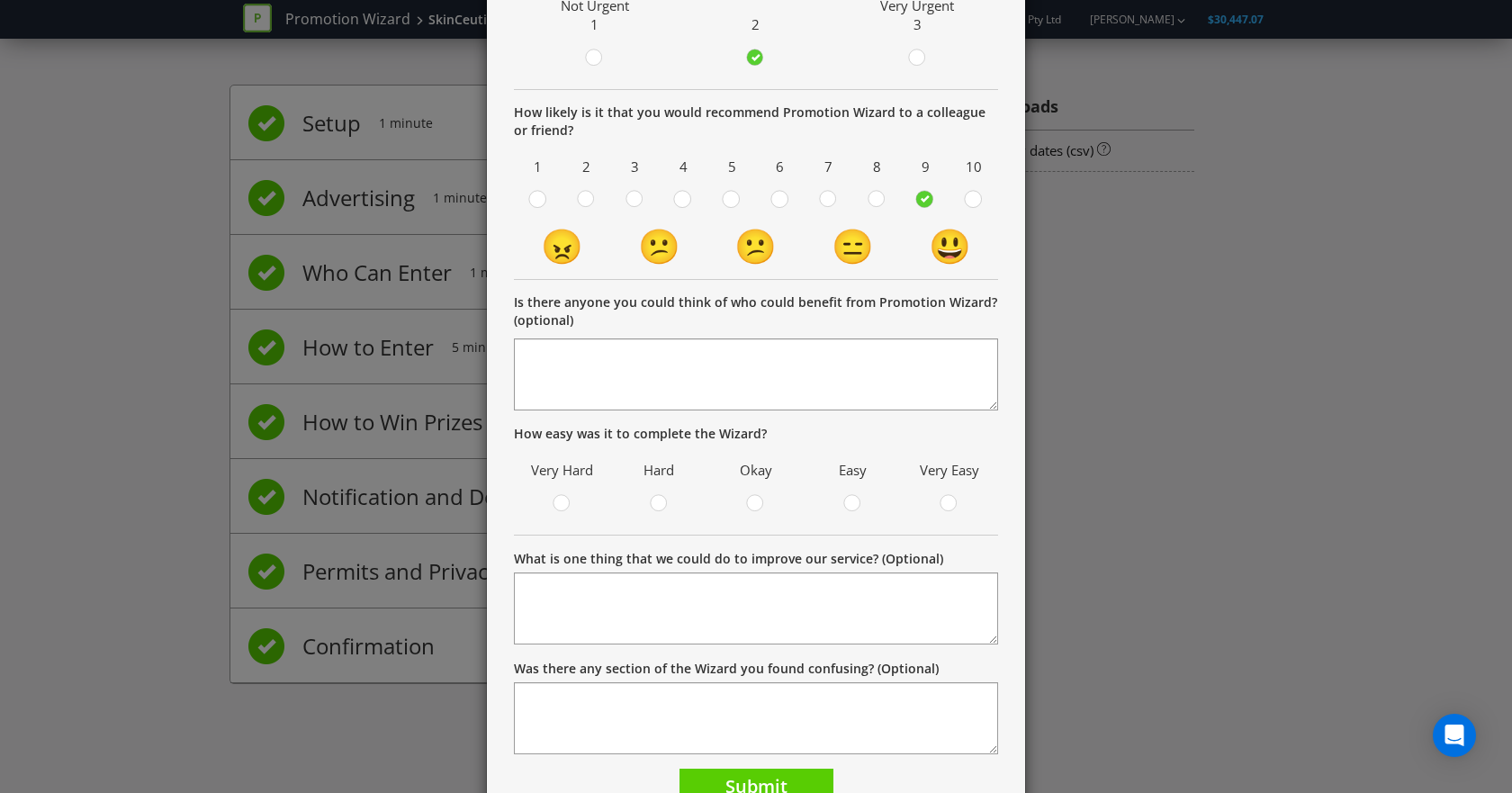
scroll to position [214, 0]
click at [940, 499] on circle at bounding box center [948, 501] width 16 height 16
click at [0, 0] on input "radio" at bounding box center [0, 0] width 0 height 0
click at [843, 497] on icon at bounding box center [852, 501] width 18 height 18
click at [0, 0] on input "radio" at bounding box center [0, 0] width 0 height 0
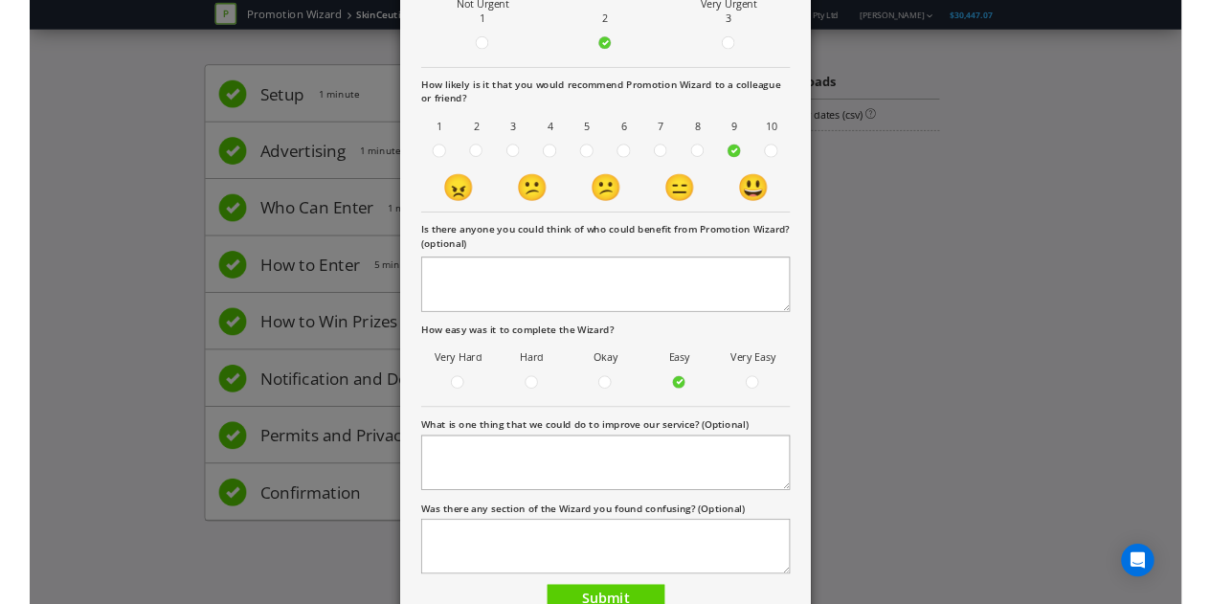
scroll to position [321, 0]
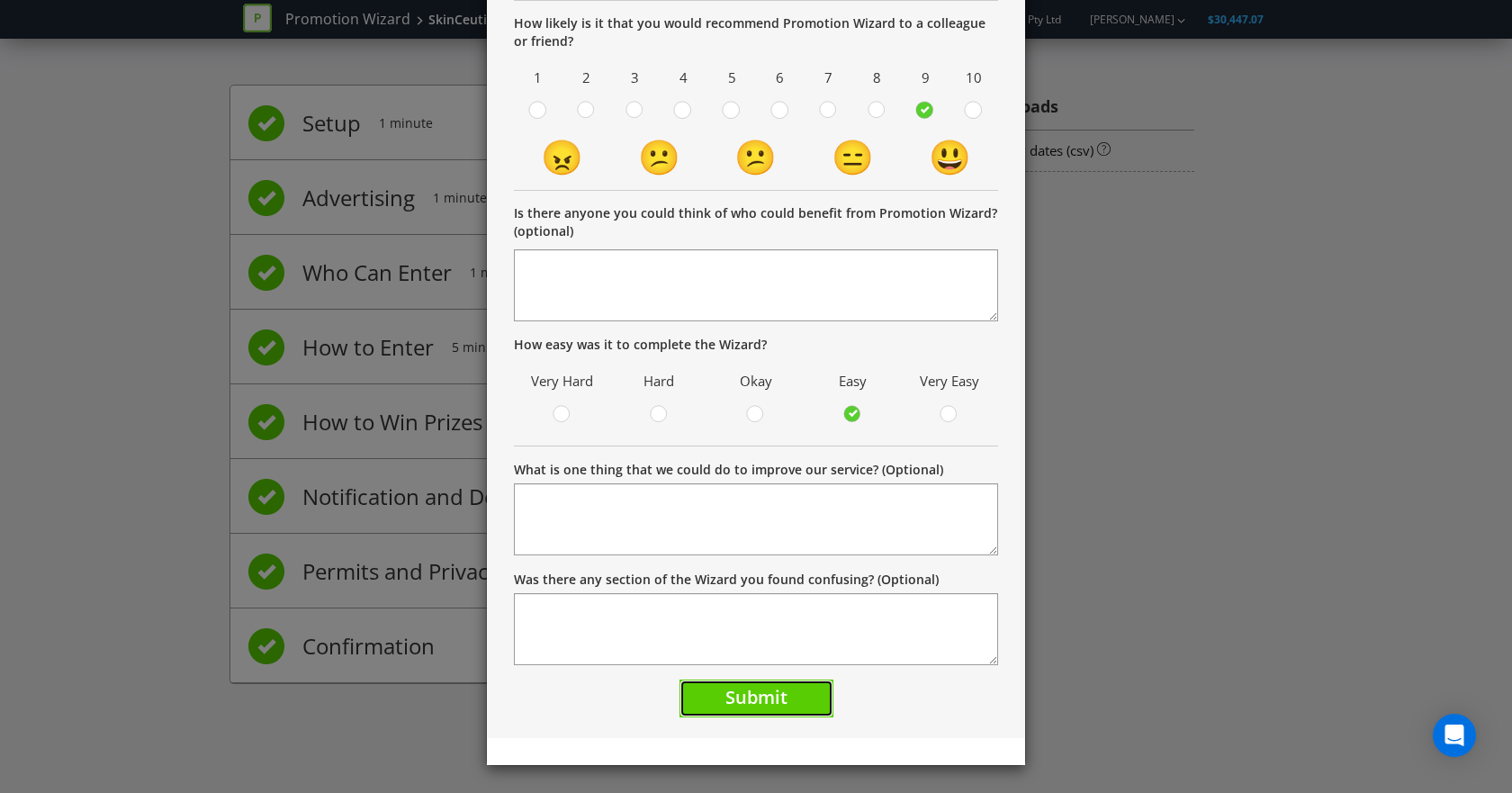
click at [742, 693] on span "Submit" at bounding box center [756, 697] width 62 height 24
